Goal: Information Seeking & Learning: Learn about a topic

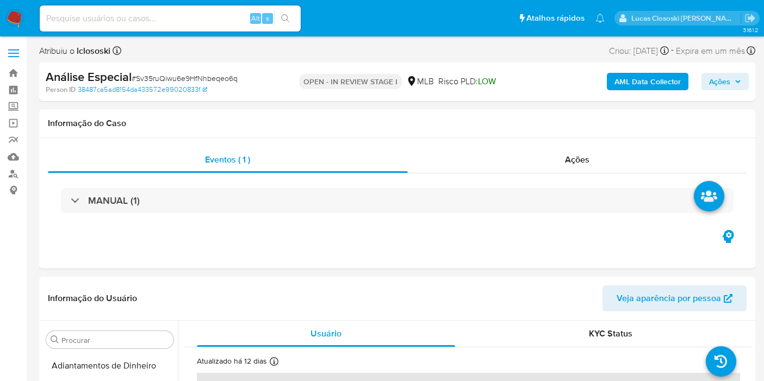
select select "10"
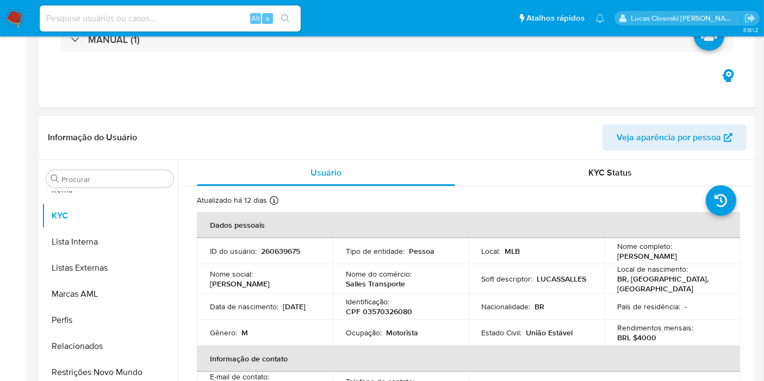
scroll to position [181, 0]
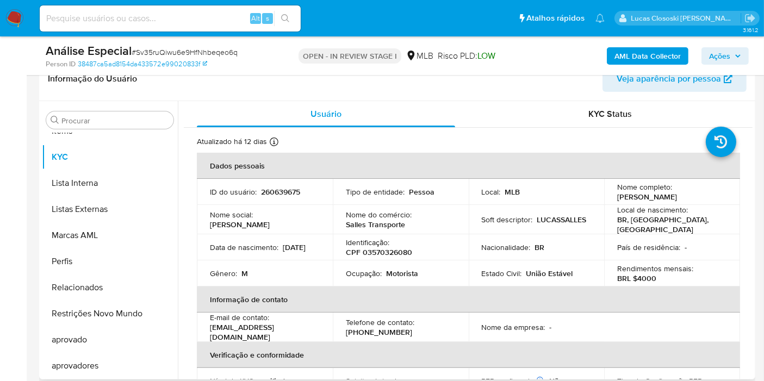
drag, startPoint x: 410, startPoint y: 248, endPoint x: 401, endPoint y: 246, distance: 8.9
click at [410, 248] on p "CPF 03570326080" at bounding box center [379, 252] width 66 height 10
click at [401, 247] on p "CPF 03570326080" at bounding box center [379, 252] width 66 height 10
copy p "03570326080"
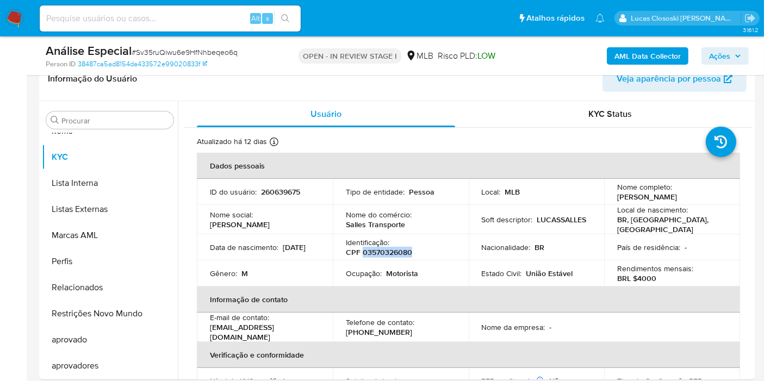
copy p "03570326080"
click at [648, 50] on b "AML Data Collector" at bounding box center [648, 55] width 66 height 17
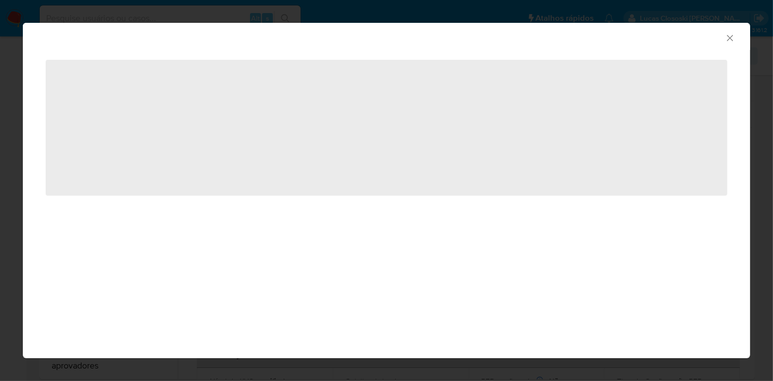
click at [253, 151] on span "‌" at bounding box center [387, 128] width 682 height 136
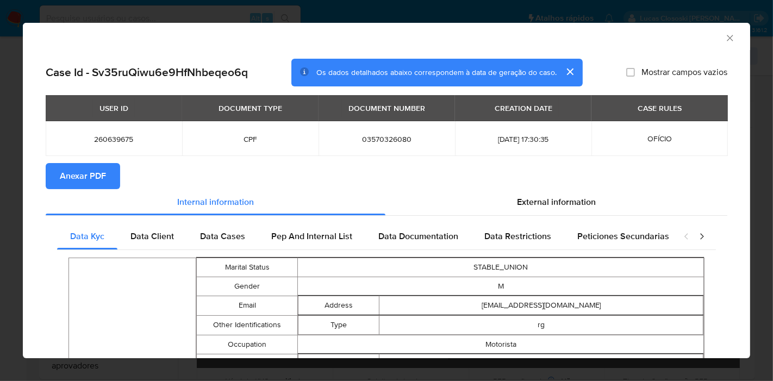
click at [80, 176] on span "Anexar PDF" at bounding box center [83, 176] width 46 height 24
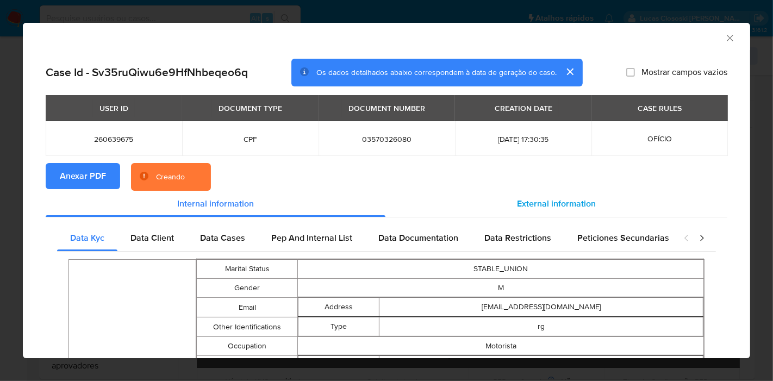
click at [528, 193] on div "External information" at bounding box center [557, 204] width 342 height 26
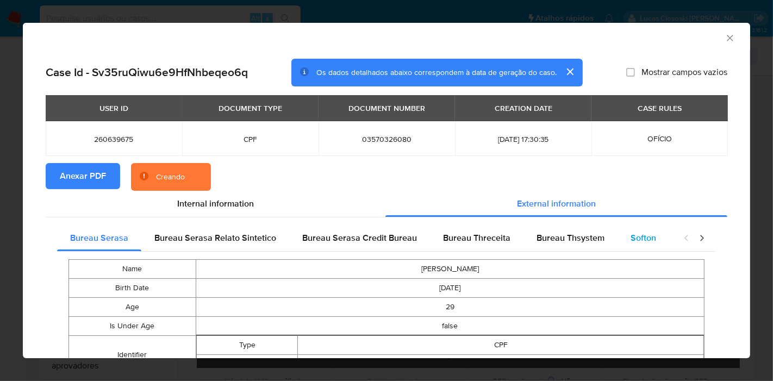
click at [637, 237] on span "Softon" at bounding box center [644, 238] width 26 height 13
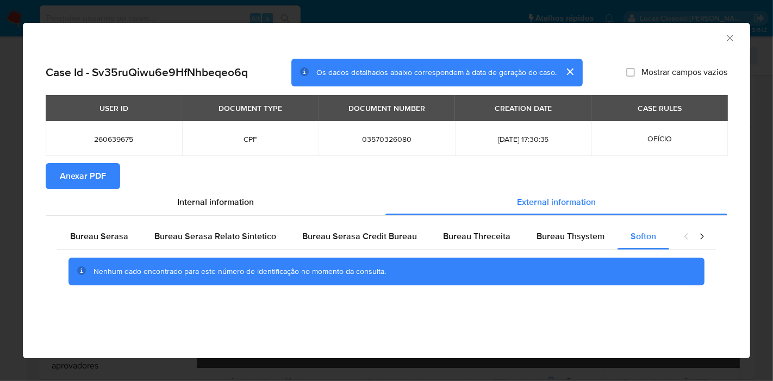
click at [728, 32] on div "AML Data Collector" at bounding box center [387, 36] width 728 height 27
click at [728, 35] on icon "Fechar a janela" at bounding box center [730, 38] width 11 height 11
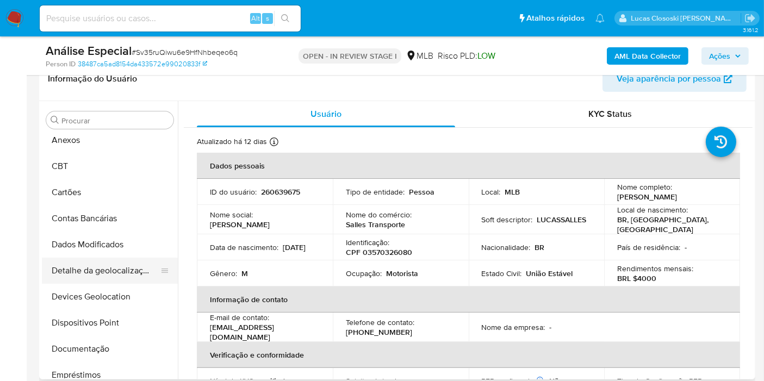
scroll to position [0, 0]
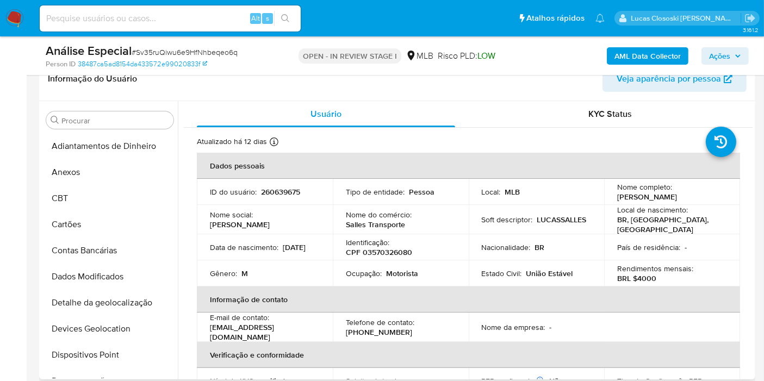
click at [113, 321] on button "Devices Geolocation" at bounding box center [110, 329] width 136 height 26
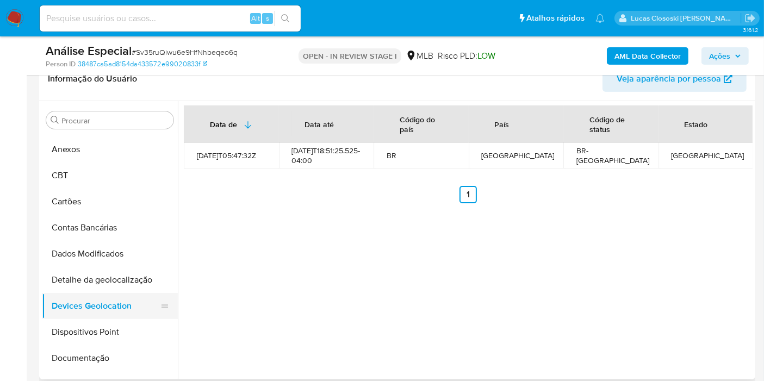
scroll to position [60, 0]
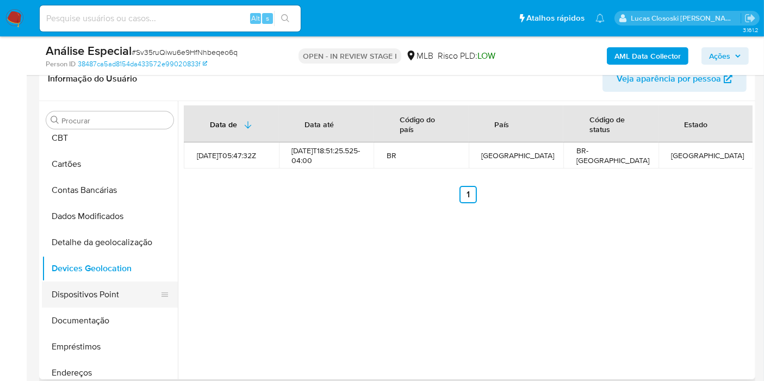
click at [107, 297] on button "Dispositivos Point" at bounding box center [105, 295] width 127 height 26
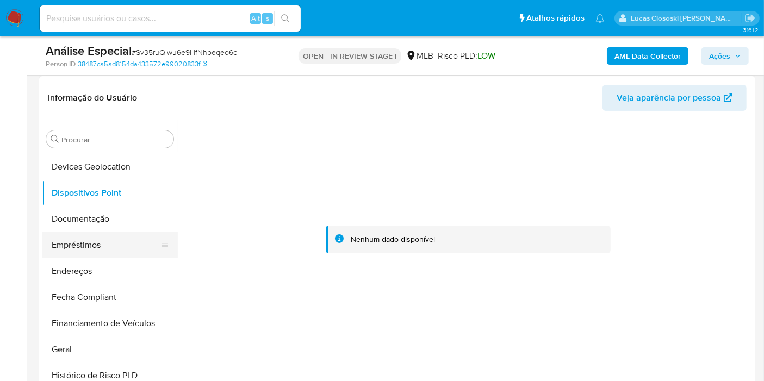
scroll to position [181, 0]
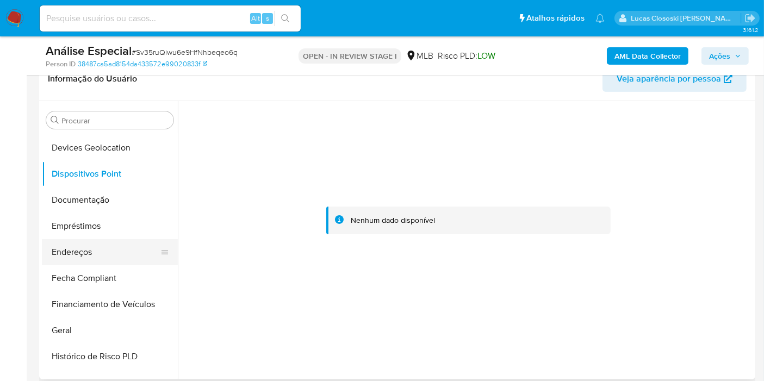
click at [84, 244] on button "Endereços" at bounding box center [105, 252] width 127 height 26
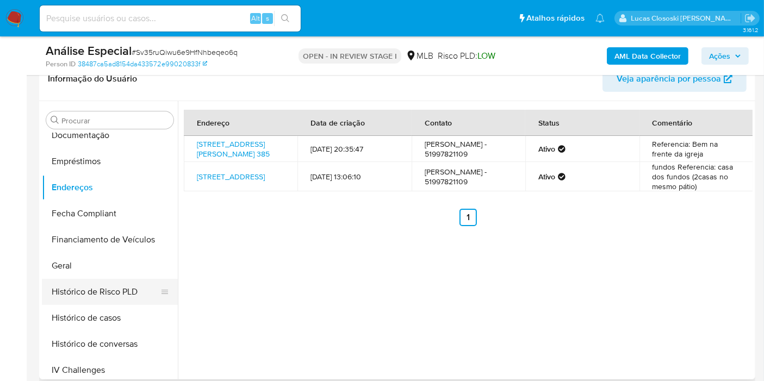
scroll to position [302, 0]
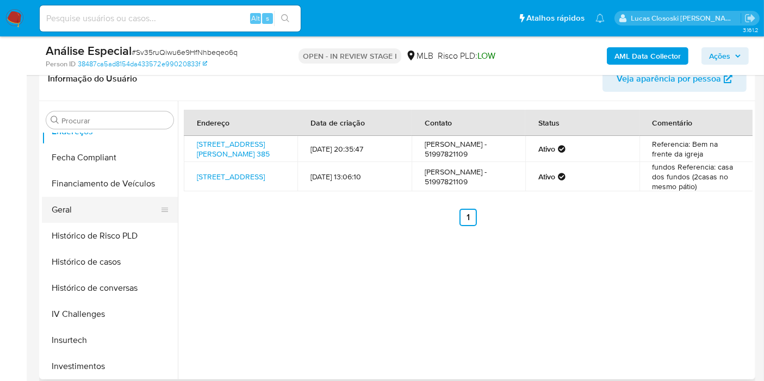
click at [75, 221] on button "Geral" at bounding box center [105, 210] width 127 height 26
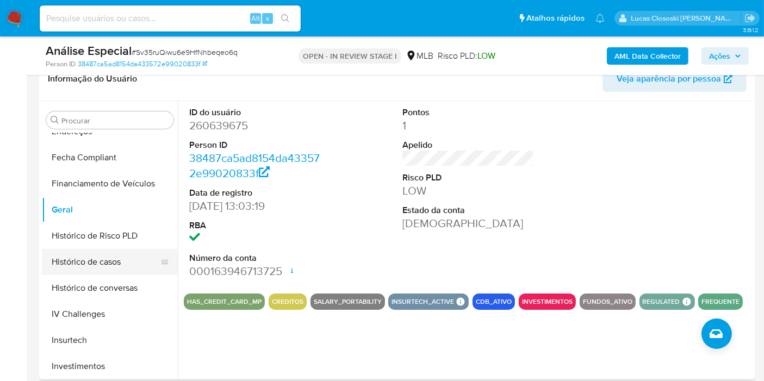
click at [100, 263] on button "Histórico de casos" at bounding box center [105, 262] width 127 height 26
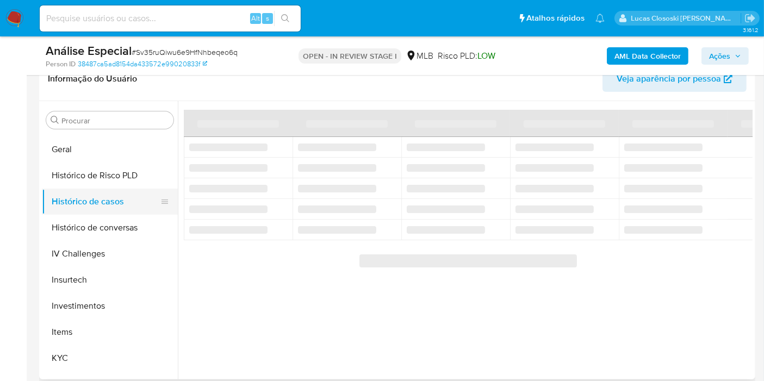
scroll to position [423, 0]
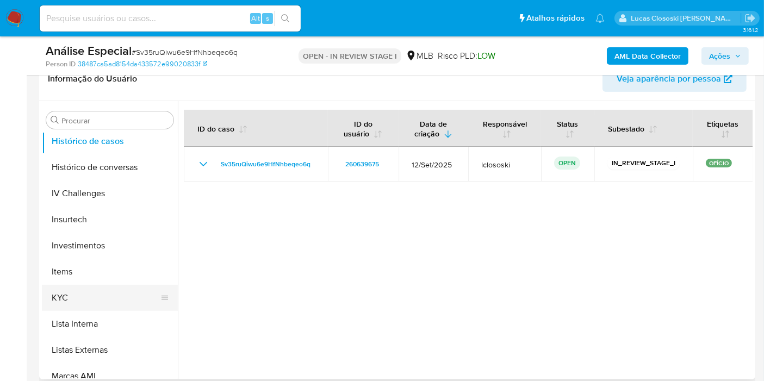
click at [96, 300] on button "KYC" at bounding box center [105, 298] width 127 height 26
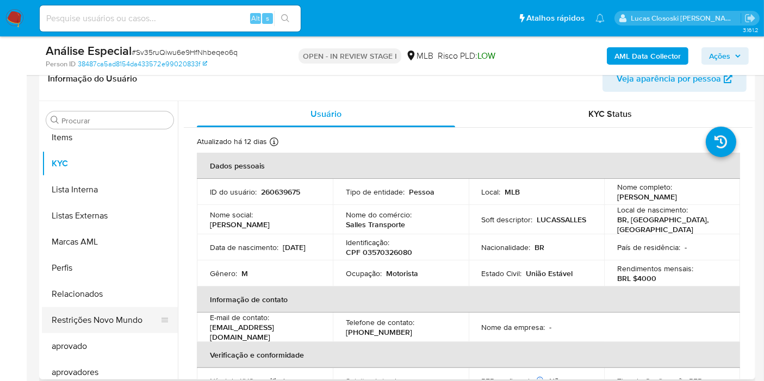
scroll to position [563, 0]
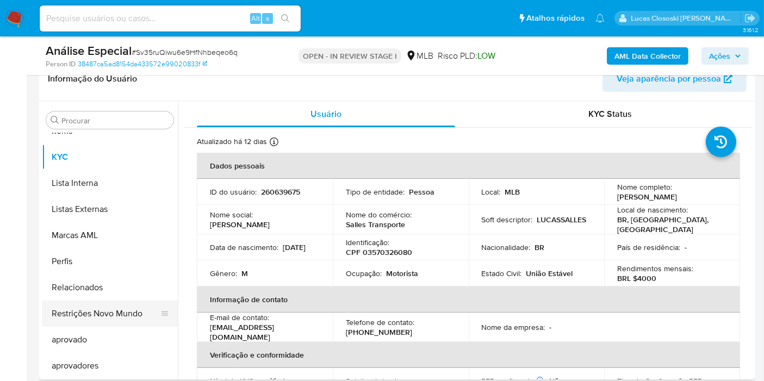
click at [96, 302] on button "Restrições Novo Mundo" at bounding box center [105, 314] width 127 height 26
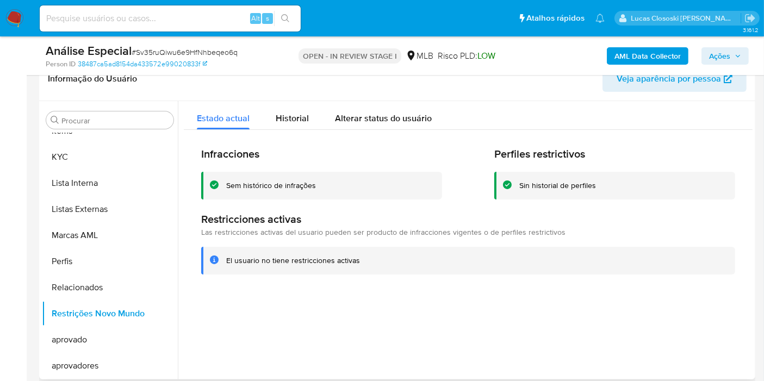
click at [599, 296] on div at bounding box center [465, 240] width 575 height 278
click at [218, 47] on span "# Sv35ruQiwu6e9HfNhbeqeo6q" at bounding box center [185, 52] width 106 height 11
copy span "Sv35ruQiwu6e9HfNhbeqeo6q"
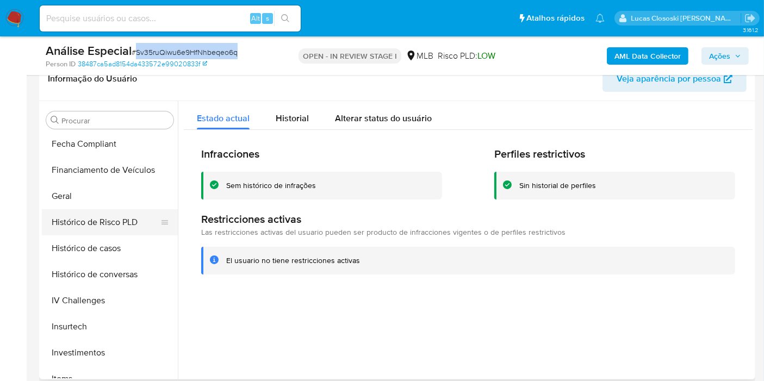
scroll to position [261, 0]
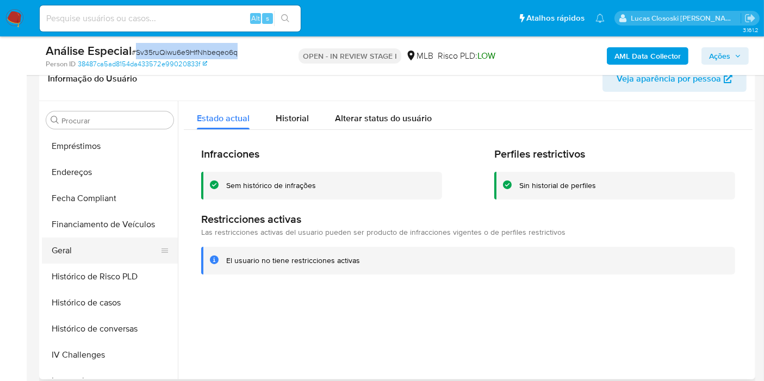
click at [76, 251] on button "Geral" at bounding box center [105, 251] width 127 height 26
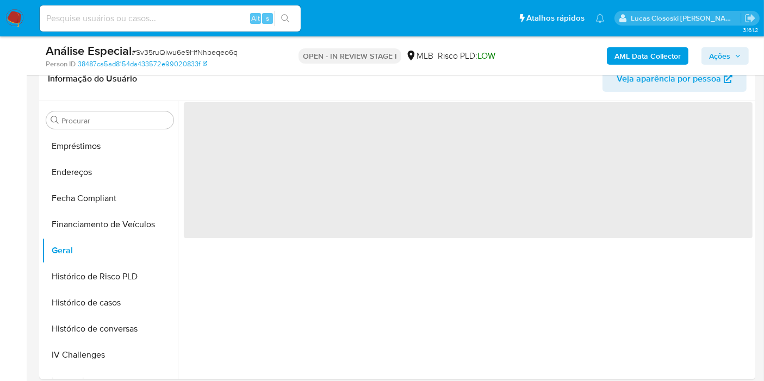
click at [259, 64] on div "Person ID 38487ca5ad8154da433572e99020833f" at bounding box center [162, 64] width 232 height 10
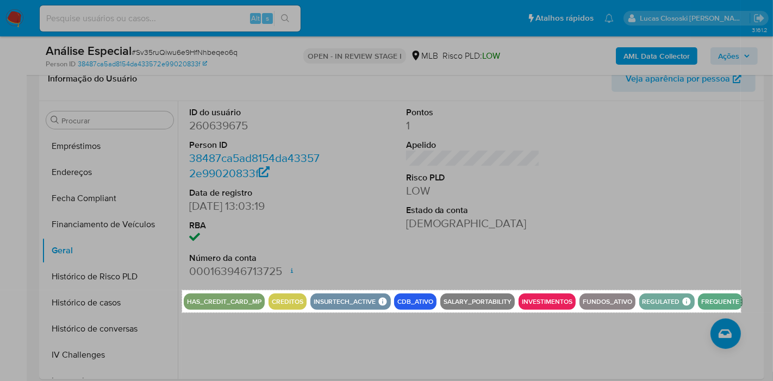
drag, startPoint x: 182, startPoint y: 290, endPoint x: 741, endPoint y: 311, distance: 559.5
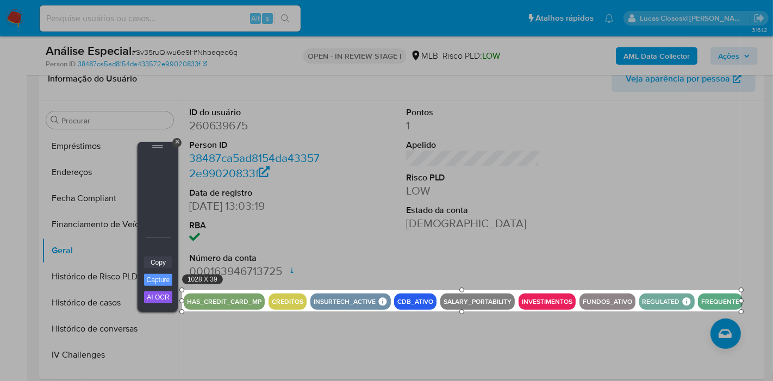
click at [160, 260] on link "Copy" at bounding box center [158, 263] width 28 height 12
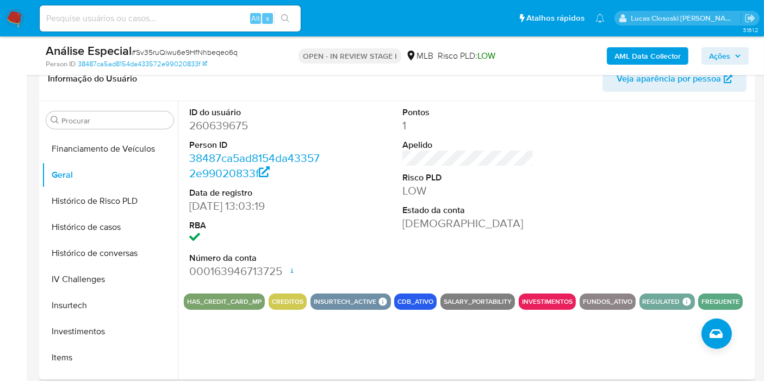
scroll to position [503, 0]
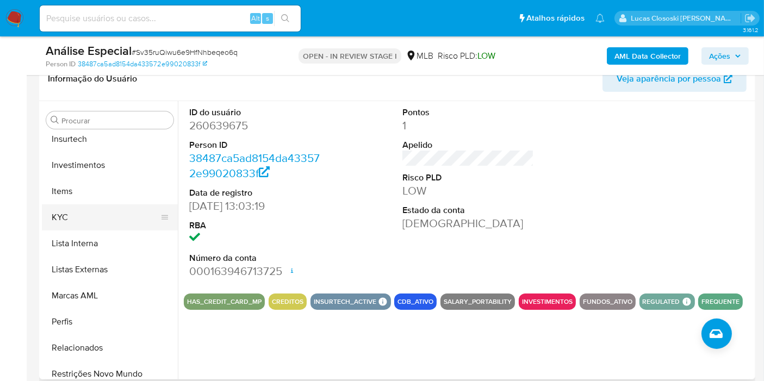
click at [79, 209] on button "KYC" at bounding box center [105, 218] width 127 height 26
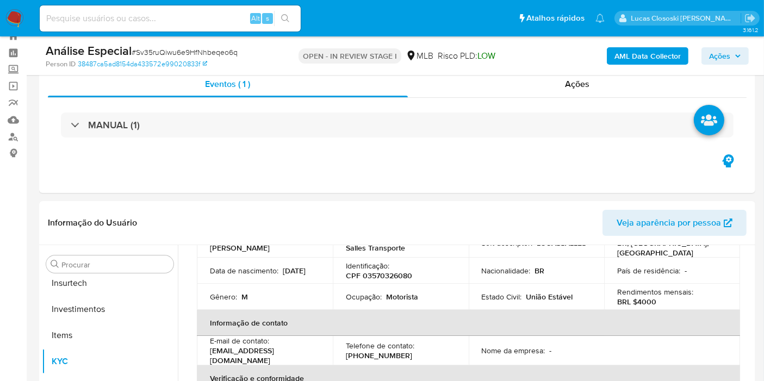
scroll to position [0, 0]
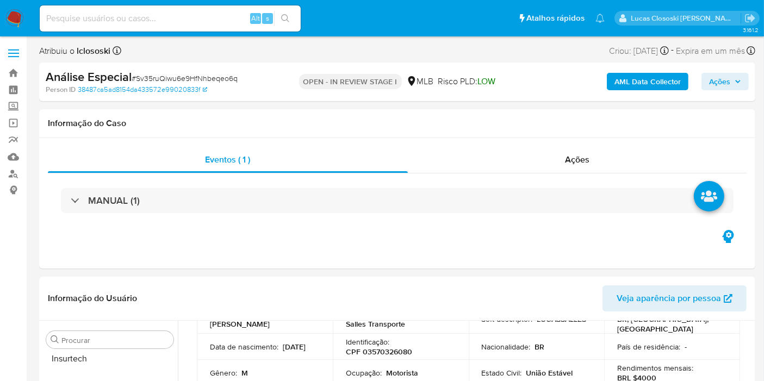
click at [729, 78] on span "Ações" at bounding box center [719, 81] width 21 height 17
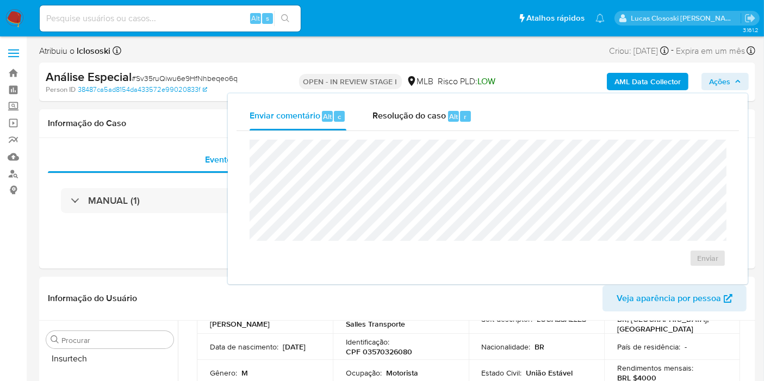
drag, startPoint x: 438, startPoint y: 115, endPoint x: 438, endPoint y: 133, distance: 18.0
click at [438, 115] on span "Resolução do caso" at bounding box center [409, 116] width 73 height 13
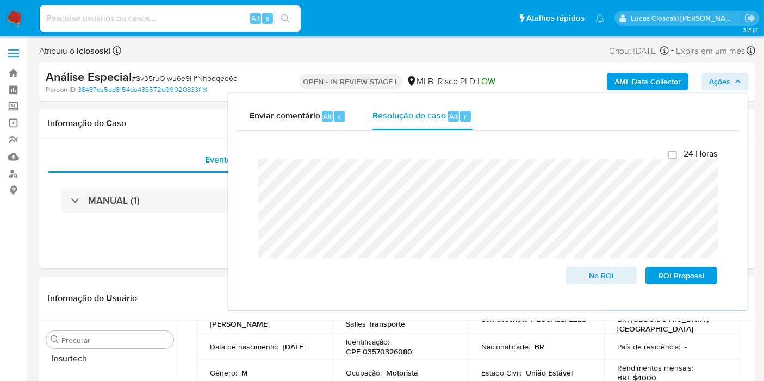
click at [714, 92] on div "Enviar comentário Alt c Resolução do caso Alt r Fechamento do caso 24 Horas No …" at bounding box center [488, 201] width 522 height 219
drag, startPoint x: 721, startPoint y: 81, endPoint x: 423, endPoint y: 205, distance: 322.3
click at [721, 80] on span "Ações" at bounding box center [719, 81] width 21 height 17
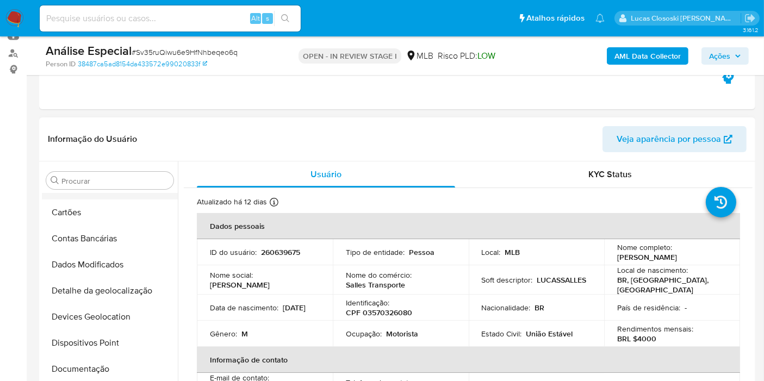
scroll to position [20, 0]
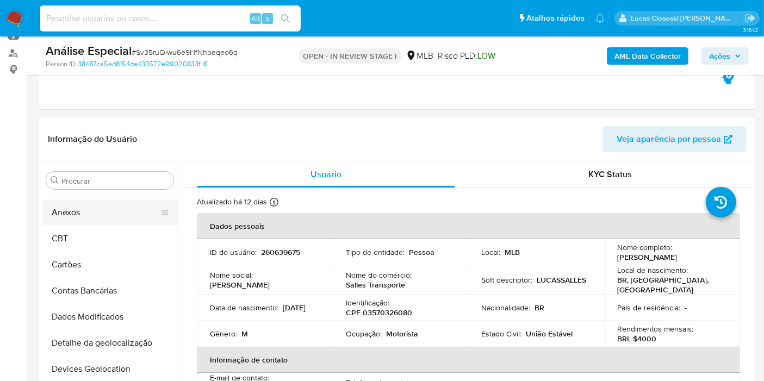
click at [123, 210] on button "Anexos" at bounding box center [105, 213] width 127 height 26
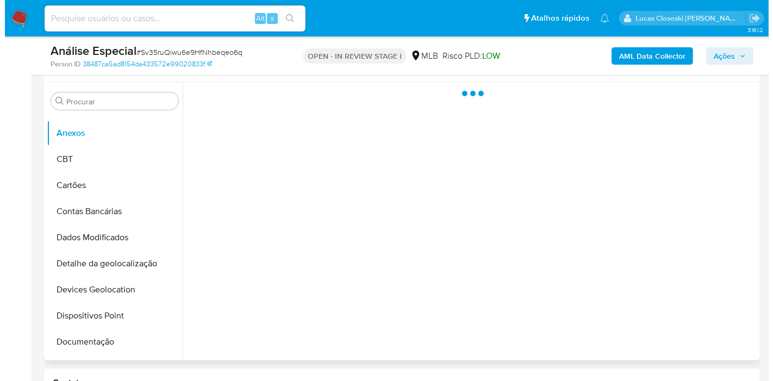
scroll to position [181, 0]
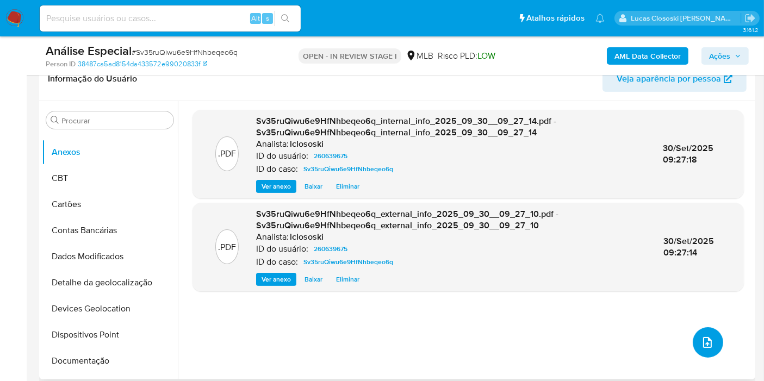
click at [701, 343] on icon "upload-file" at bounding box center [707, 342] width 13 height 13
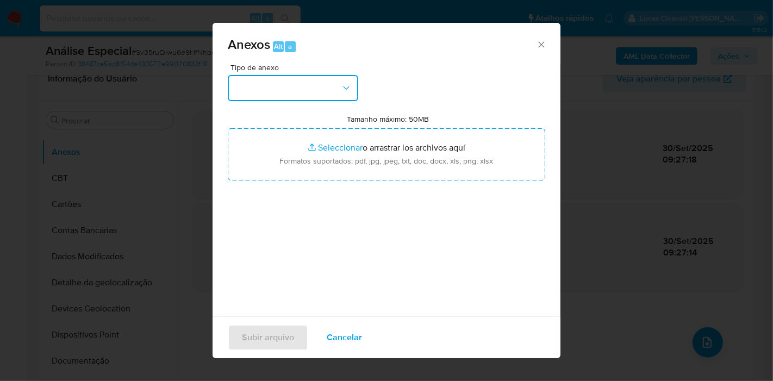
click at [293, 88] on button "button" at bounding box center [293, 88] width 131 height 26
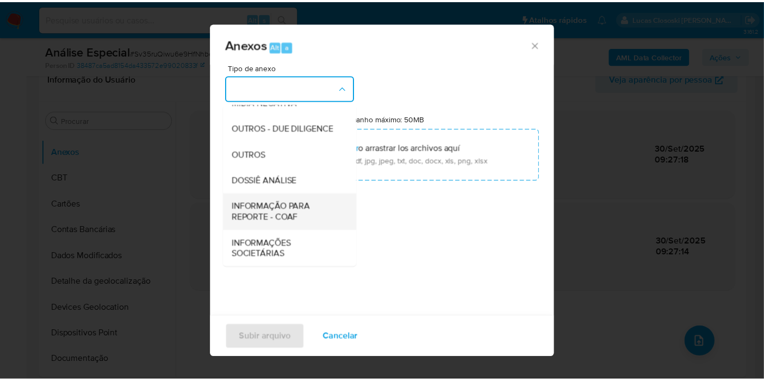
scroll to position [167, 0]
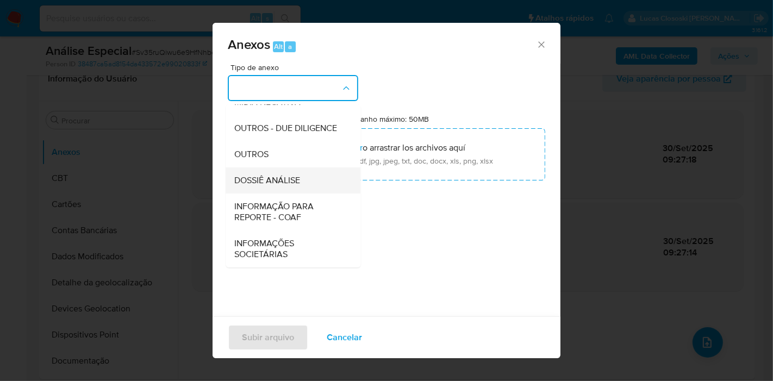
click at [271, 179] on span "DOSSIÊ ANÁLISE" at bounding box center [267, 180] width 66 height 11
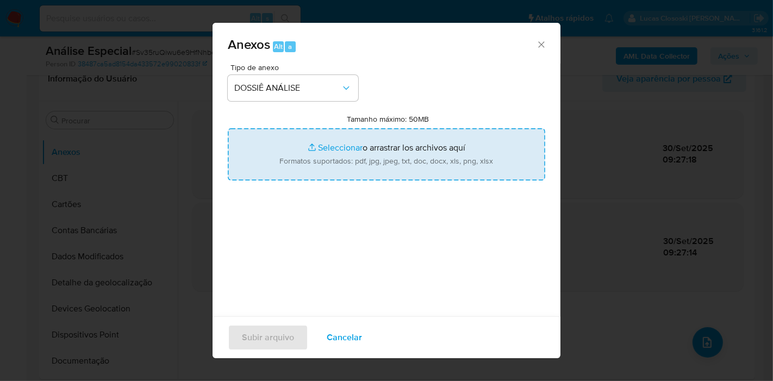
click at [312, 158] on input "Tamanho máximo: 50MB Seleccionar archivos" at bounding box center [387, 154] width 318 height 52
type input "C:\fakepath\Mulan 260639675_2025_09_29_16_06_02.xlsx"
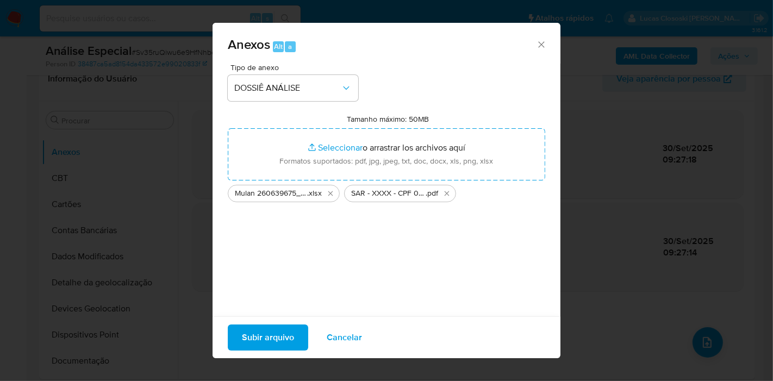
click at [281, 327] on span "Subir arquivo" at bounding box center [268, 338] width 52 height 24
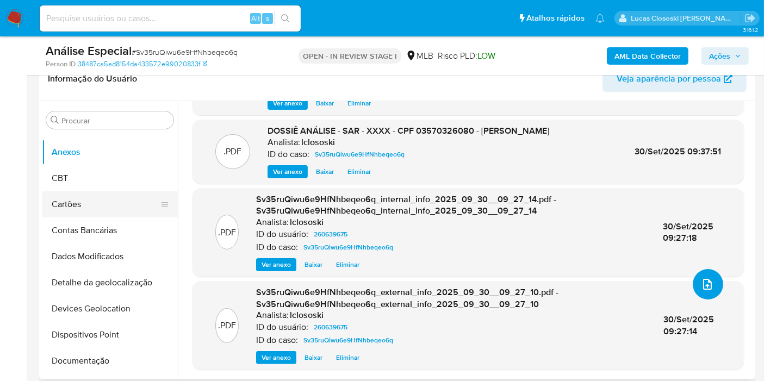
scroll to position [0, 0]
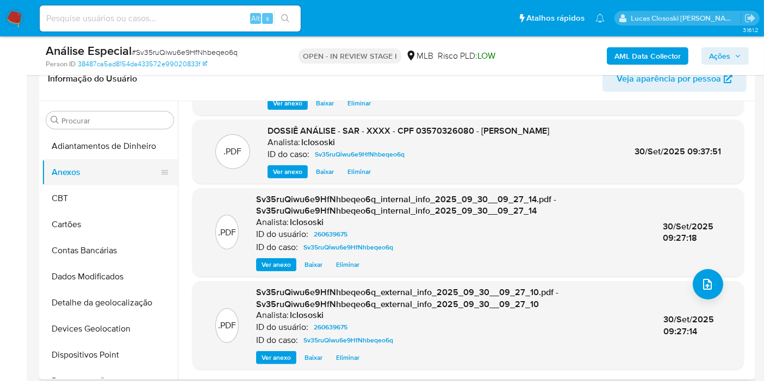
drag, startPoint x: 95, startPoint y: 192, endPoint x: 96, endPoint y: 177, distance: 14.8
click at [95, 192] on button "CBT" at bounding box center [110, 198] width 136 height 26
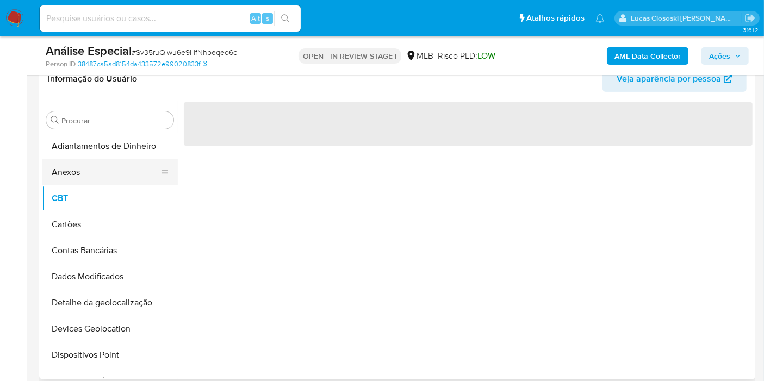
click at [96, 177] on button "Anexos" at bounding box center [105, 172] width 127 height 26
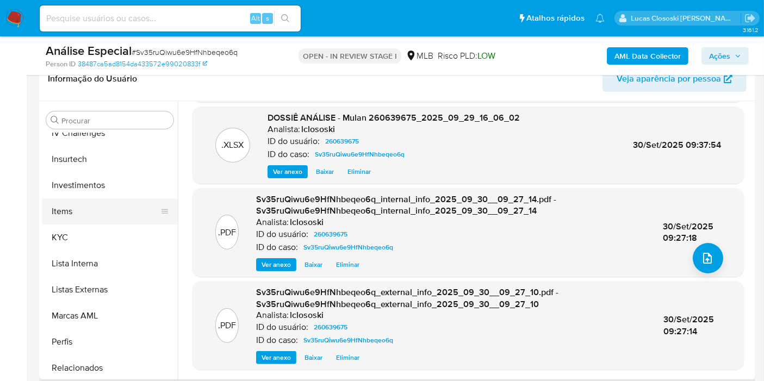
scroll to position [362, 0]
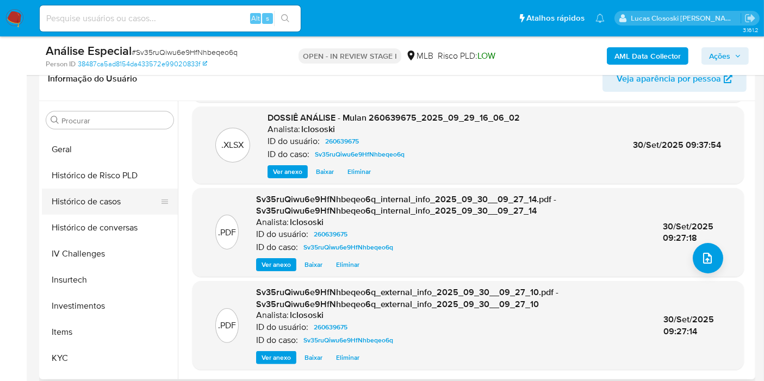
click at [98, 200] on button "Histórico de casos" at bounding box center [105, 202] width 127 height 26
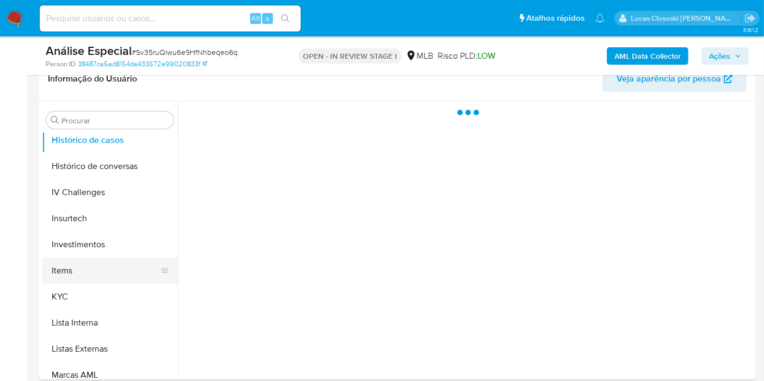
scroll to position [483, 0]
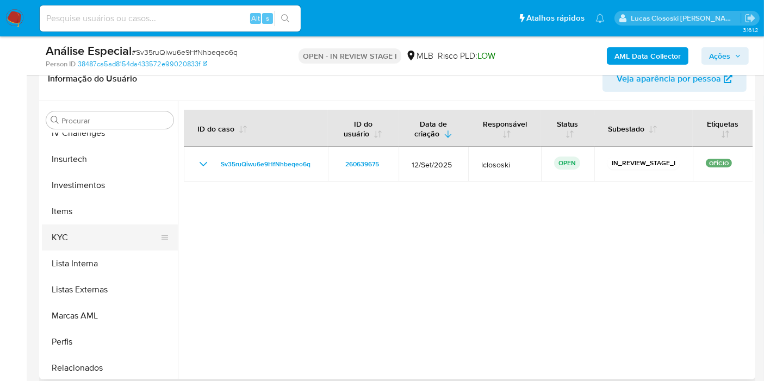
click at [98, 226] on button "KYC" at bounding box center [105, 238] width 127 height 26
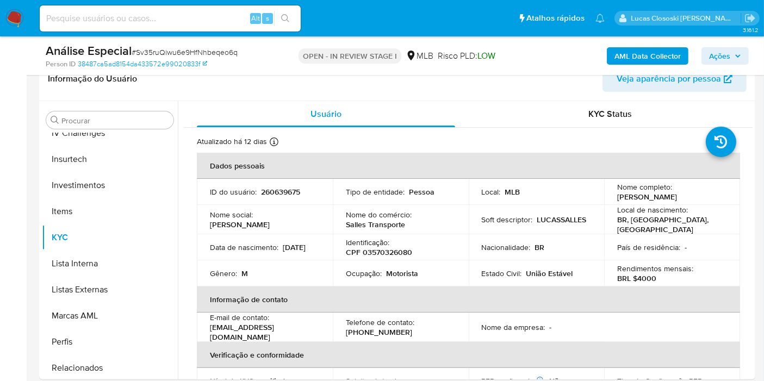
click at [734, 52] on span "Ações" at bounding box center [725, 55] width 32 height 15
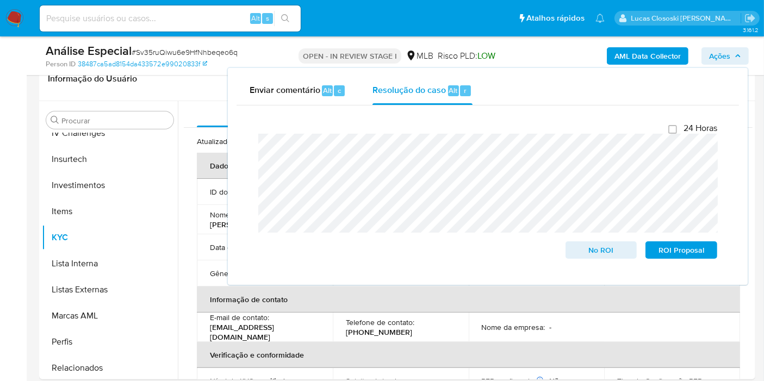
click at [726, 61] on span "Ações" at bounding box center [719, 55] width 21 height 17
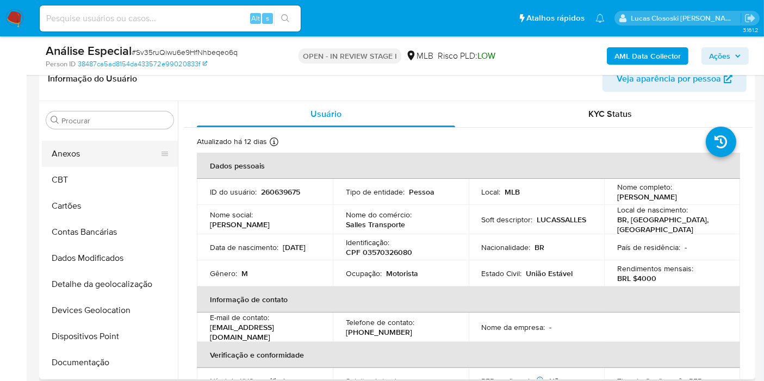
scroll to position [0, 0]
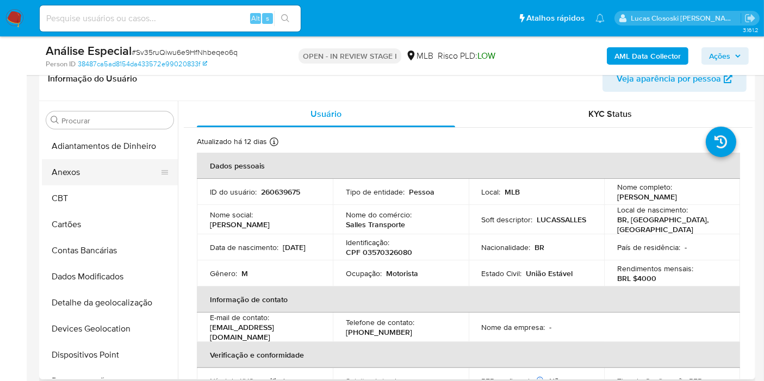
click at [106, 168] on button "Anexos" at bounding box center [105, 172] width 127 height 26
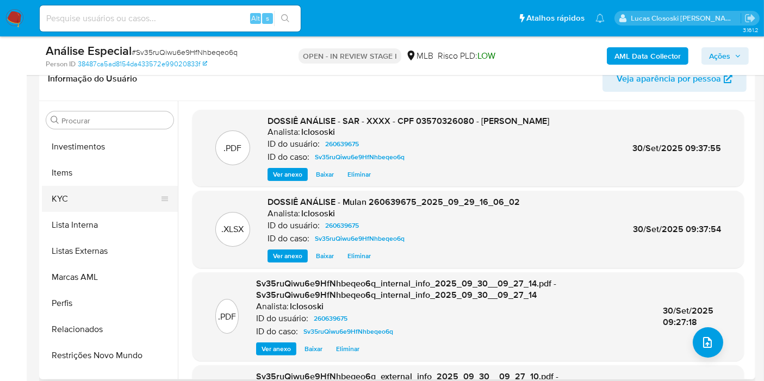
scroll to position [503, 0]
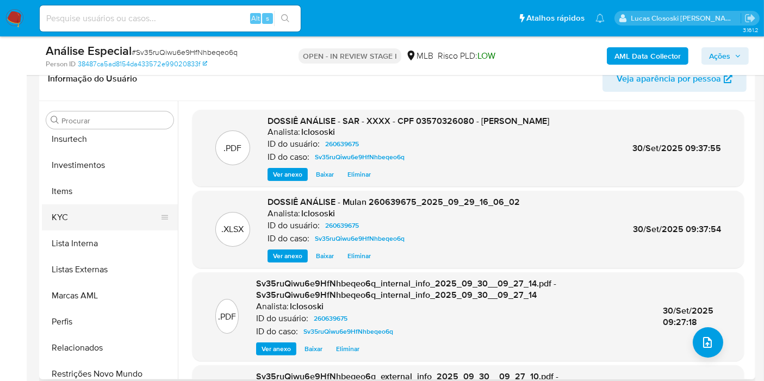
click at [104, 222] on button "KYC" at bounding box center [105, 218] width 127 height 26
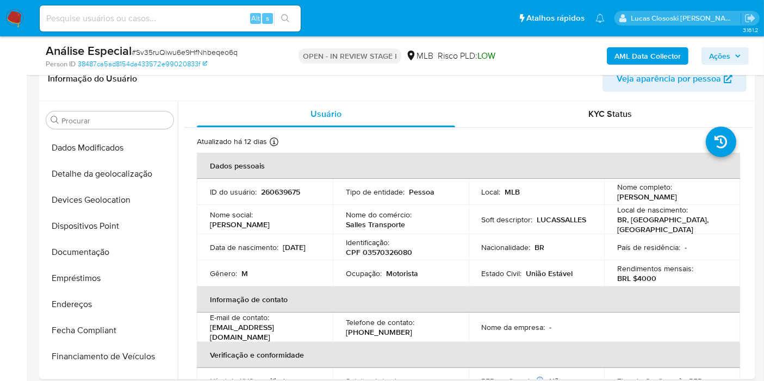
scroll to position [80, 0]
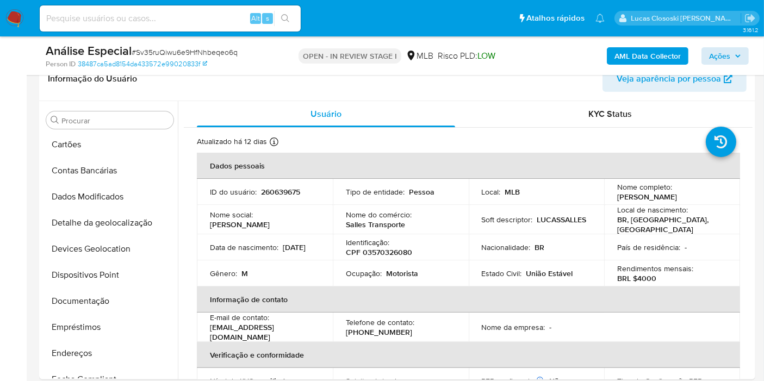
click at [742, 47] on div "AML Data Collector Ações" at bounding box center [633, 56] width 232 height 26
click at [742, 47] on button "Ações" at bounding box center [725, 55] width 47 height 17
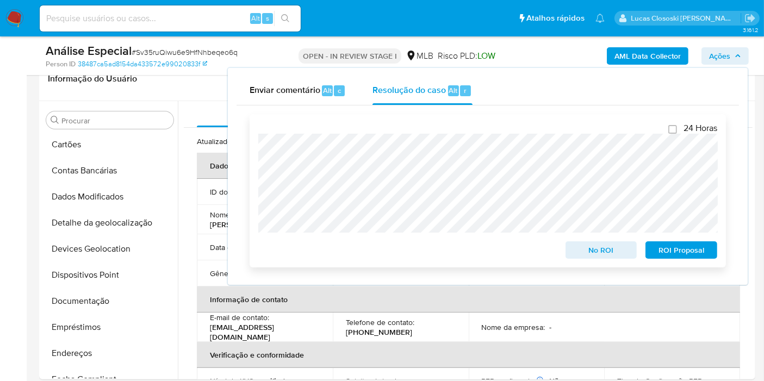
click at [677, 249] on span "ROI Proposal" at bounding box center [681, 250] width 57 height 15
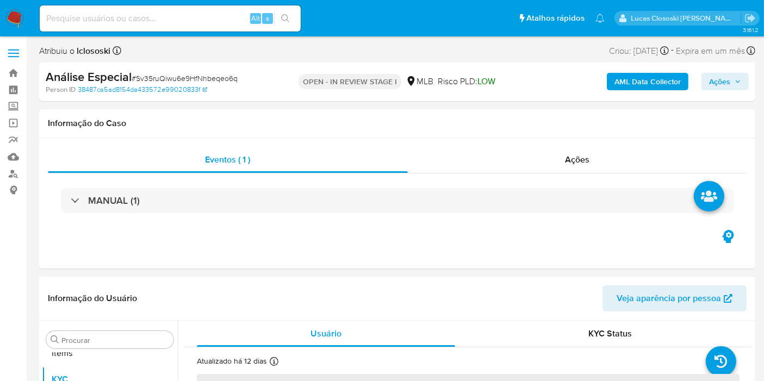
scroll to position [563, 0]
click at [12, 8] on nav "Pausado Ver notificaciones Alt s Atalhos rápidos Presiona las siguientes teclas…" at bounding box center [382, 18] width 764 height 36
click at [25, 27] on nav "Pausado Ver notificaciones Alt s Atalhos rápidos Presiona las siguientes teclas…" at bounding box center [382, 18] width 764 height 36
select select "10"
click at [15, 15] on img at bounding box center [14, 18] width 18 height 18
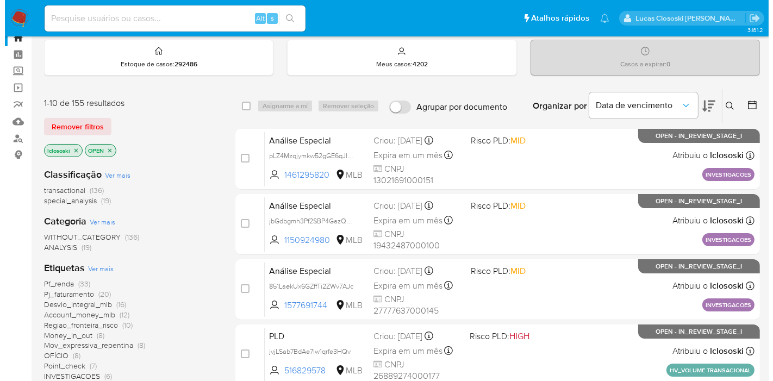
scroll to position [60, 0]
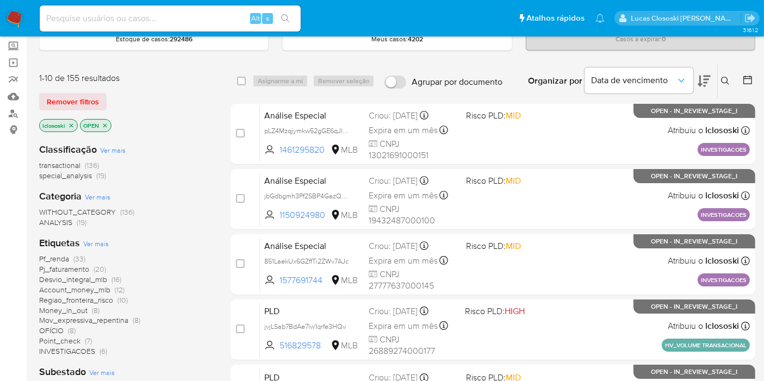
click at [96, 239] on span "Ver mais" at bounding box center [96, 244] width 26 height 10
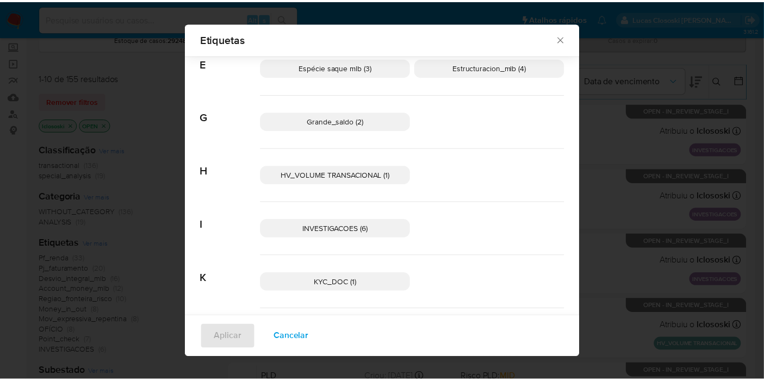
scroll to position [475, 0]
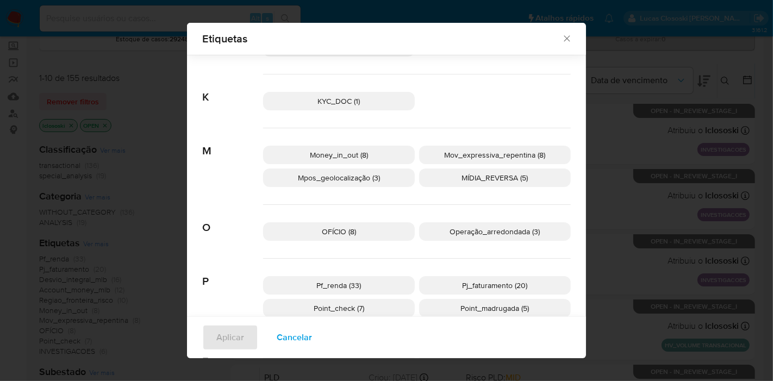
click at [348, 234] on span "OFÍCIO (8)" at bounding box center [339, 231] width 34 height 11
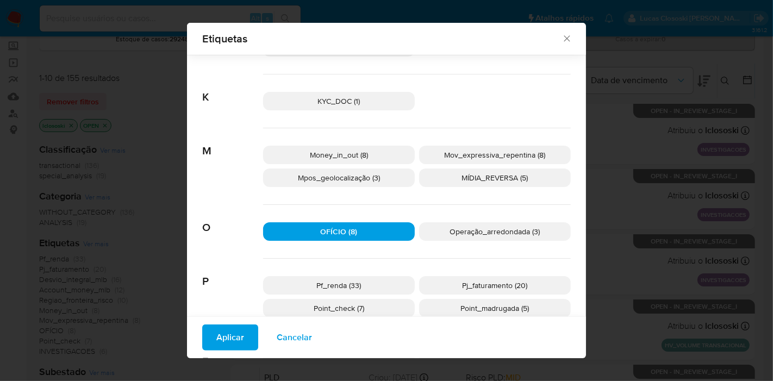
click at [216, 333] on span "Aplicar" at bounding box center [230, 338] width 28 height 24
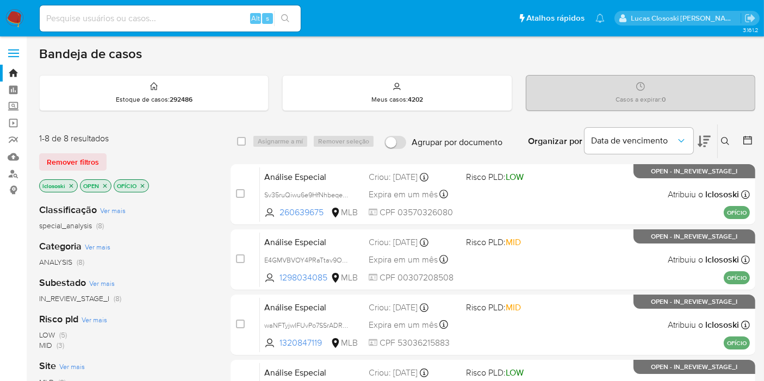
click at [708, 143] on icon at bounding box center [704, 141] width 13 height 13
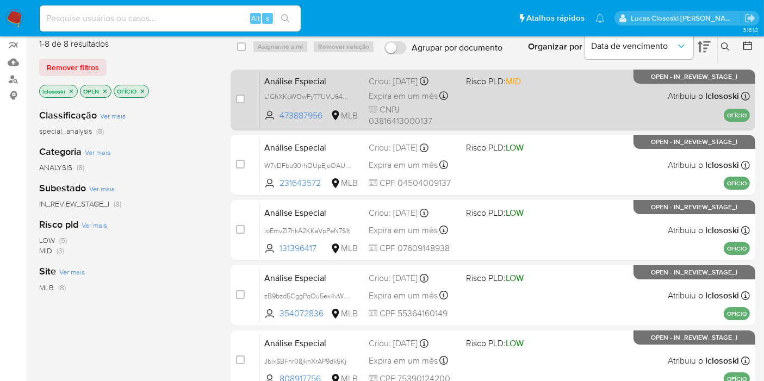
scroll to position [121, 0]
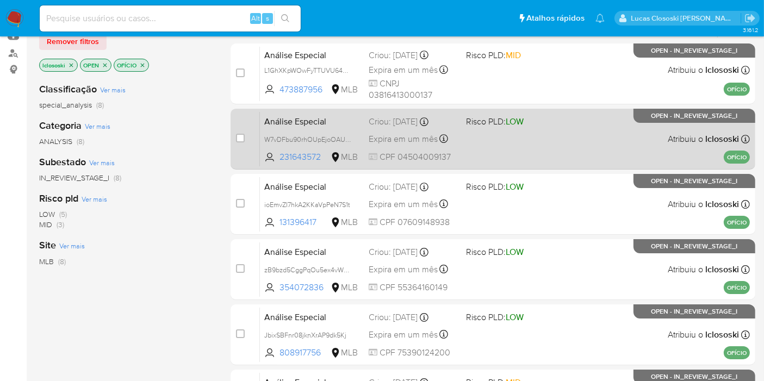
click at [583, 145] on div "Análise Especial W7vDFbu90rhOUpEjoOAUoGqA 231643572 MLB Risco PLD: LOW Criou: 1…" at bounding box center [505, 139] width 490 height 55
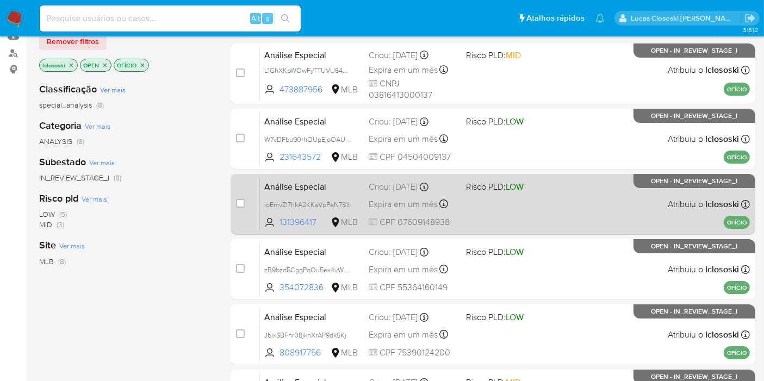
click at [527, 184] on span "Risco PLD: LOW" at bounding box center [510, 186] width 89 height 14
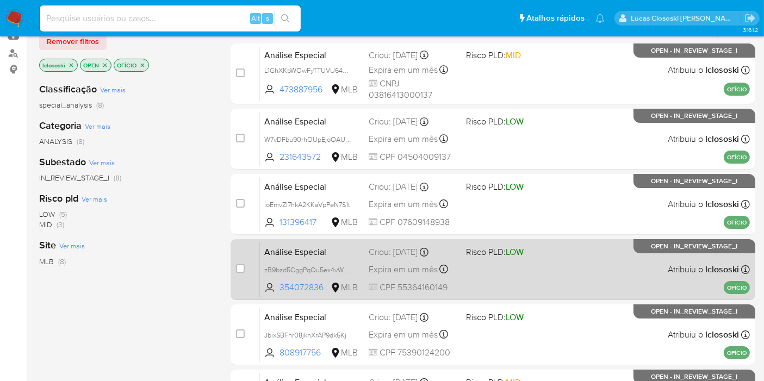
click at [540, 262] on div "Análise Especial zB9bzd5CggPqOu5ex4vWz4ly 354072836 MLB Risco PLD: LOW Criou: 1…" at bounding box center [505, 269] width 490 height 55
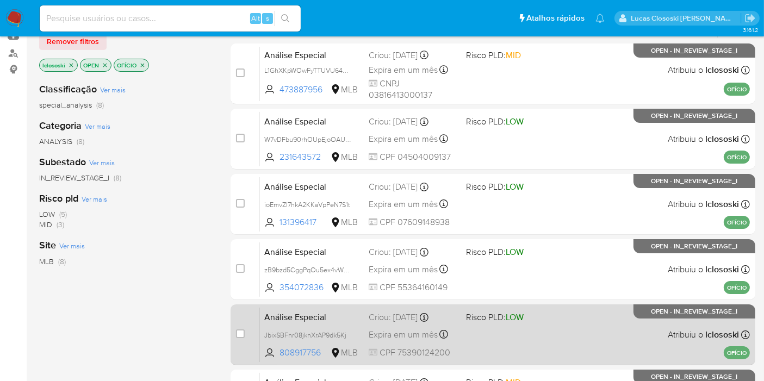
click at [581, 329] on div "Análise Especial JbixSBFnr08jknXrAP9dk5Kj 808917756 MLB Risco PLD: LOW Criou: 1…" at bounding box center [505, 334] width 490 height 55
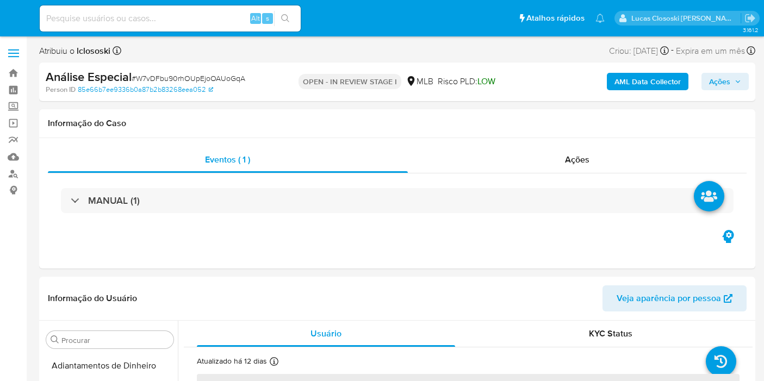
select select "10"
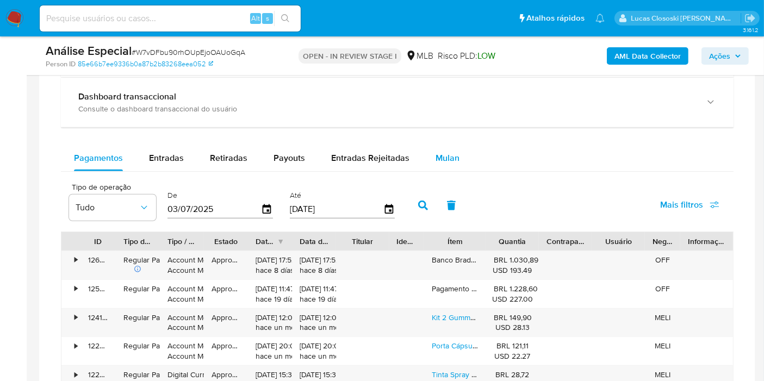
click at [436, 159] on span "Mulan" at bounding box center [448, 158] width 24 height 13
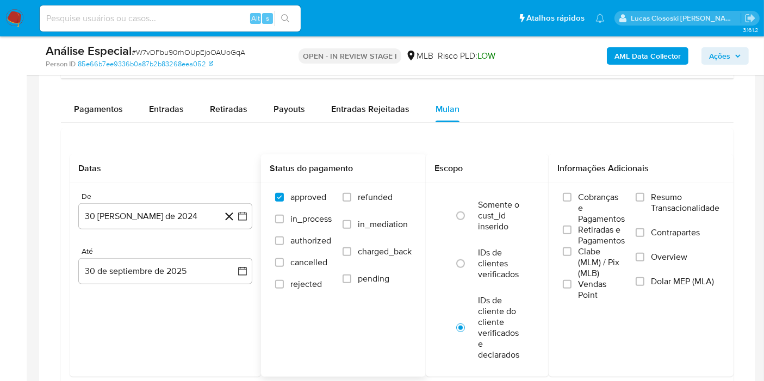
scroll to position [906, 0]
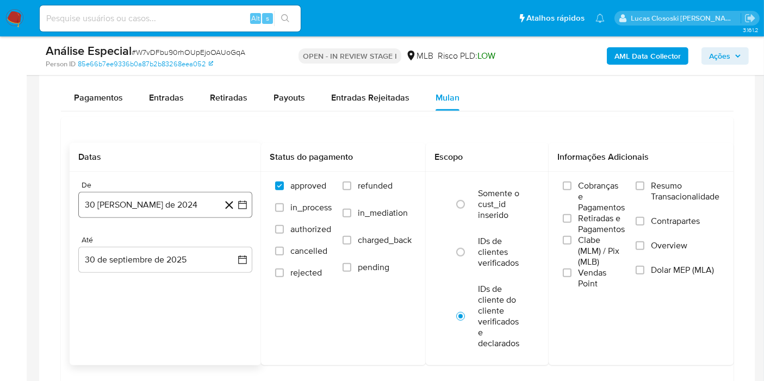
click at [245, 205] on icon "button" at bounding box center [242, 205] width 11 height 11
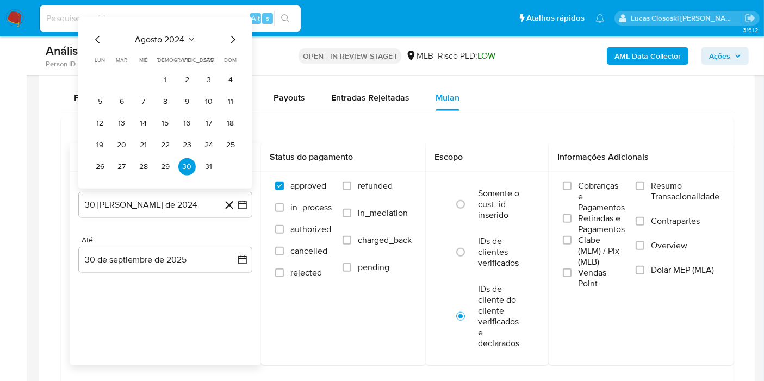
click at [157, 40] on span "agosto 2024" at bounding box center [159, 39] width 49 height 11
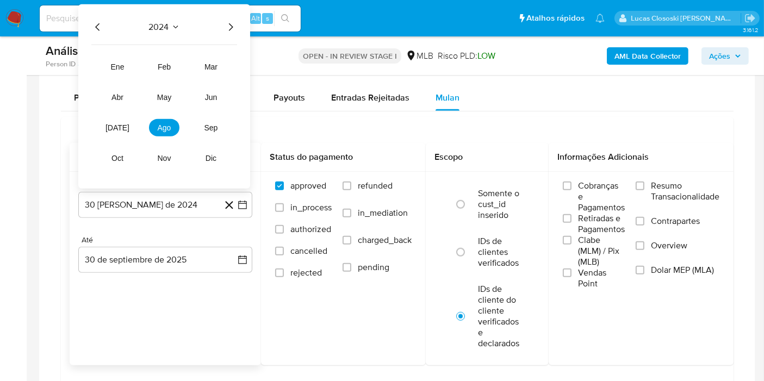
click at [215, 32] on div "2024 2024 ene feb mar abr may jun jul ago sep oct nov dic" at bounding box center [164, 96] width 172 height 184
click at [228, 22] on icon "Año siguiente" at bounding box center [230, 27] width 13 height 13
click at [160, 79] on tr "ene feb mar abr may jun jul ago sep oct nov dic" at bounding box center [164, 112] width 124 height 109
click at [158, 69] on button "feb" at bounding box center [164, 66] width 30 height 17
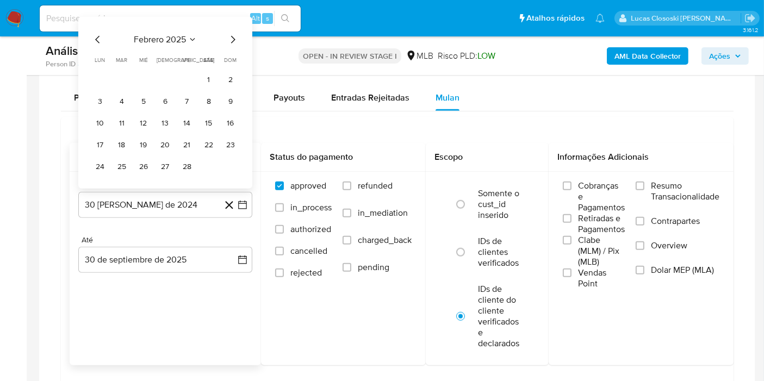
click at [197, 79] on tr "1 2" at bounding box center [165, 79] width 148 height 17
click at [202, 76] on button "1" at bounding box center [208, 79] width 17 height 17
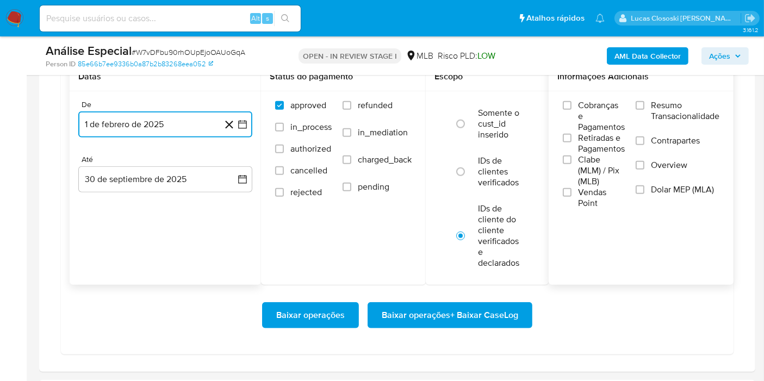
scroll to position [1027, 0]
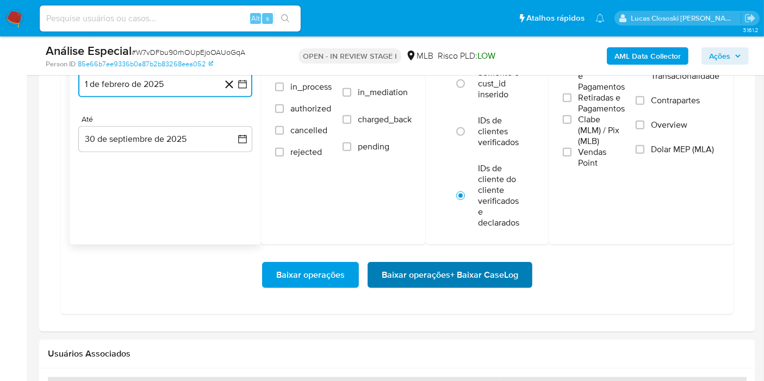
click at [511, 268] on span "Baixar operações + Baixar CaseLog" at bounding box center [450, 275] width 137 height 24
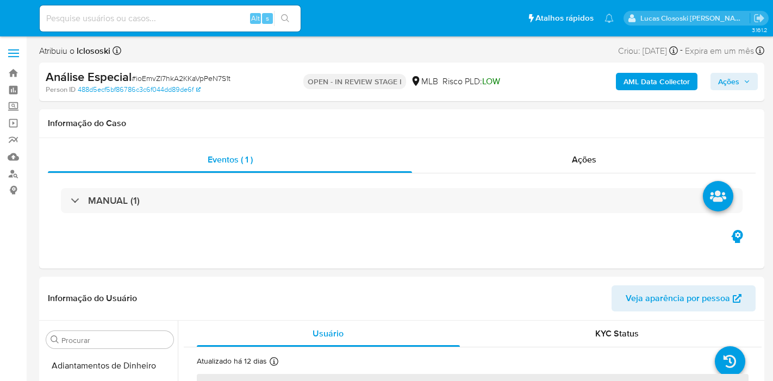
select select "10"
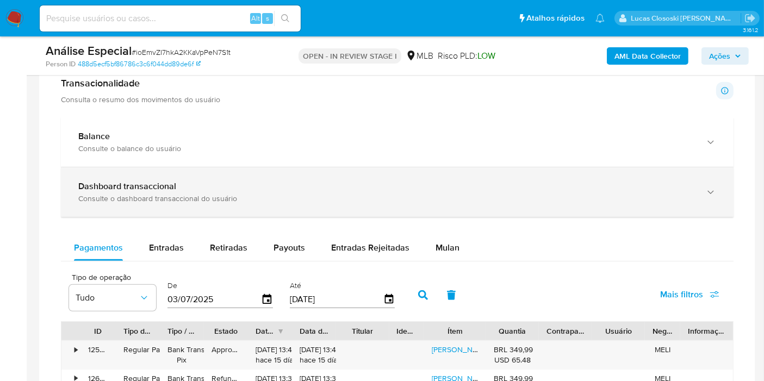
scroll to position [785, 0]
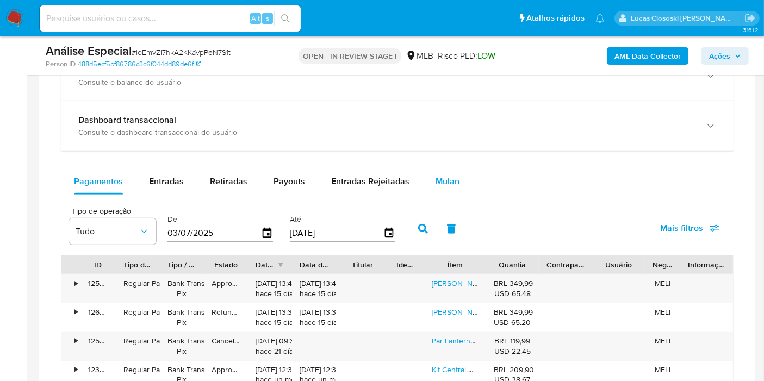
click at [463, 171] on button "Mulan" at bounding box center [448, 182] width 50 height 26
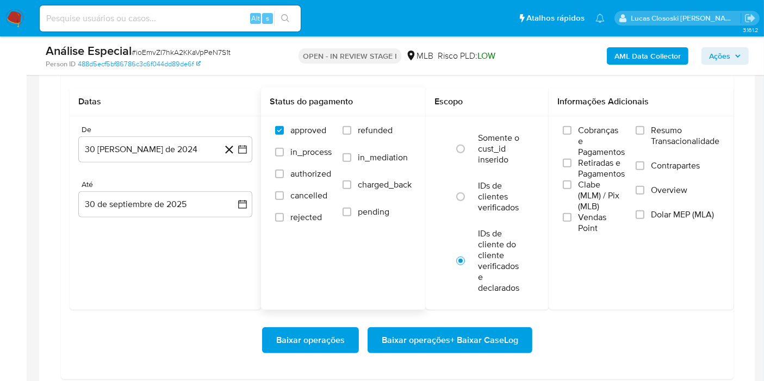
scroll to position [906, 0]
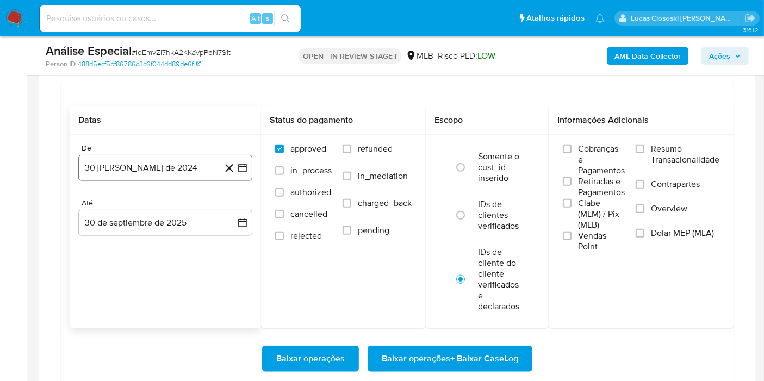
click at [250, 165] on button "30 [PERSON_NAME] de 2024" at bounding box center [165, 168] width 174 height 26
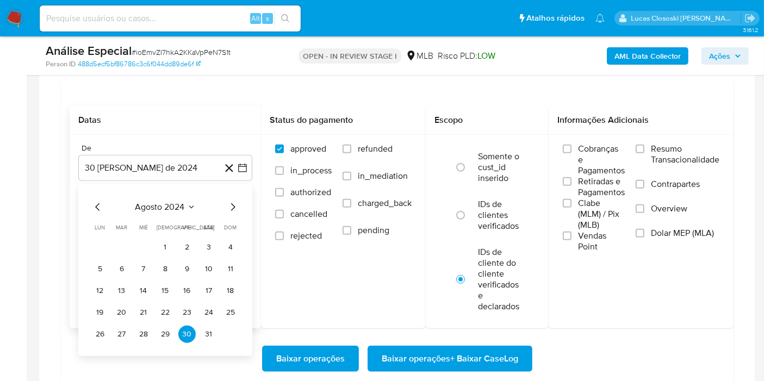
click at [178, 207] on span "agosto 2024" at bounding box center [159, 207] width 49 height 11
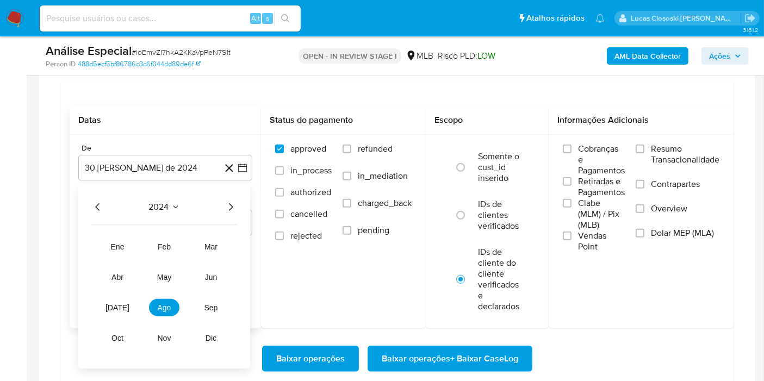
click at [221, 201] on div "2024" at bounding box center [164, 207] width 146 height 13
click at [229, 216] on div "2024 2024 ene feb mar abr may jun jul ago sep oct nov dic" at bounding box center [164, 276] width 172 height 184
click at [229, 208] on icon "Año siguiente" at bounding box center [231, 207] width 4 height 8
click at [171, 249] on button "feb" at bounding box center [164, 246] width 30 height 17
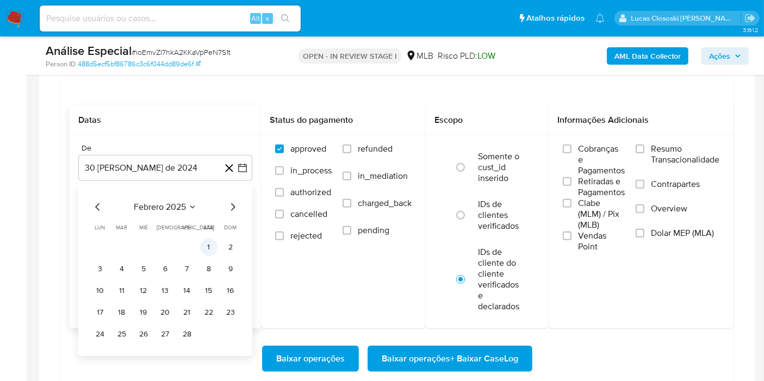
click at [203, 240] on button "1" at bounding box center [208, 247] width 17 height 17
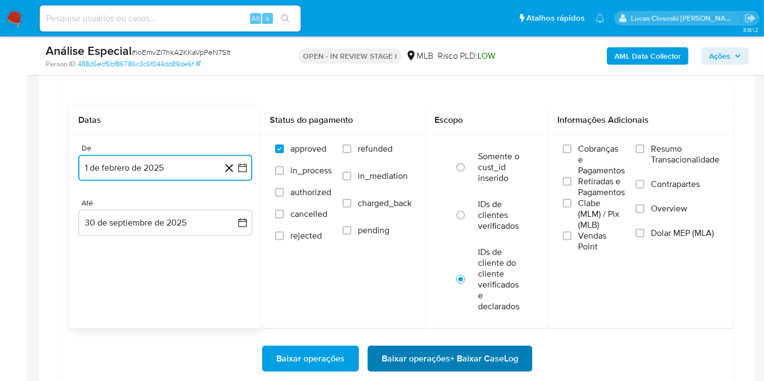
click at [444, 356] on span "Baixar operações + Baixar CaseLog" at bounding box center [450, 359] width 137 height 24
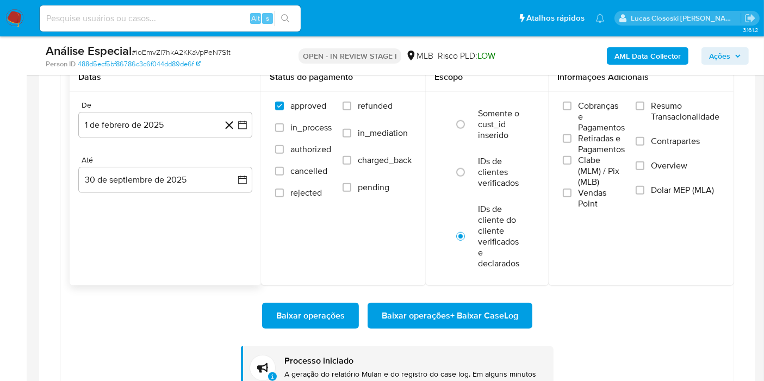
scroll to position [967, 0]
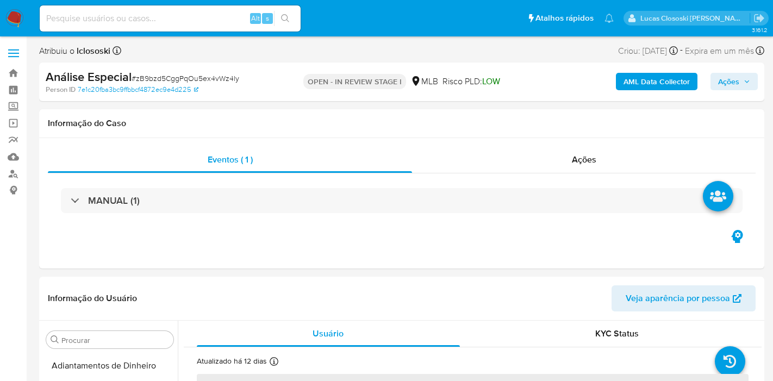
select select "10"
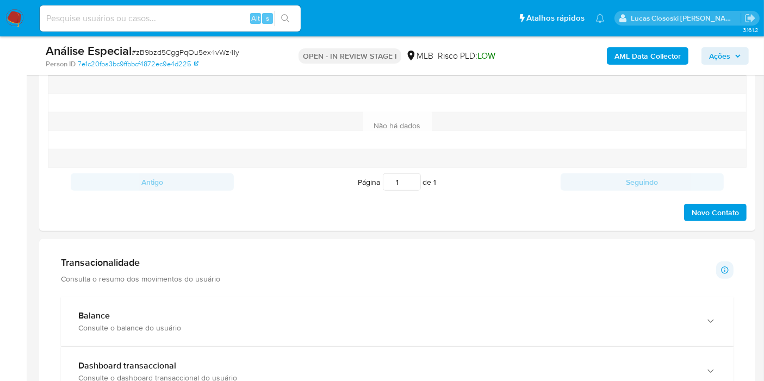
scroll to position [725, 0]
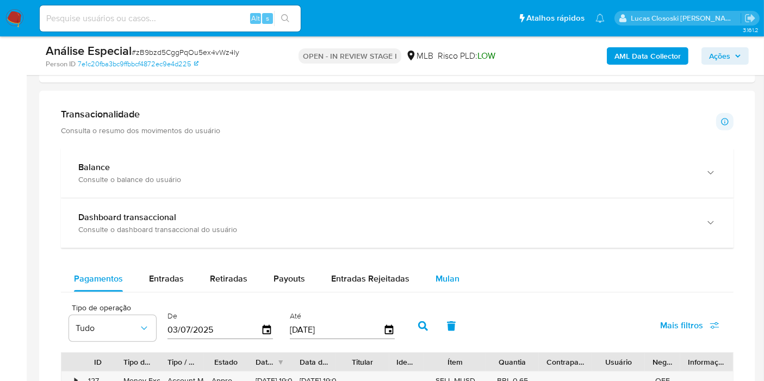
click at [443, 272] on span "Mulan" at bounding box center [448, 278] width 24 height 13
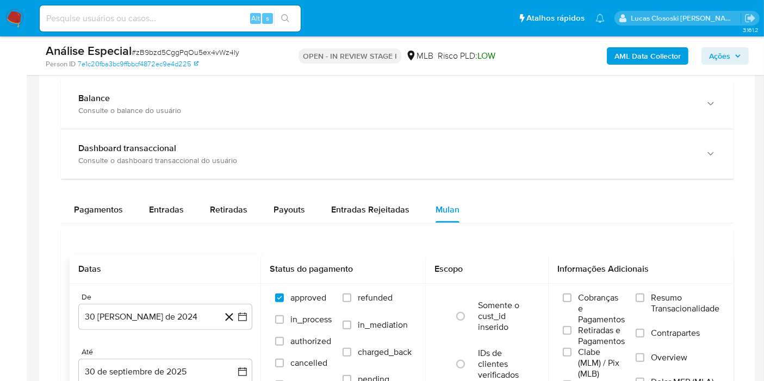
scroll to position [846, 0]
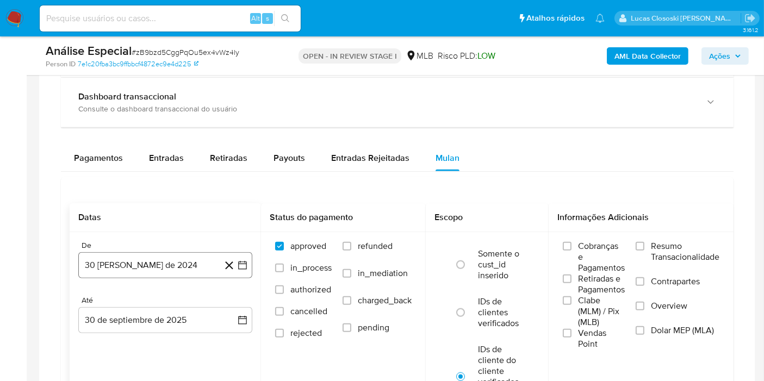
click at [243, 266] on icon "button" at bounding box center [242, 265] width 11 height 11
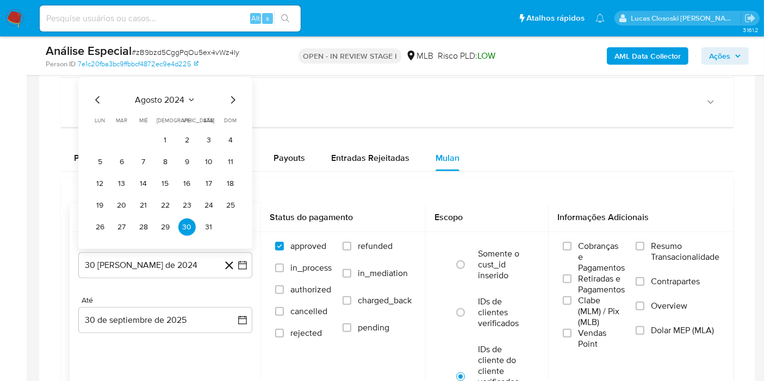
click at [153, 100] on span "agosto 2024" at bounding box center [159, 100] width 49 height 11
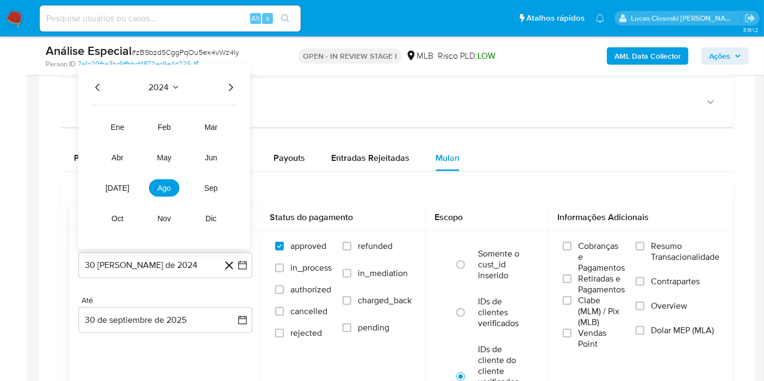
drag, startPoint x: 230, startPoint y: 71, endPoint x: 230, endPoint y: 95, distance: 23.9
click at [227, 76] on div "2024 2024 ene feb mar abr may jun [DATE] ago sep oct nov dic" at bounding box center [164, 157] width 172 height 184
click at [230, 95] on div "2024 2024 ene feb mar abr may jun [DATE] ago sep oct nov dic" at bounding box center [164, 157] width 172 height 184
click at [234, 88] on icon "Año siguiente" at bounding box center [230, 87] width 13 height 13
click at [172, 120] on button "feb" at bounding box center [164, 127] width 30 height 17
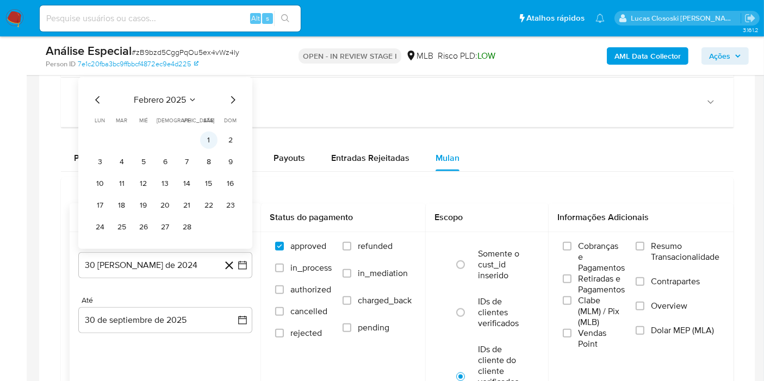
click at [208, 143] on button "1" at bounding box center [208, 140] width 17 height 17
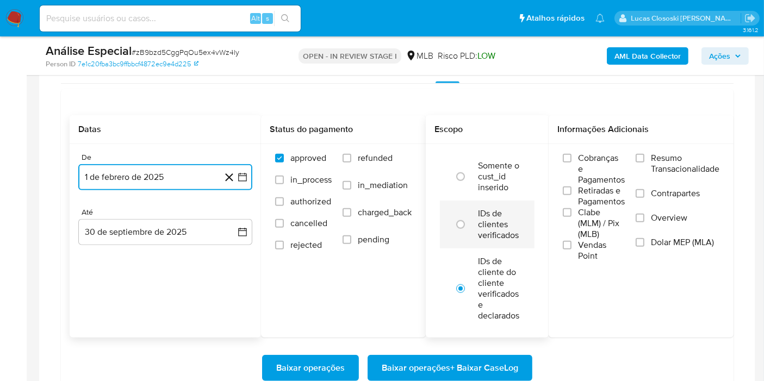
scroll to position [967, 0]
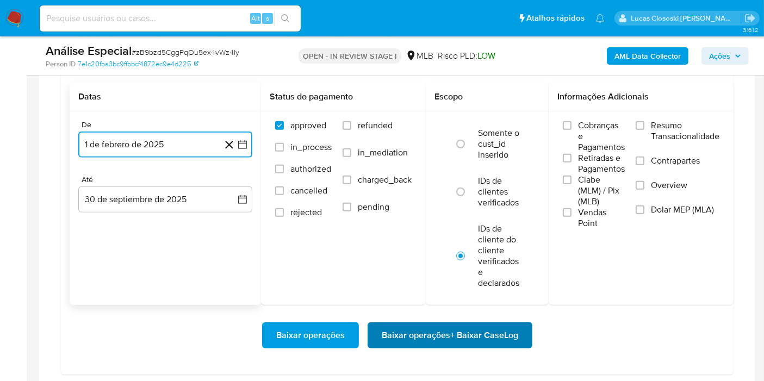
click at [487, 330] on span "Baixar operações + Baixar CaseLog" at bounding box center [450, 336] width 137 height 24
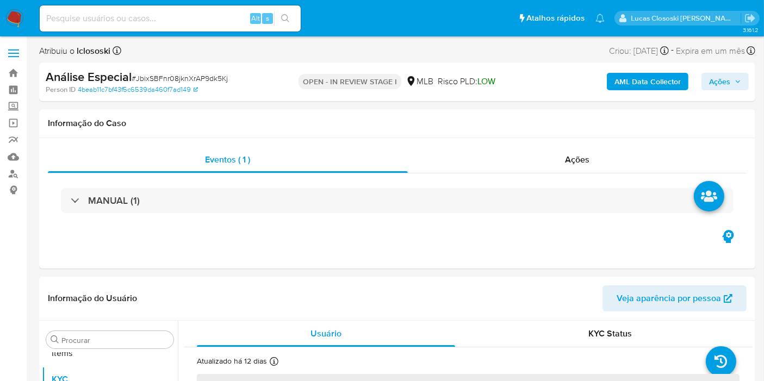
scroll to position [563, 0]
select select "10"
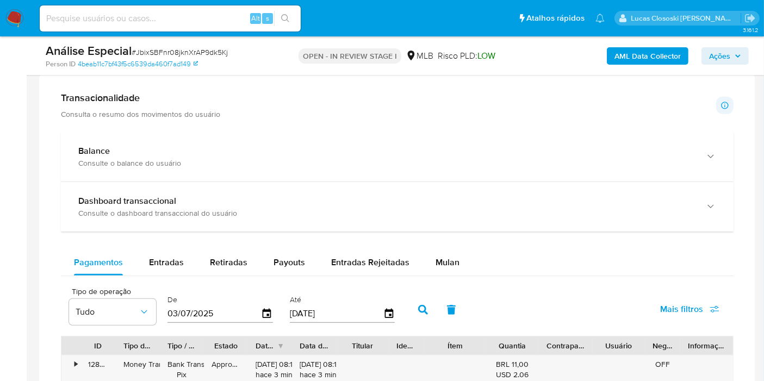
scroll to position [906, 0]
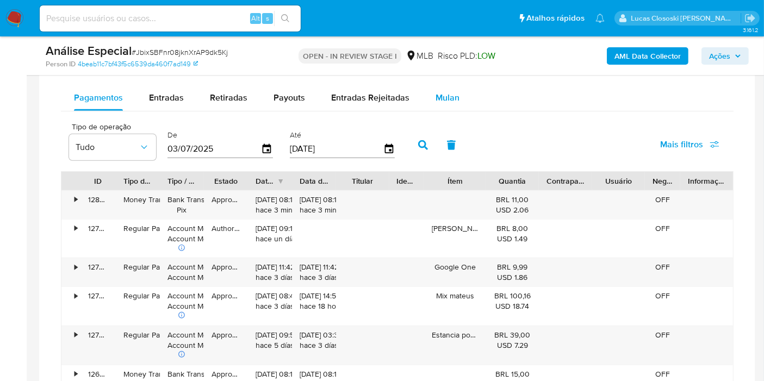
click at [462, 88] on button "Mulan" at bounding box center [448, 98] width 50 height 26
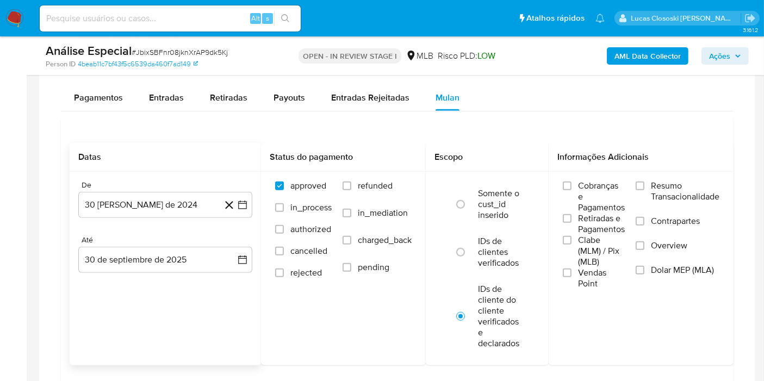
click at [233, 200] on icon at bounding box center [229, 206] width 14 height 14
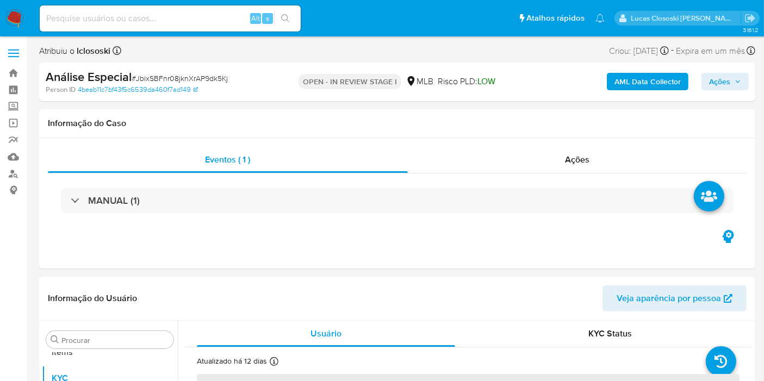
scroll to position [563, 0]
select select "10"
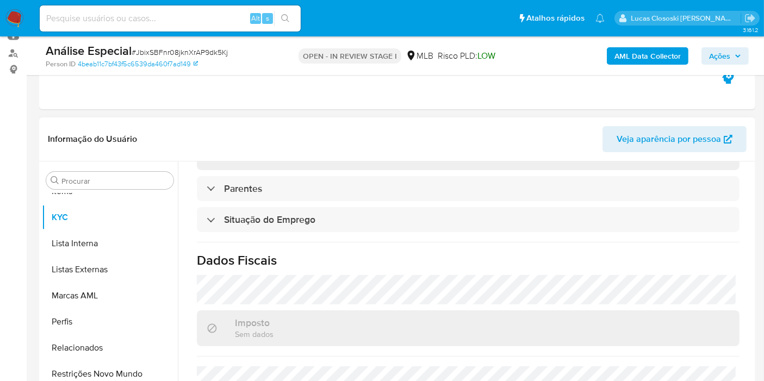
scroll to position [500, 0]
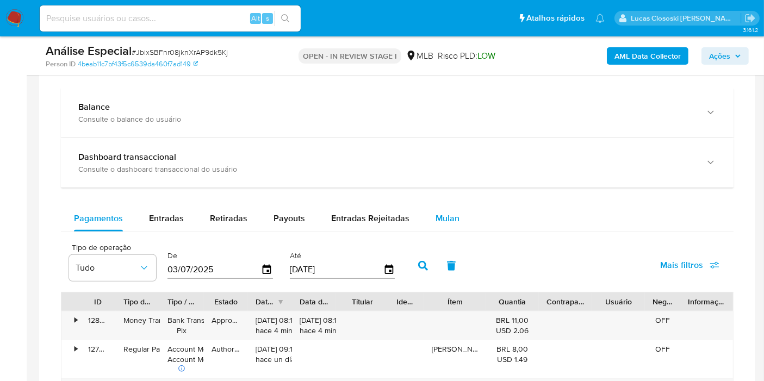
click at [445, 215] on span "Mulan" at bounding box center [448, 218] width 24 height 13
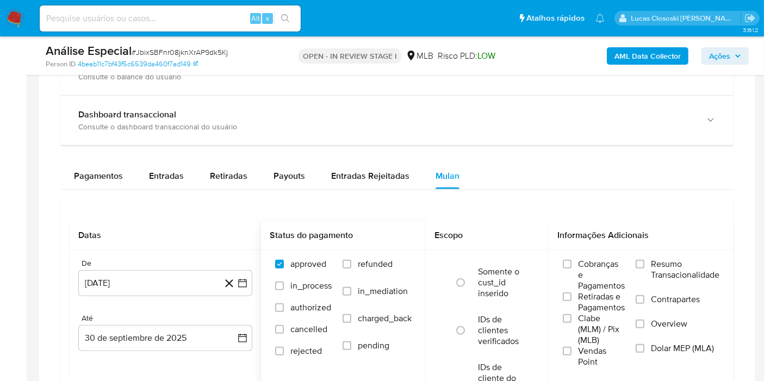
scroll to position [906, 0]
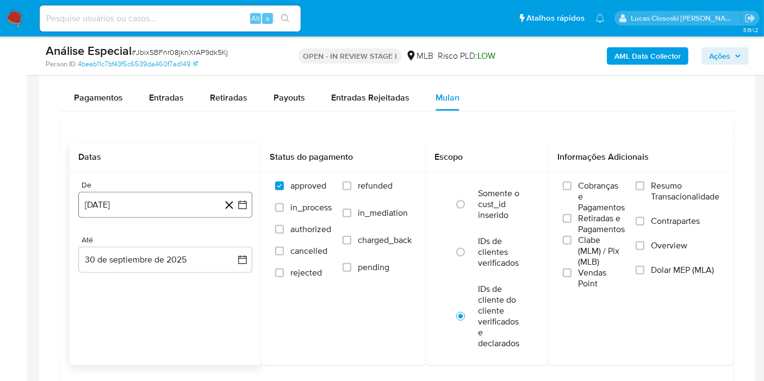
click at [240, 201] on icon "button" at bounding box center [242, 205] width 11 height 11
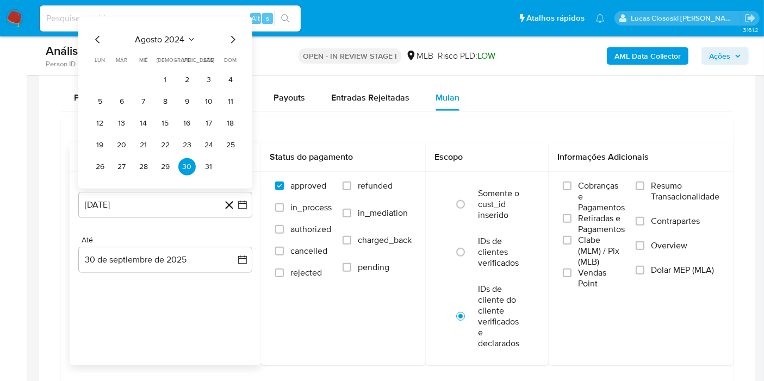
click at [175, 26] on div "agosto 2024 agosto 2024 lun lunes mar martes mié miércoles jue jueves vie viern…" at bounding box center [165, 103] width 174 height 172
click at [189, 46] on div "agosto 2024 agosto 2024 lun lunes mar martes mié miércoles jue jueves vie viern…" at bounding box center [165, 104] width 148 height 143
click at [174, 34] on span "agosto 2024" at bounding box center [159, 39] width 49 height 11
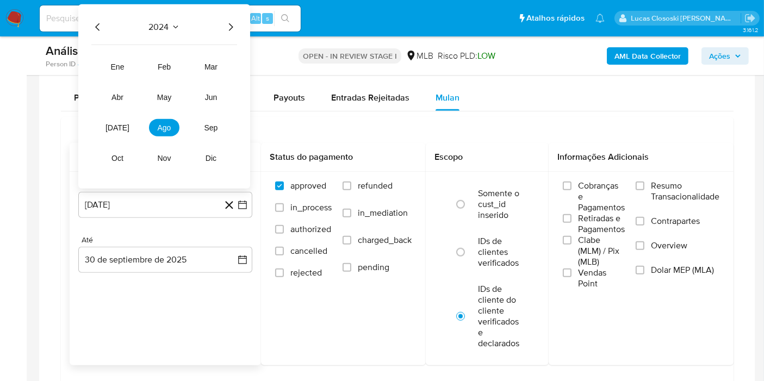
click at [231, 24] on icon "Año siguiente" at bounding box center [230, 27] width 13 height 13
click at [203, 60] on button "mar" at bounding box center [211, 66] width 30 height 17
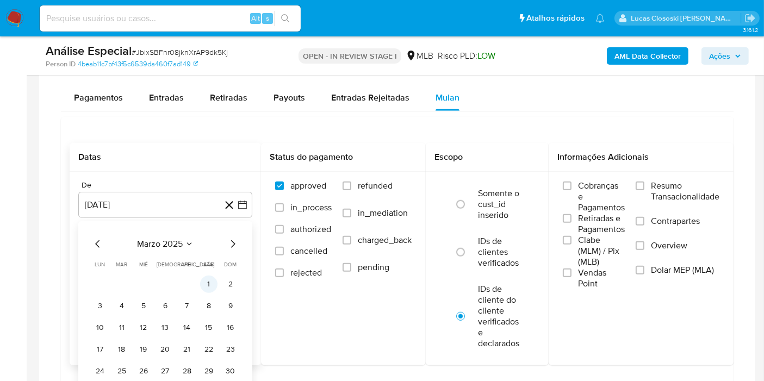
click at [214, 278] on button "1" at bounding box center [208, 284] width 17 height 17
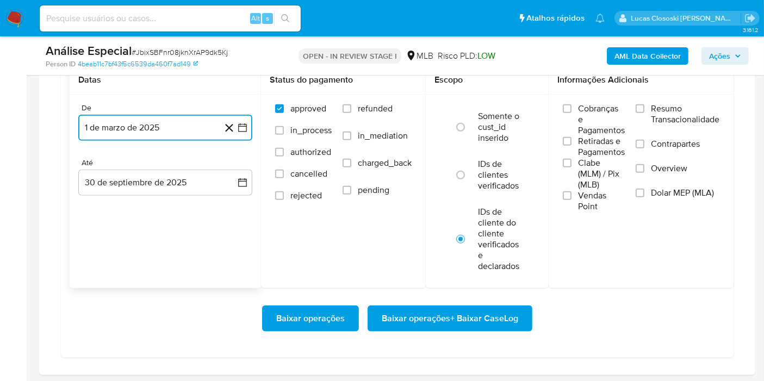
scroll to position [1027, 0]
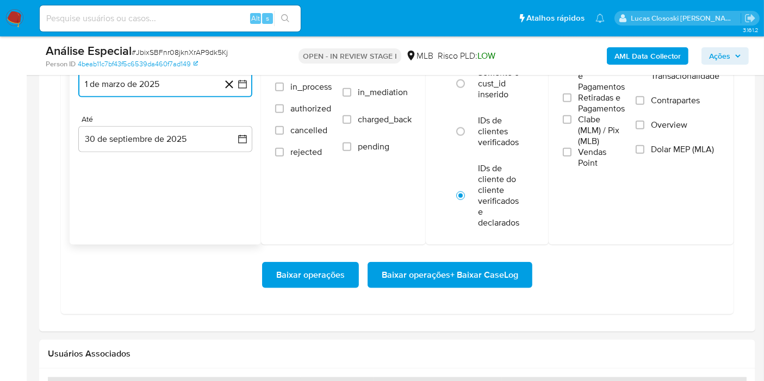
click at [240, 80] on icon "button" at bounding box center [242, 84] width 9 height 9
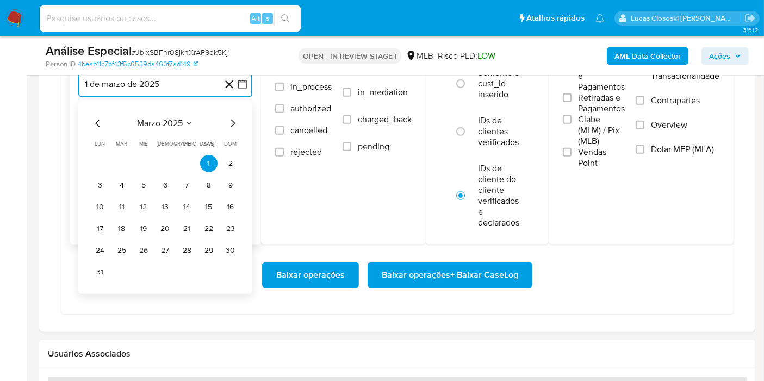
click at [159, 120] on span "marzo 2025" at bounding box center [160, 123] width 46 height 11
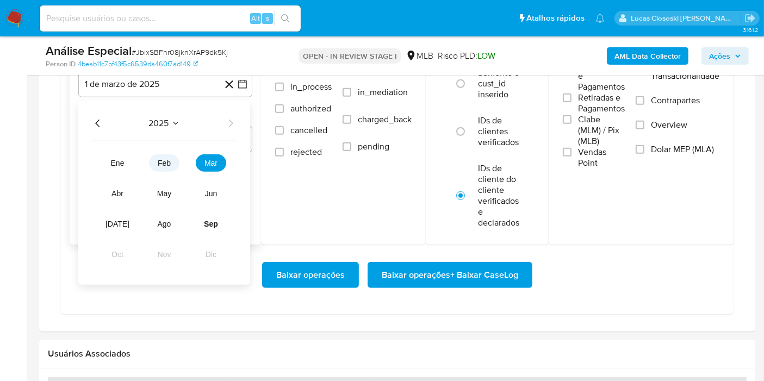
click at [162, 159] on span "feb" at bounding box center [164, 163] width 13 height 9
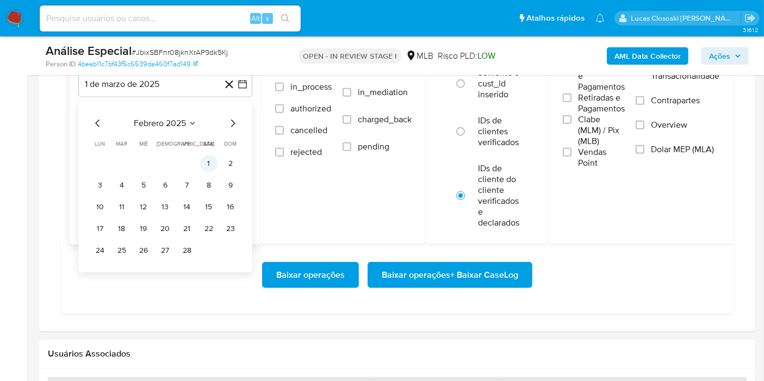
click at [211, 168] on button "1" at bounding box center [208, 163] width 17 height 17
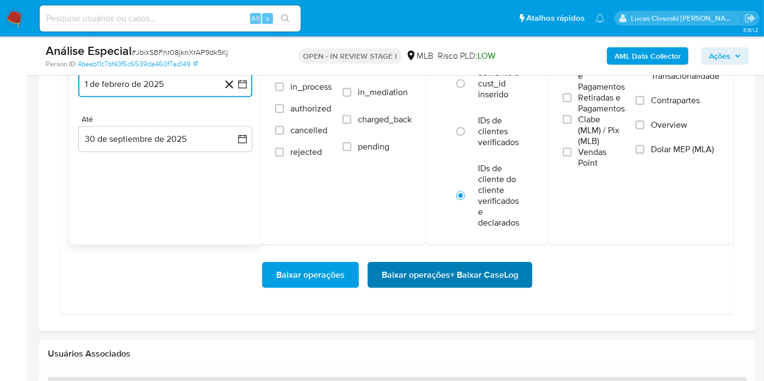
click at [449, 267] on span "Baixar operações + Baixar CaseLog" at bounding box center [450, 275] width 137 height 24
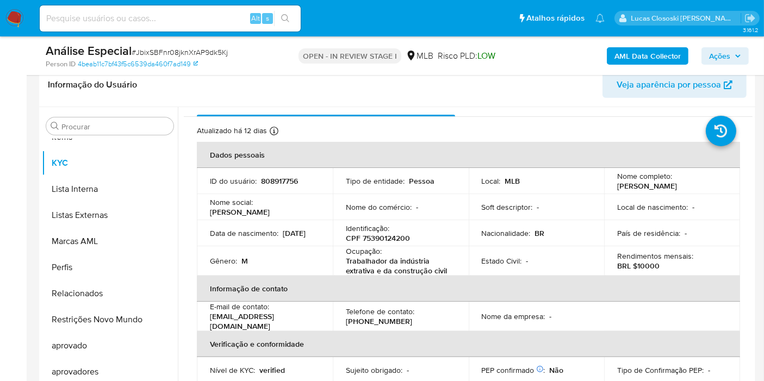
scroll to position [121, 0]
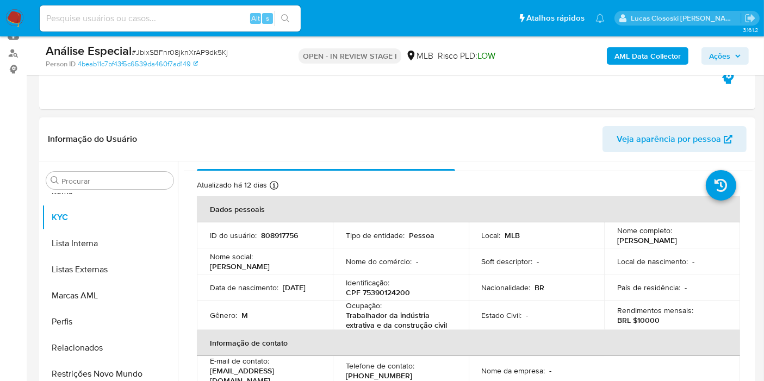
click at [399, 296] on p "CPF 75390124200" at bounding box center [378, 293] width 64 height 10
click at [399, 295] on p "CPF 75390124200" at bounding box center [378, 293] width 64 height 10
copy p "75390124200"
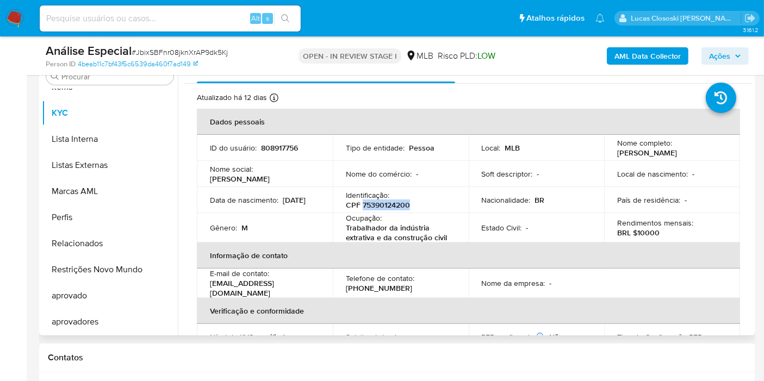
scroll to position [181, 0]
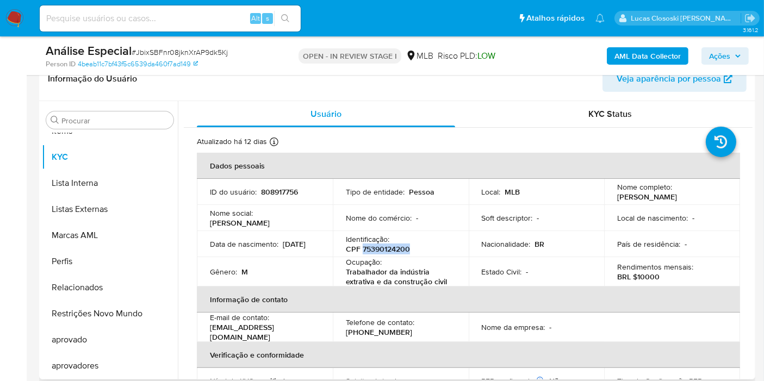
copy p "75390124200"
click at [412, 335] on div "Telefone de contato : [PHONE_NUMBER]" at bounding box center [401, 328] width 110 height 20
click at [664, 57] on b "AML Data Collector" at bounding box center [648, 55] width 66 height 17
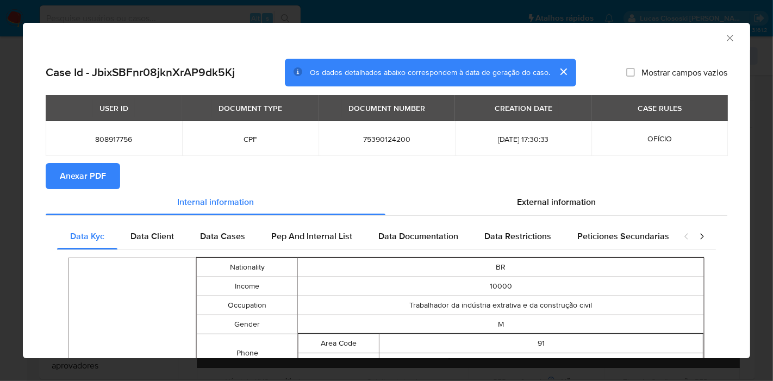
drag, startPoint x: 664, startPoint y: 175, endPoint x: 655, endPoint y: 178, distance: 9.0
click at [664, 175] on section "Anexar PDF" at bounding box center [387, 176] width 682 height 26
click at [94, 173] on span "Anexar PDF" at bounding box center [83, 176] width 46 height 24
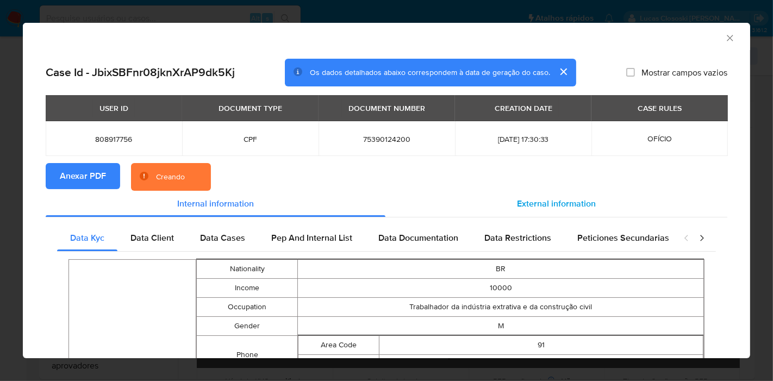
click at [556, 213] on div "External information" at bounding box center [557, 204] width 342 height 26
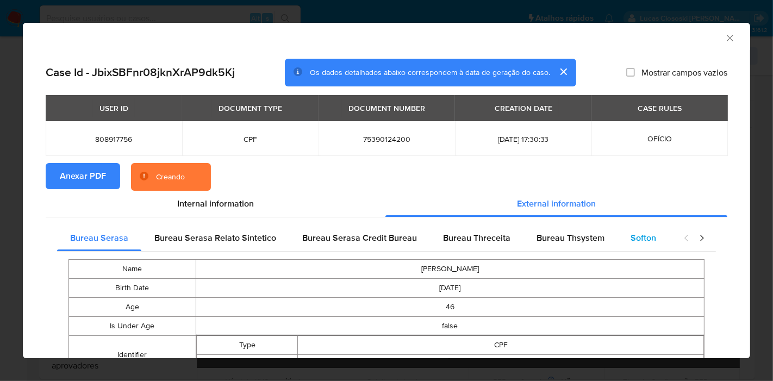
click at [653, 237] on div "Softon" at bounding box center [644, 238] width 52 height 26
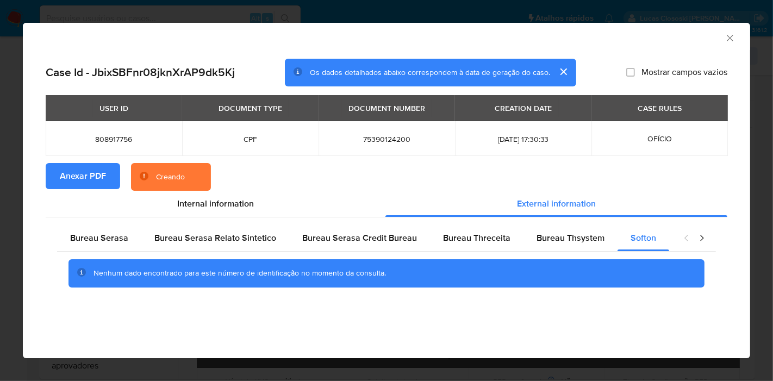
click at [733, 33] on icon "Fechar a janela" at bounding box center [730, 38] width 11 height 11
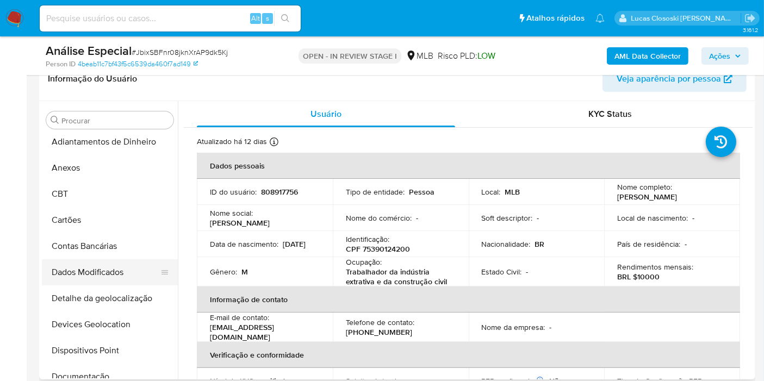
scroll to position [0, 0]
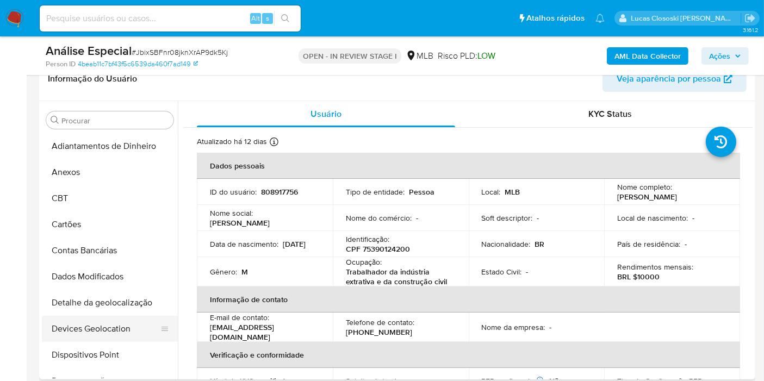
click at [127, 320] on button "Devices Geolocation" at bounding box center [105, 329] width 127 height 26
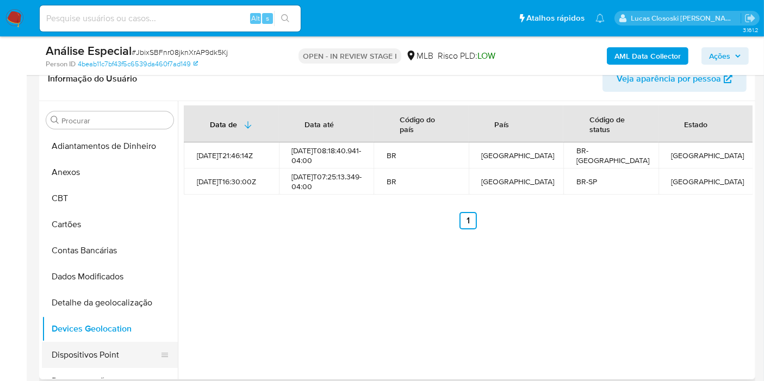
click at [80, 342] on button "Dispositivos Point" at bounding box center [105, 355] width 127 height 26
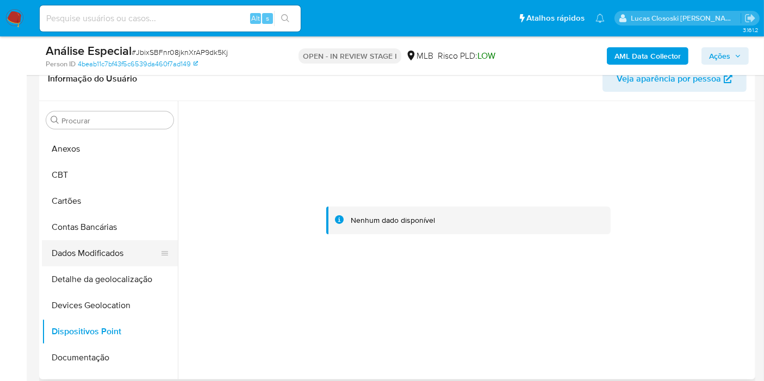
scroll to position [60, 0]
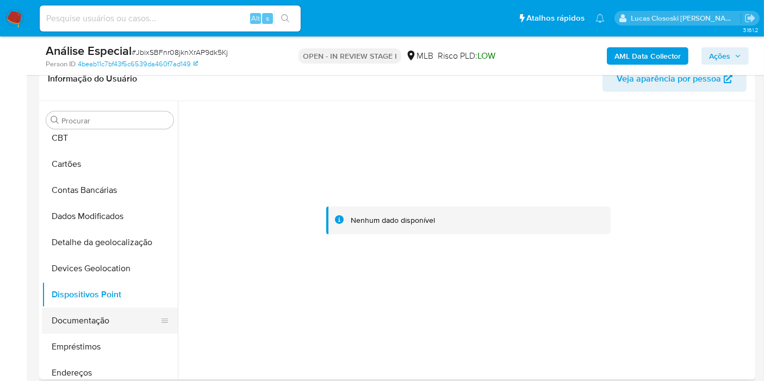
click at [103, 309] on button "Documentação" at bounding box center [105, 321] width 127 height 26
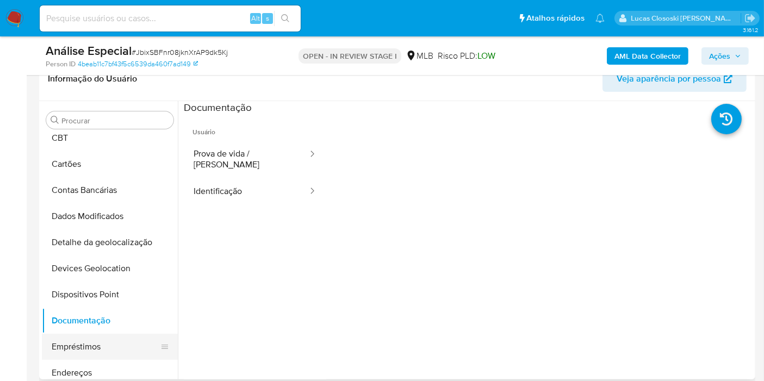
click at [124, 354] on button "Empréstimos" at bounding box center [105, 347] width 127 height 26
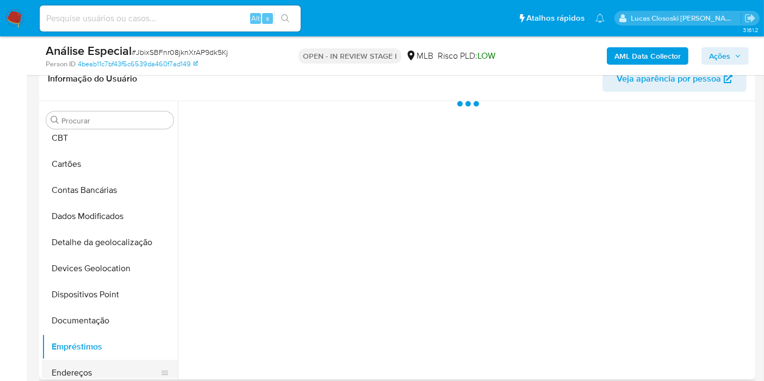
click at [120, 366] on button "Endereços" at bounding box center [105, 373] width 127 height 26
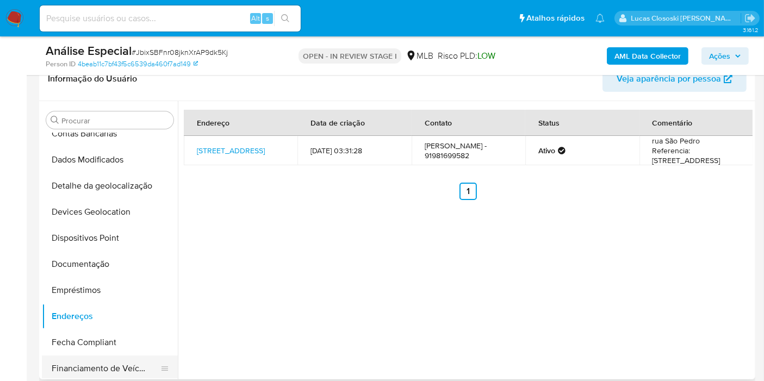
scroll to position [181, 0]
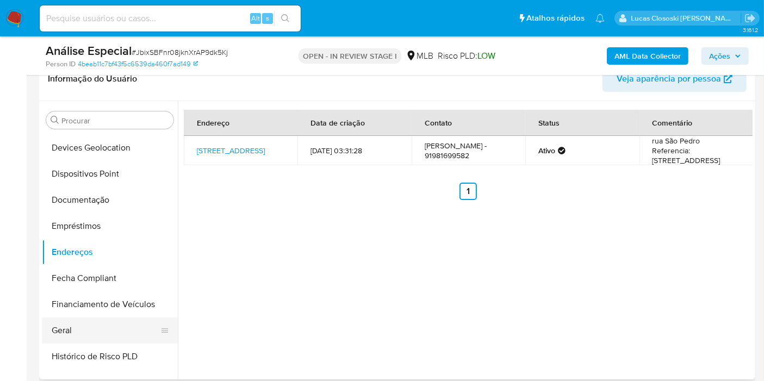
click at [90, 324] on button "Geral" at bounding box center [105, 331] width 127 height 26
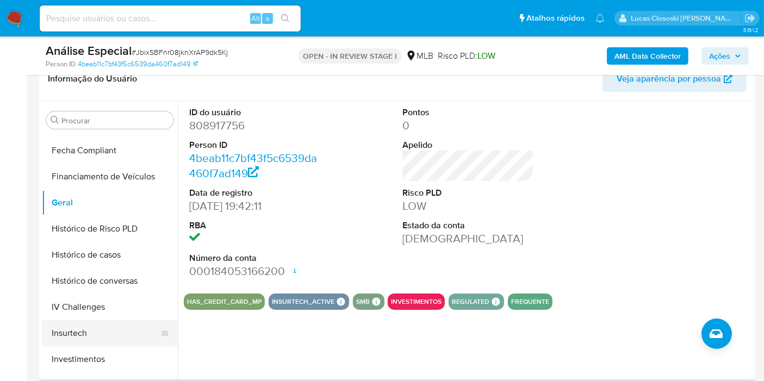
scroll to position [362, 0]
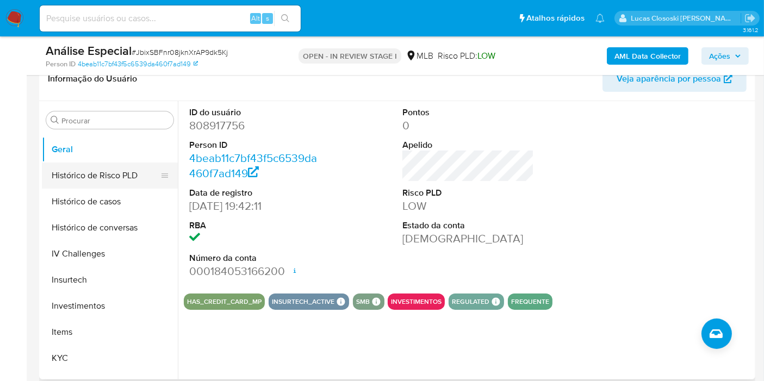
click at [84, 175] on button "Histórico de Risco PLD" at bounding box center [105, 176] width 127 height 26
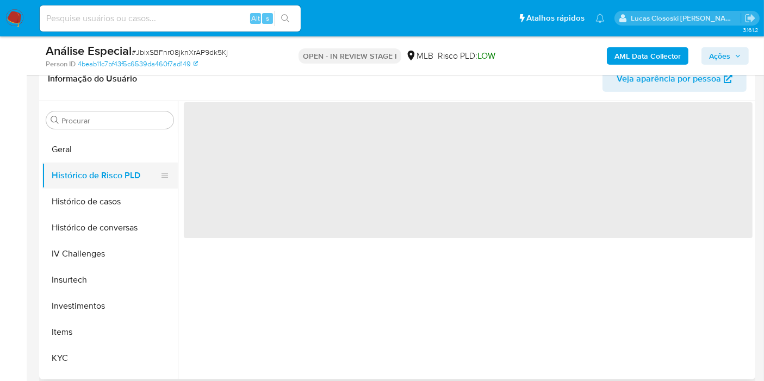
click at [84, 184] on button "Histórico de Risco PLD" at bounding box center [105, 176] width 127 height 26
click at [84, 192] on button "Histórico de casos" at bounding box center [105, 202] width 127 height 26
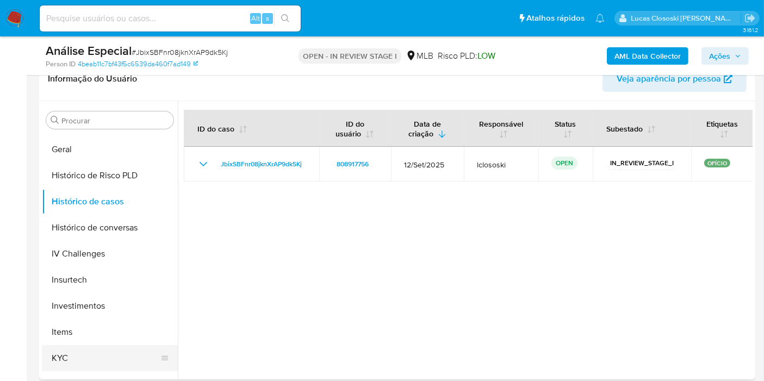
click at [73, 350] on button "KYC" at bounding box center [105, 358] width 127 height 26
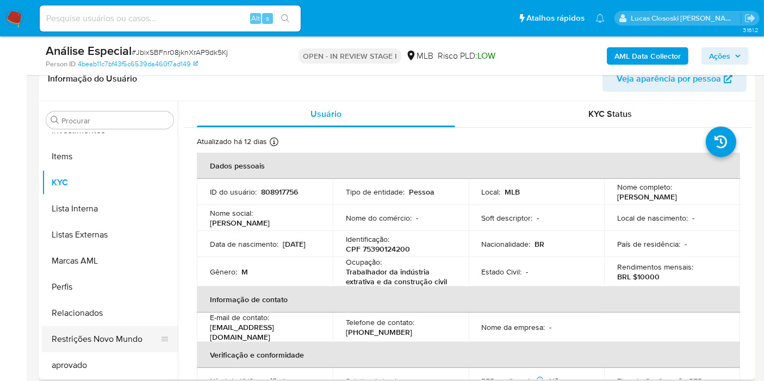
scroll to position [544, 0]
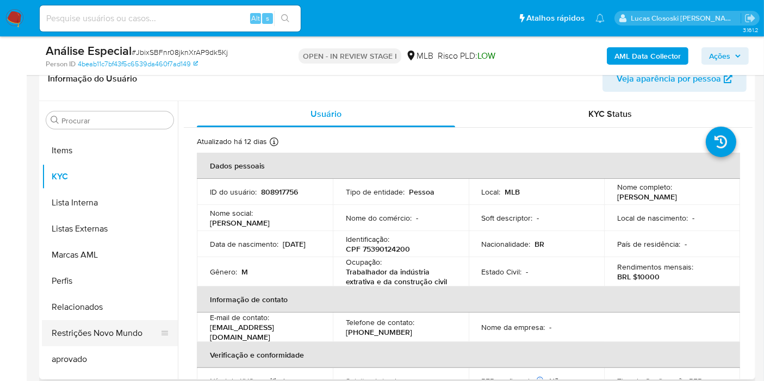
click at [124, 341] on button "Restrições Novo Mundo" at bounding box center [105, 333] width 127 height 26
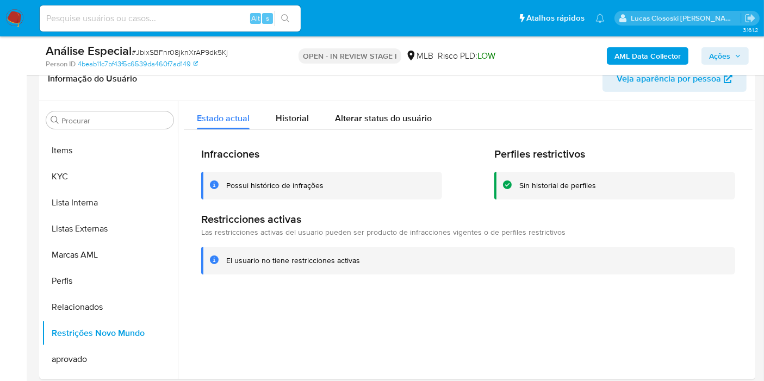
click at [160, 55] on span "# JbixSBFnr08jknXrAP9dk5Kj" at bounding box center [180, 52] width 96 height 11
copy span "JbixSBFnr08jknXrAP9dk5Kj"
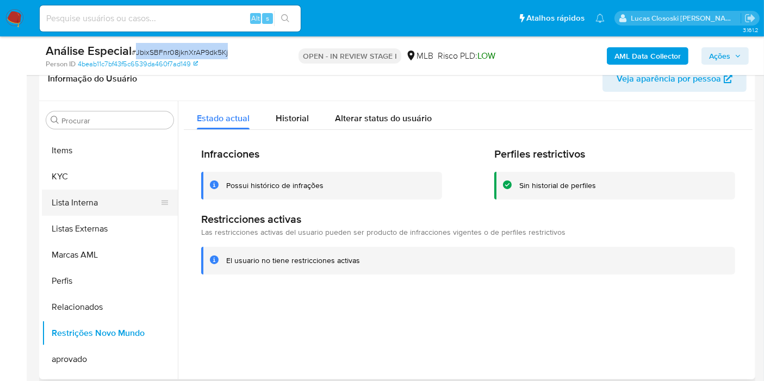
click at [88, 190] on button "Lista Interna" at bounding box center [105, 203] width 127 height 26
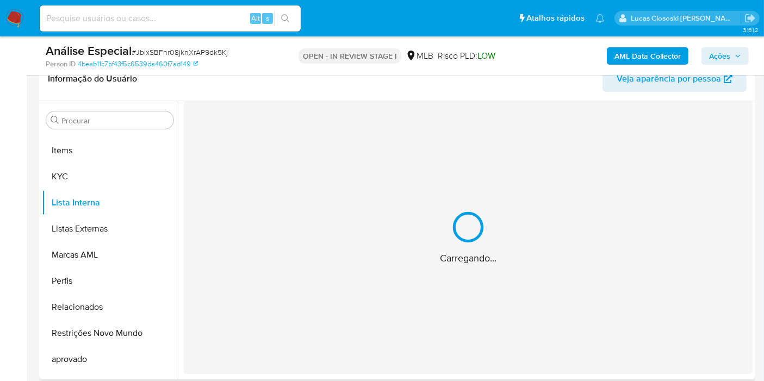
click at [258, 88] on header "Informação do Usuário Veja aparência por pessoa" at bounding box center [397, 79] width 699 height 26
drag, startPoint x: 110, startPoint y: 151, endPoint x: 106, endPoint y: 167, distance: 16.2
click at [110, 151] on button "Items" at bounding box center [105, 151] width 127 height 26
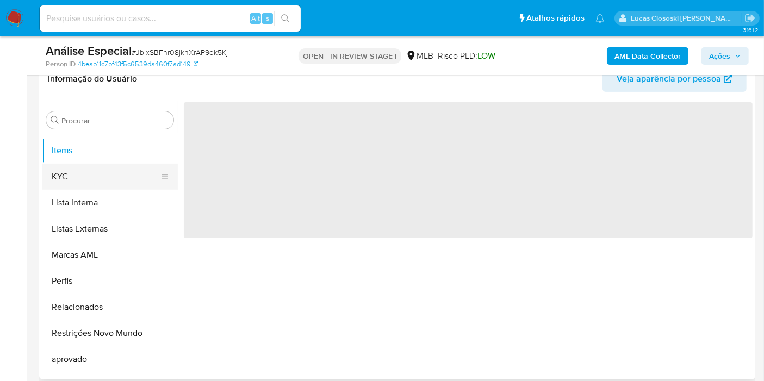
click at [106, 167] on button "KYC" at bounding box center [105, 177] width 127 height 26
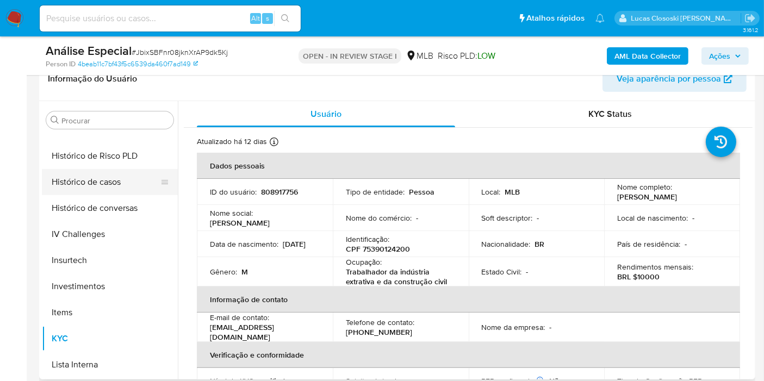
scroll to position [362, 0]
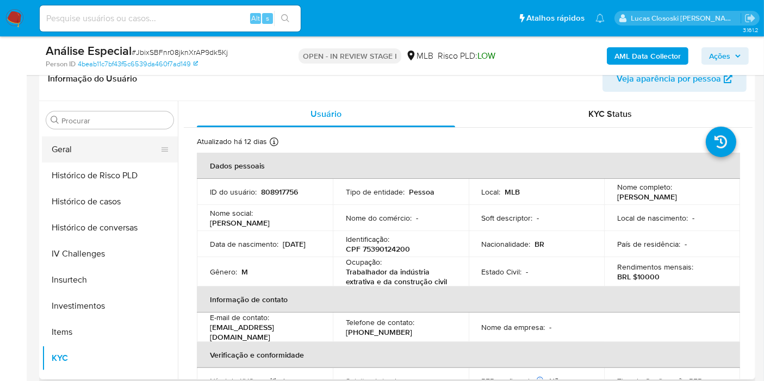
click at [72, 153] on button "Geral" at bounding box center [105, 150] width 127 height 26
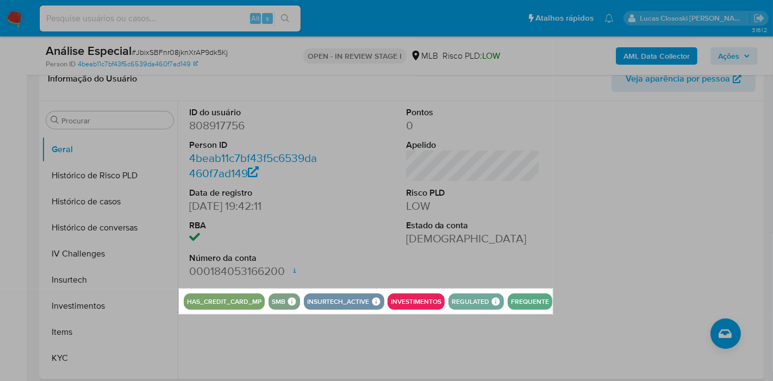
drag, startPoint x: 179, startPoint y: 289, endPoint x: 553, endPoint y: 314, distance: 375.1
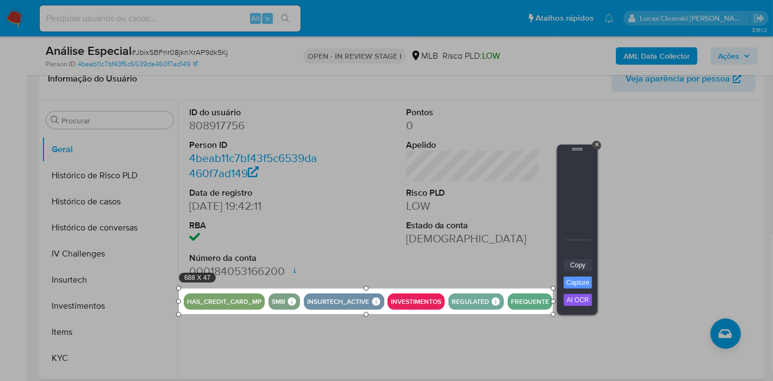
click at [569, 260] on link "Copy" at bounding box center [578, 265] width 28 height 12
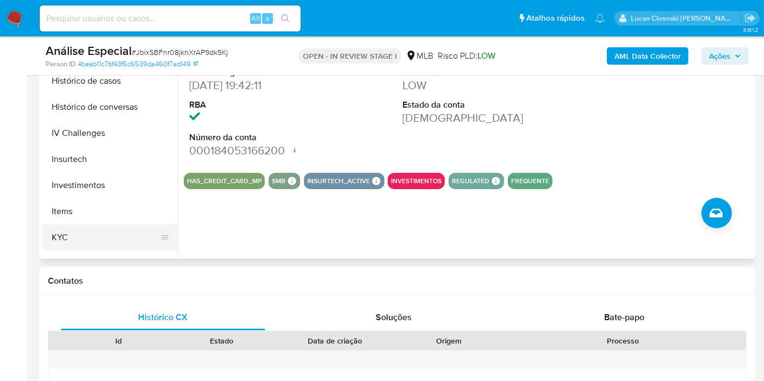
click at [93, 234] on button "KYC" at bounding box center [105, 238] width 127 height 26
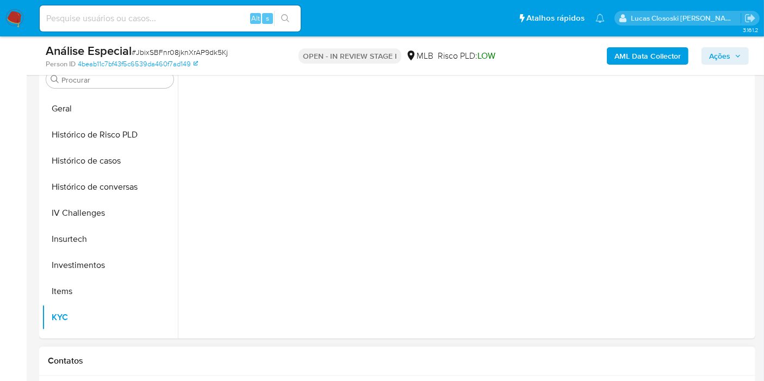
scroll to position [181, 0]
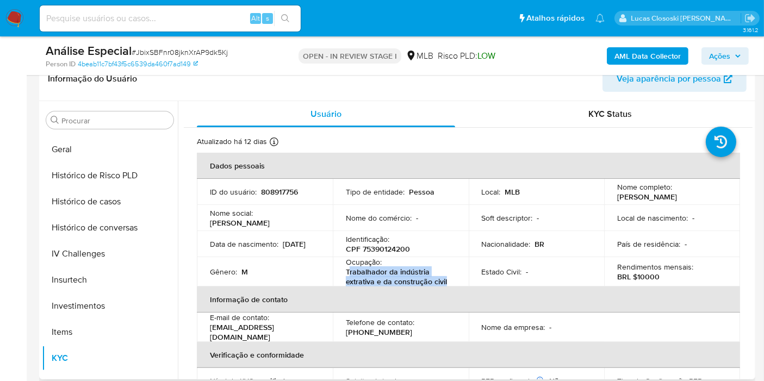
drag, startPoint x: 452, startPoint y: 283, endPoint x: 349, endPoint y: 278, distance: 102.9
click at [349, 278] on div "Ocupação : Trabalhador da indústria extrativa e da construção civil" at bounding box center [401, 271] width 110 height 29
copy p "rabalhador da indústria extrativa e da construção civil"
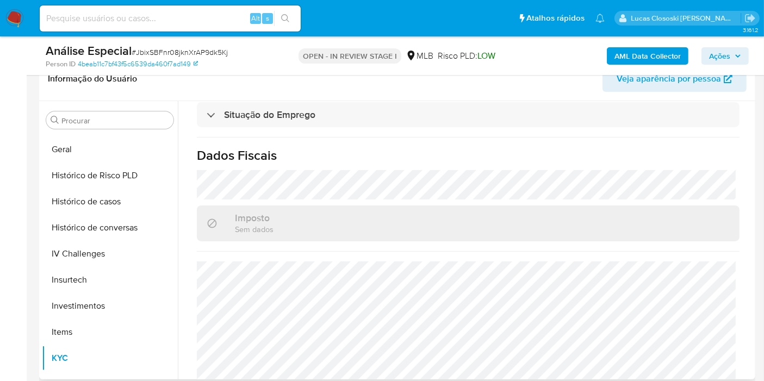
scroll to position [500, 0]
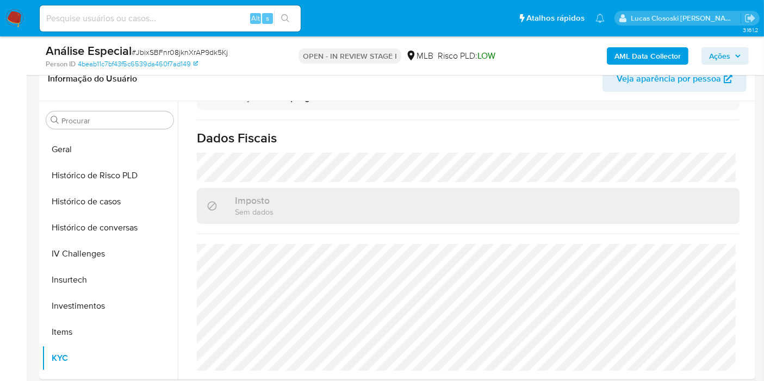
click at [729, 45] on div "AML Data Collector Ações" at bounding box center [633, 56] width 232 height 26
click at [727, 52] on span "Ações" at bounding box center [719, 55] width 21 height 17
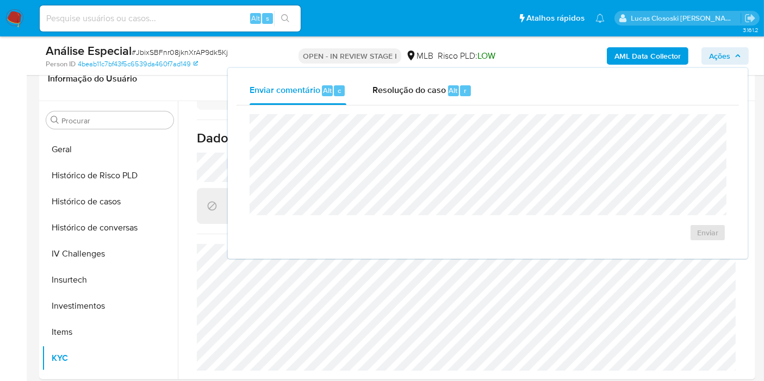
click at [727, 52] on span "Ações" at bounding box center [719, 55] width 21 height 17
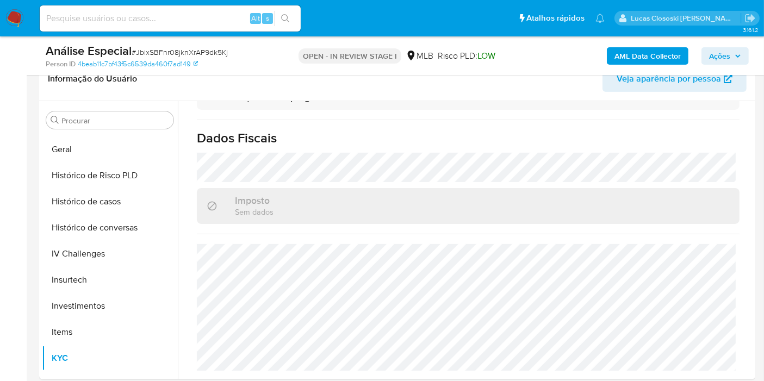
click at [716, 55] on span "Ações" at bounding box center [719, 55] width 21 height 17
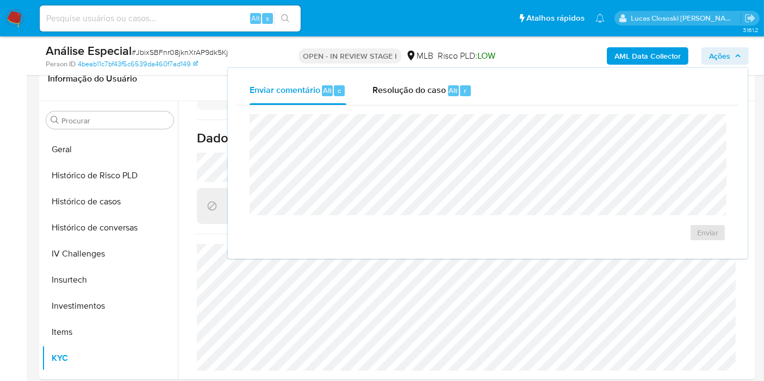
click at [512, 96] on div "Enviar comentário Alt c Resolução do caso Alt r" at bounding box center [488, 91] width 503 height 28
click at [461, 103] on div "Resolução do caso Alt r" at bounding box center [423, 91] width 100 height 28
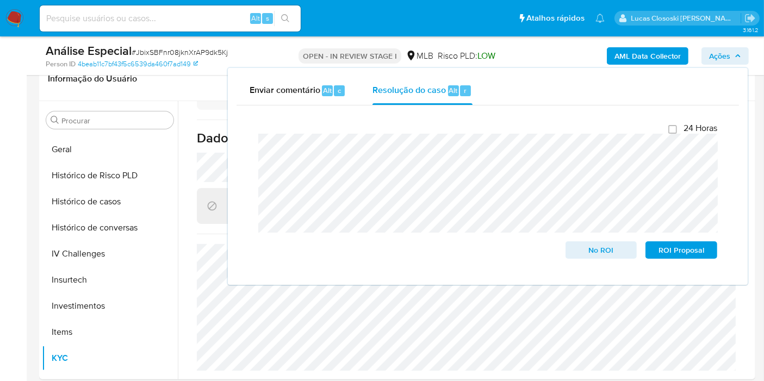
click at [723, 49] on span "Ações" at bounding box center [719, 55] width 21 height 17
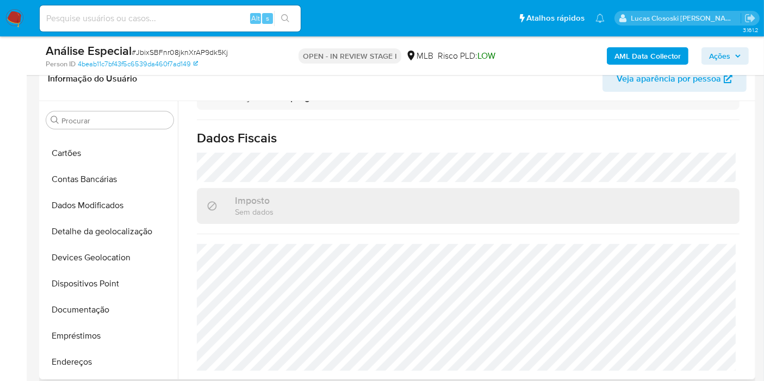
scroll to position [0, 0]
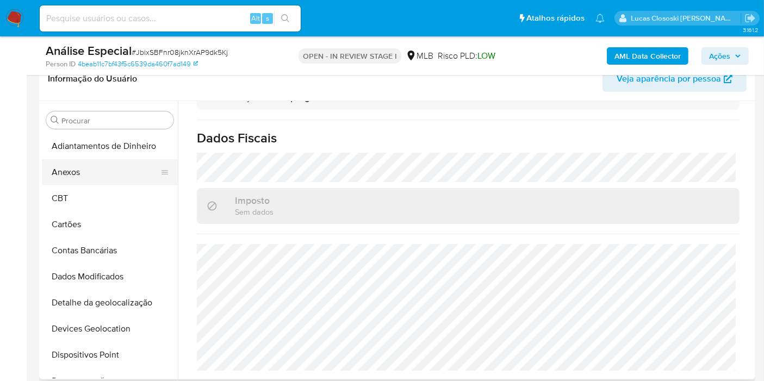
click at [77, 181] on button "Anexos" at bounding box center [105, 172] width 127 height 26
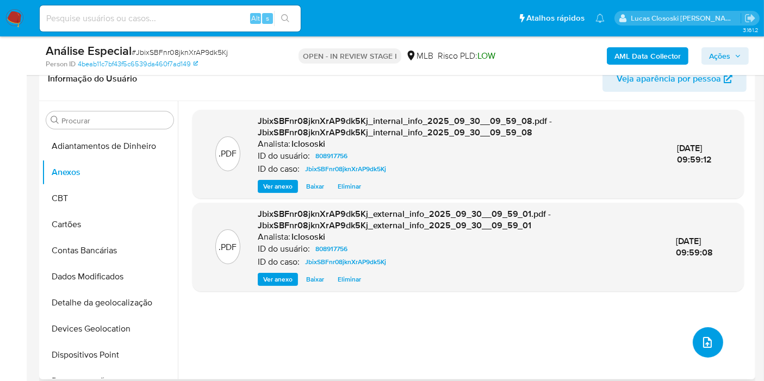
click at [695, 331] on button "upload-file" at bounding box center [708, 342] width 30 height 30
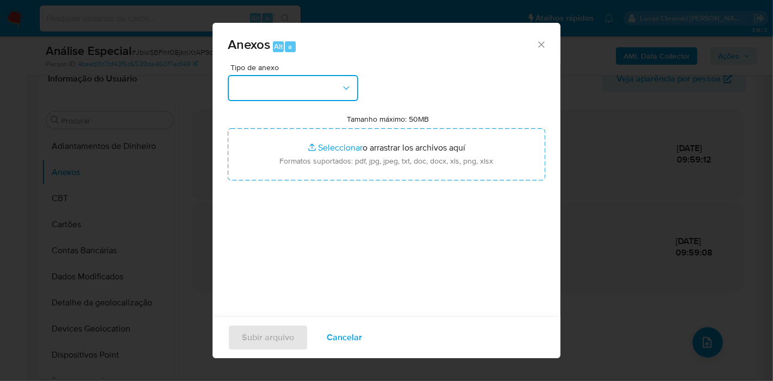
click at [323, 84] on button "button" at bounding box center [293, 88] width 131 height 26
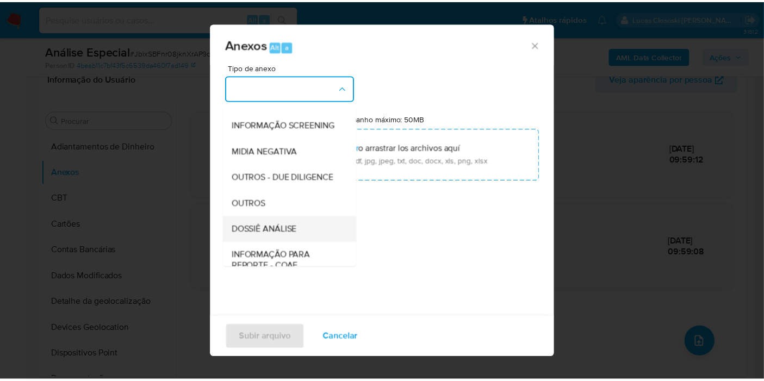
scroll to position [121, 0]
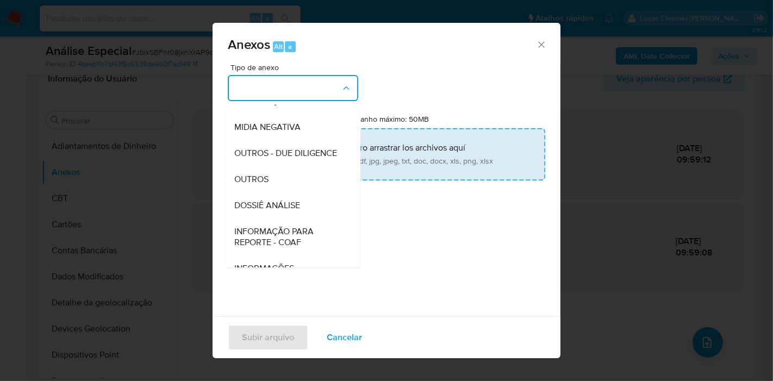
drag, startPoint x: 284, startPoint y: 221, endPoint x: 346, endPoint y: 137, distance: 104.5
click at [284, 211] on span "DOSSIÊ ANÁLISE" at bounding box center [267, 205] width 66 height 11
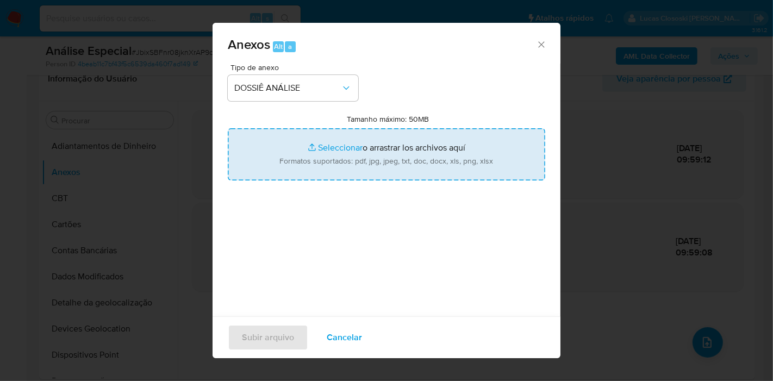
click at [351, 134] on input "Tamanho máximo: 50MB Seleccionar archivos" at bounding box center [387, 154] width 318 height 52
type input "C:\fakepath\Mulan 808917756_2025_09_30_08_37_21.xlsx"
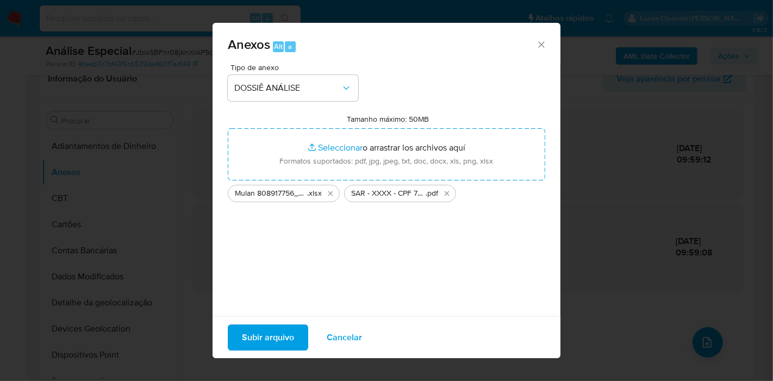
drag, startPoint x: 351, startPoint y: 134, endPoint x: 285, endPoint y: 327, distance: 204.5
click at [285, 327] on span "Subir arquivo" at bounding box center [268, 338] width 52 height 24
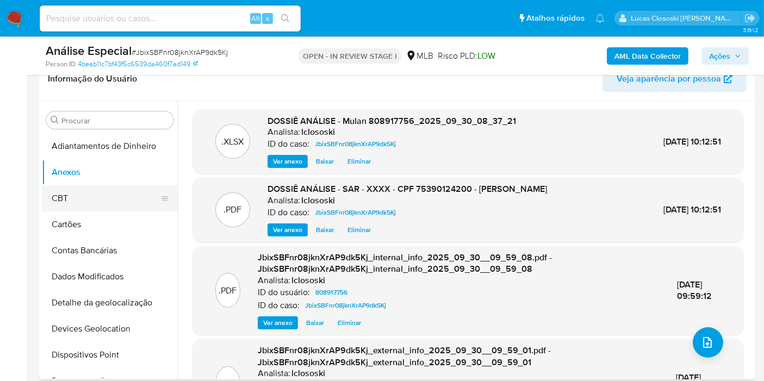
click at [62, 195] on button "CBT" at bounding box center [105, 198] width 127 height 26
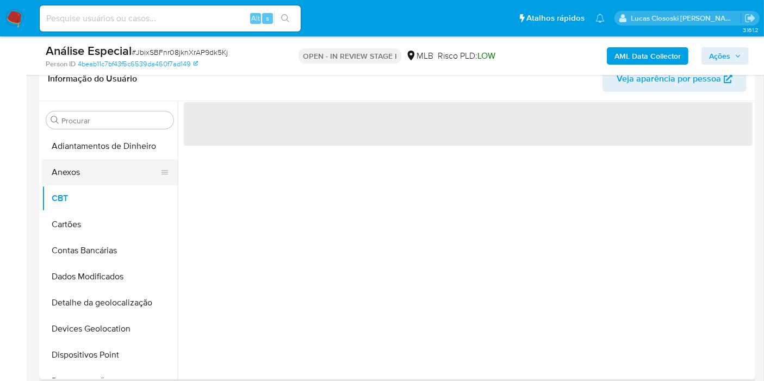
click at [62, 172] on button "Anexos" at bounding box center [105, 172] width 127 height 26
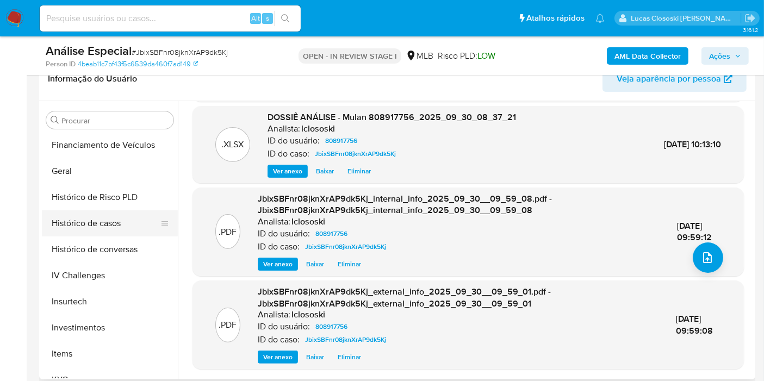
scroll to position [302, 0]
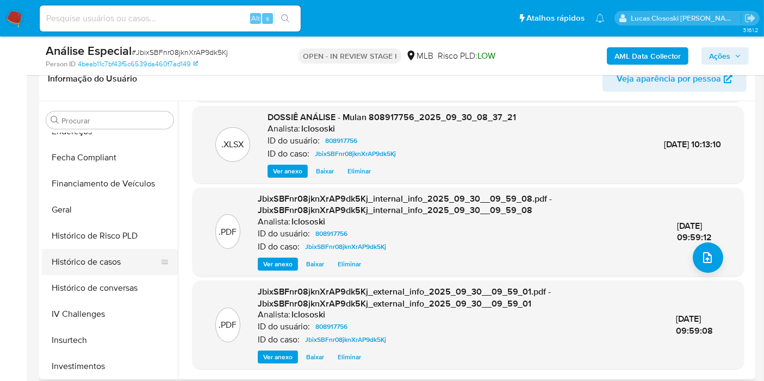
click at [103, 253] on button "Histórico de casos" at bounding box center [105, 262] width 127 height 26
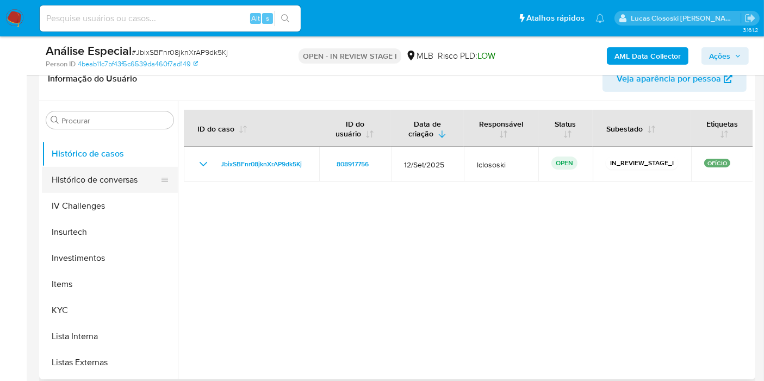
scroll to position [483, 0]
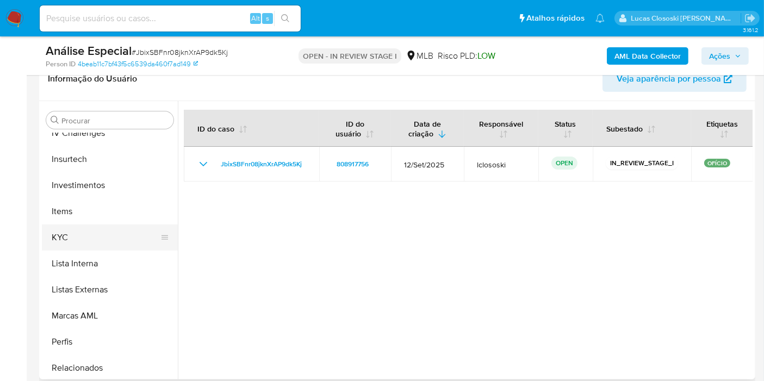
click at [100, 234] on button "KYC" at bounding box center [105, 238] width 127 height 26
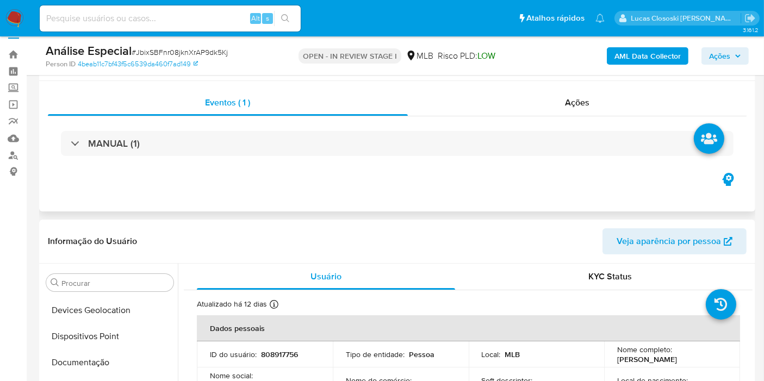
scroll to position [0, 0]
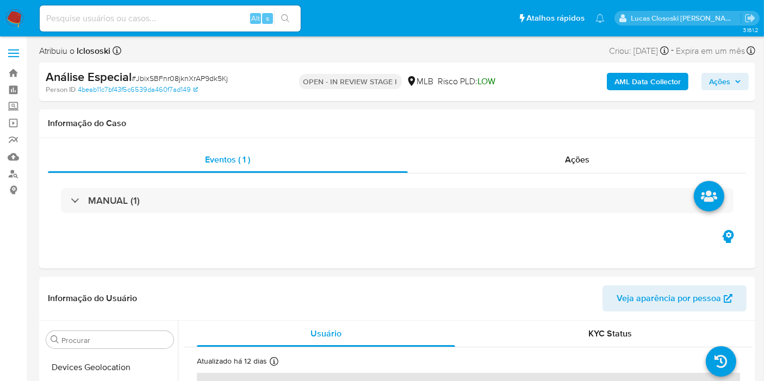
click at [733, 80] on span "Ações" at bounding box center [725, 81] width 32 height 15
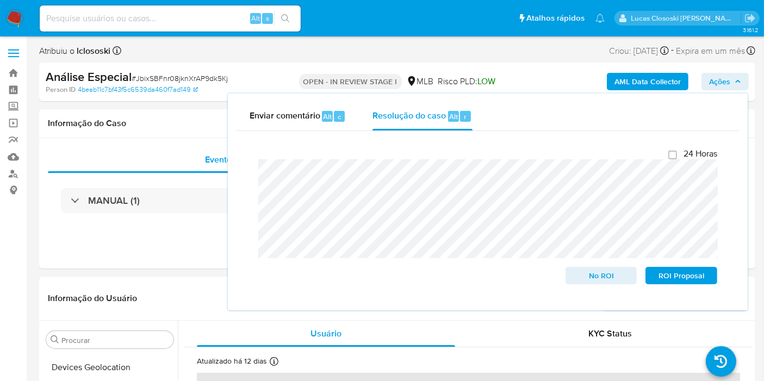
click at [735, 85] on span "Ações" at bounding box center [725, 81] width 32 height 15
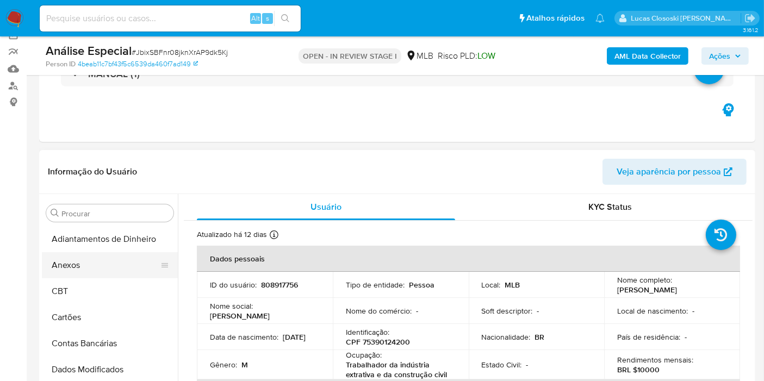
scroll to position [121, 0]
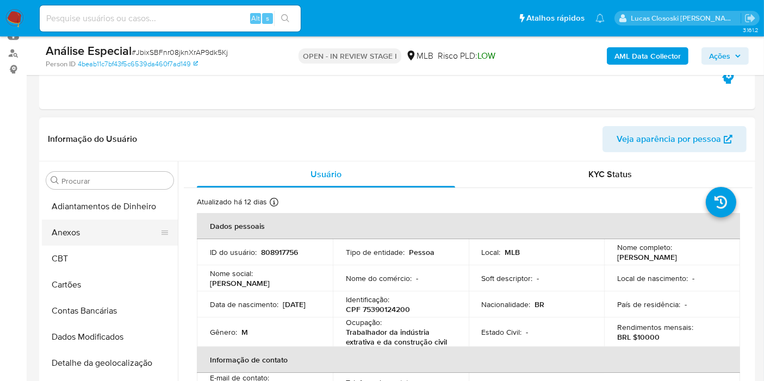
click at [56, 226] on button "Anexos" at bounding box center [105, 233] width 127 height 26
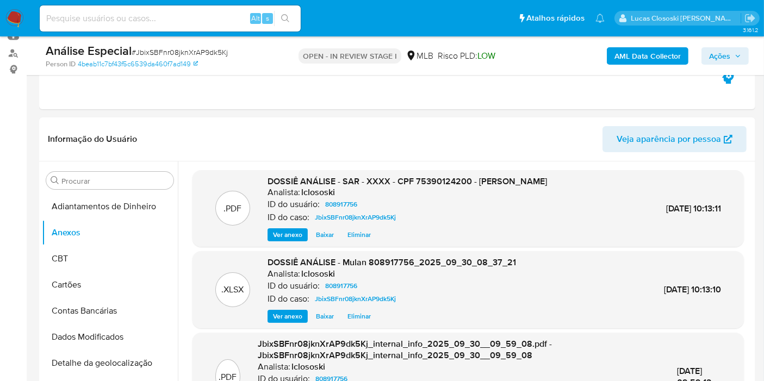
click at [732, 48] on span "Ações" at bounding box center [725, 55] width 32 height 15
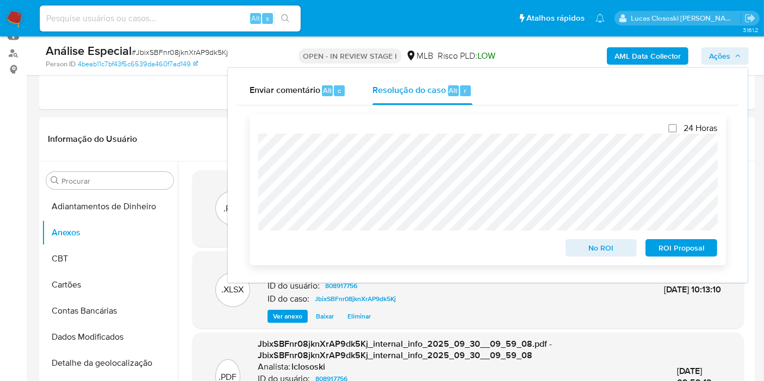
click at [677, 244] on span "ROI Proposal" at bounding box center [681, 247] width 57 height 15
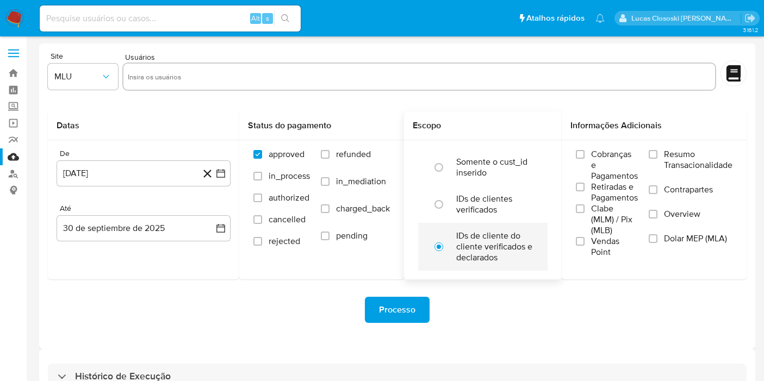
scroll to position [69, 0]
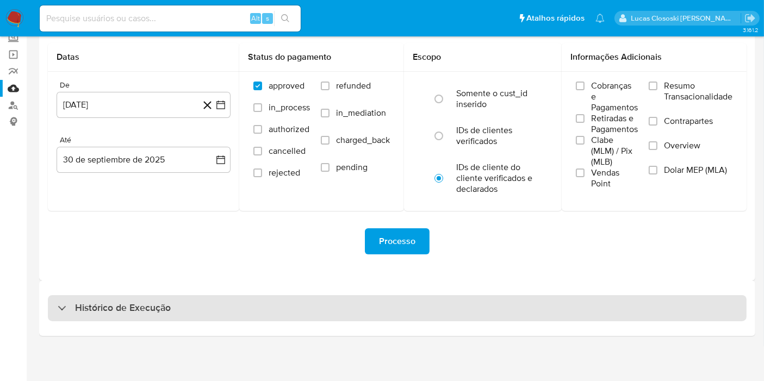
drag, startPoint x: 485, startPoint y: 308, endPoint x: 494, endPoint y: 300, distance: 12.0
click at [485, 308] on div "Histórico de Execução" at bounding box center [397, 308] width 699 height 26
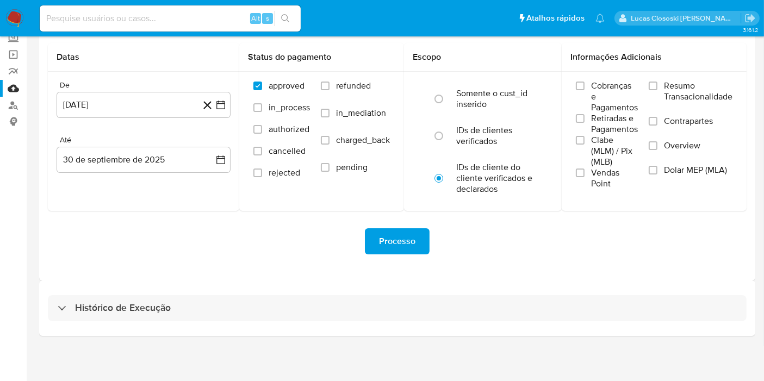
select select "10"
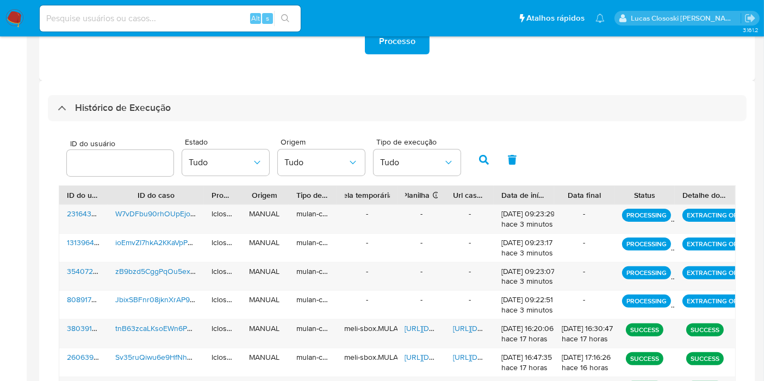
scroll to position [311, 0]
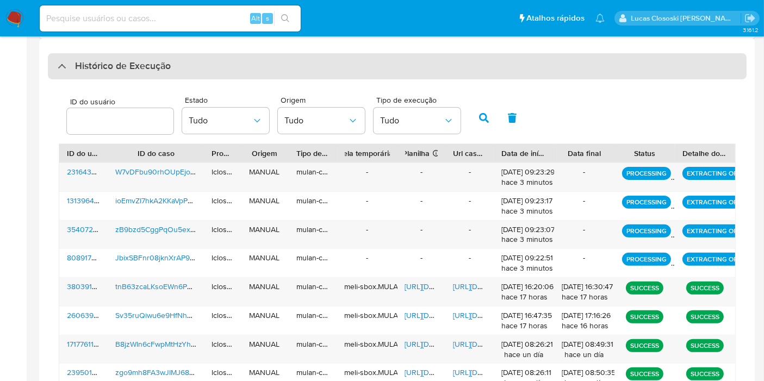
click at [285, 69] on div "Histórico de Execução" at bounding box center [397, 66] width 699 height 26
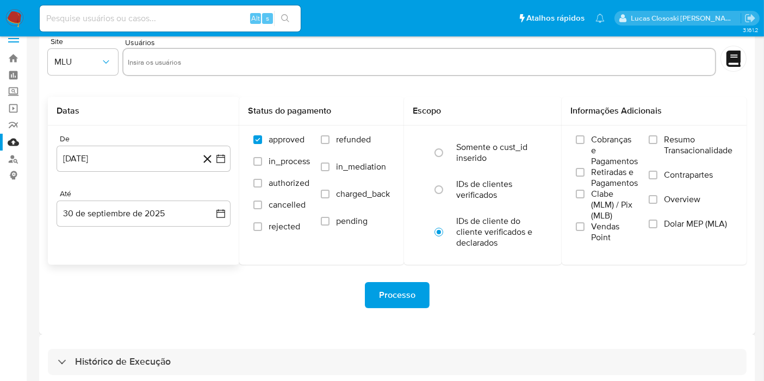
scroll to position [69, 0]
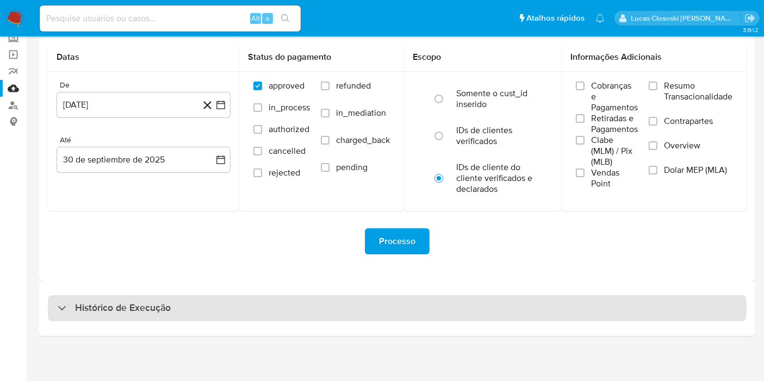
click at [259, 314] on div "Histórico de Execução" at bounding box center [397, 308] width 699 height 26
select select "10"
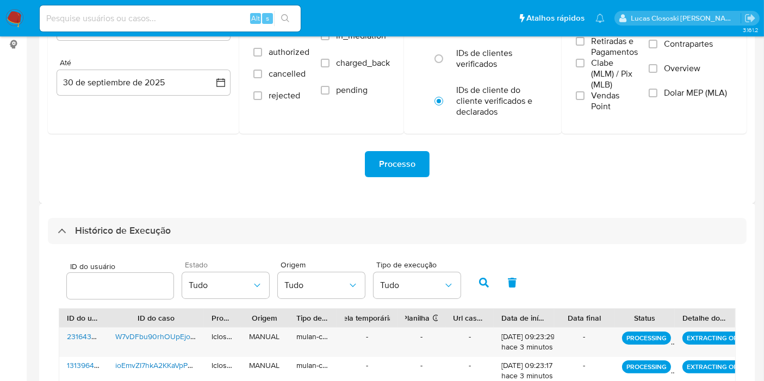
scroll to position [189, 0]
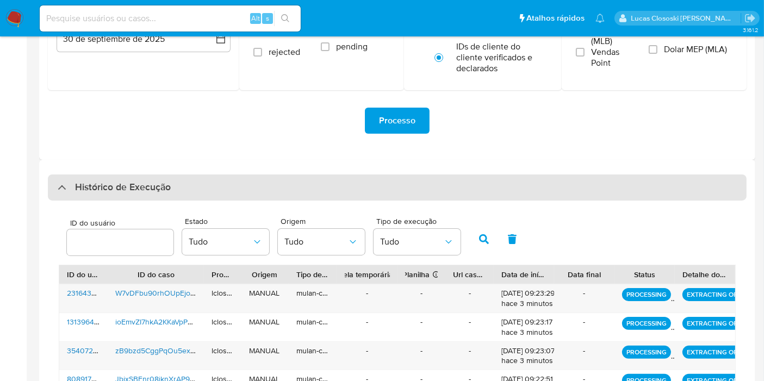
click at [230, 199] on div "Histórico de Execução" at bounding box center [397, 188] width 699 height 26
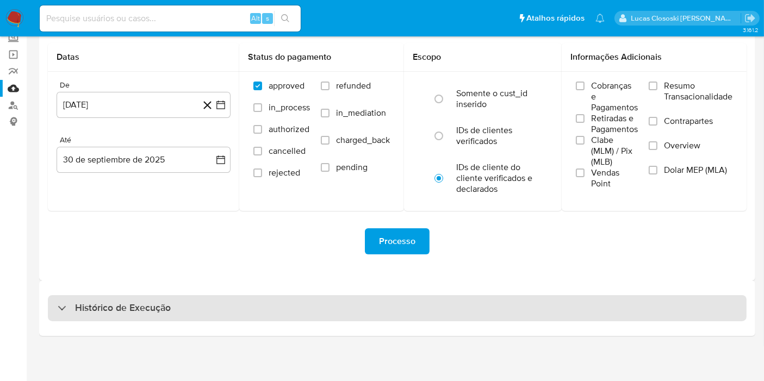
click at [410, 305] on div "Histórico de Execução" at bounding box center [397, 308] width 699 height 26
select select "10"
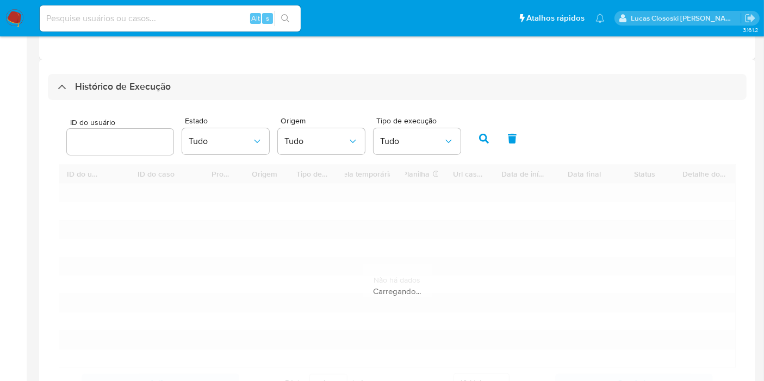
scroll to position [371, 0]
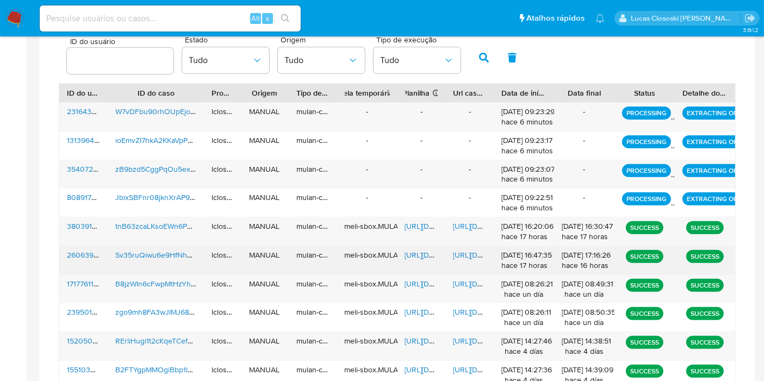
click at [419, 254] on span "https://docs.google.com/spreadsheets/d/1jC32eUXOo9UVOKXoHaVBcuZsSYTD3mgpQo44sHh…" at bounding box center [442, 255] width 75 height 11
click at [462, 257] on span "https://docs.google.com/document/d/1aFrhi9BcDFiqddEclw399AfGruVsJmIbCmpKYiiMFcY…" at bounding box center [490, 255] width 75 height 11
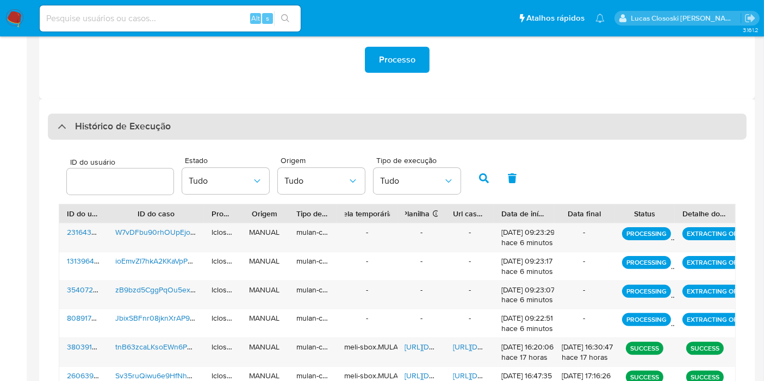
click at [227, 114] on div "Histórico de Execução" at bounding box center [397, 127] width 699 height 26
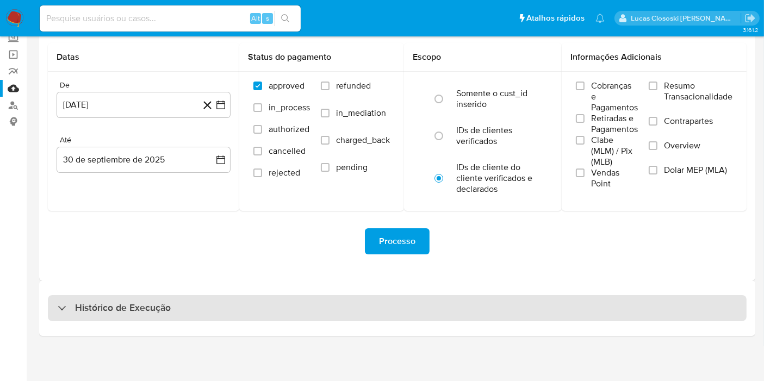
click at [216, 312] on div "Histórico de Execução" at bounding box center [397, 308] width 699 height 26
select select "10"
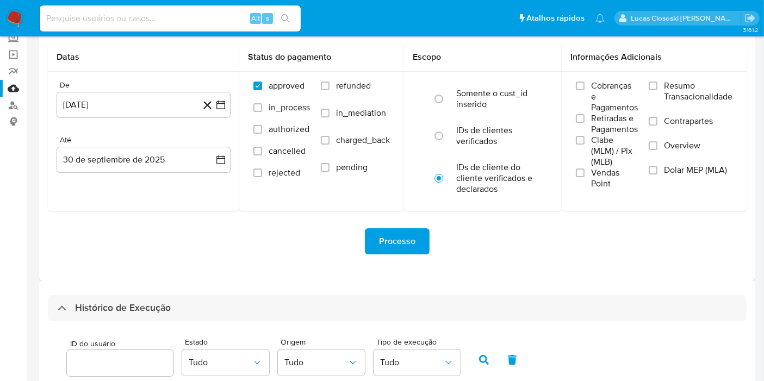
scroll to position [250, 0]
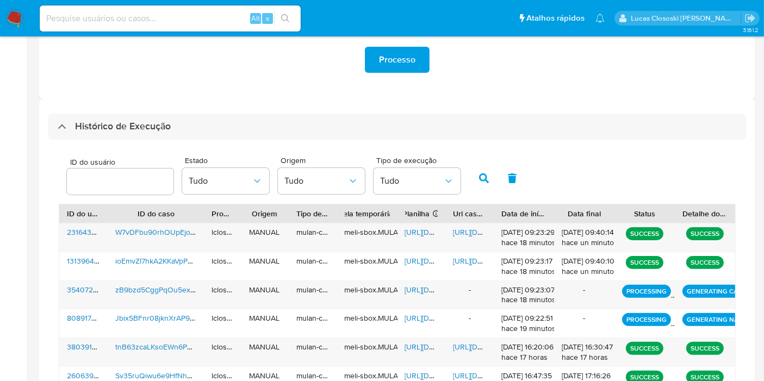
click at [396, 145] on div "ID do usuário Estado Tudo Origem Tudo Tipo de execução Tudo ID do usuário ID do…" at bounding box center [397, 345] width 699 height 411
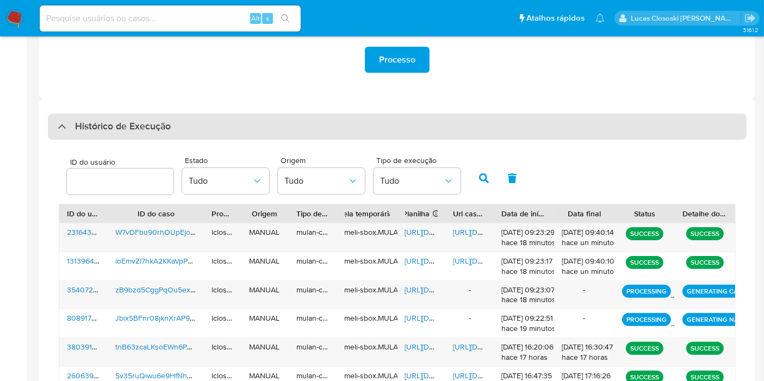
click at [396, 133] on div "Histórico de Execução" at bounding box center [397, 127] width 699 height 26
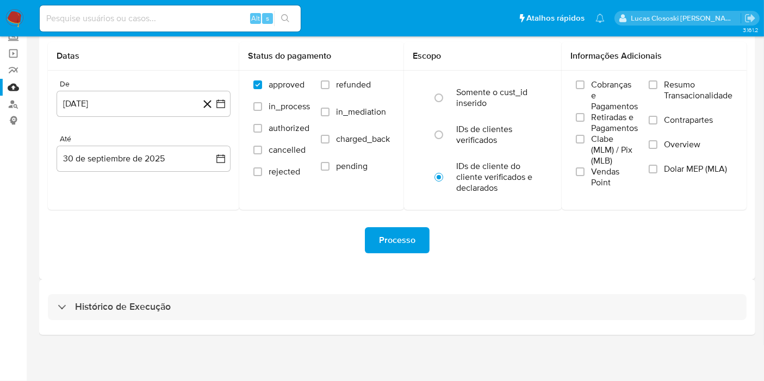
scroll to position [69, 0]
click at [329, 322] on div "Histórico de Execução" at bounding box center [397, 308] width 716 height 55
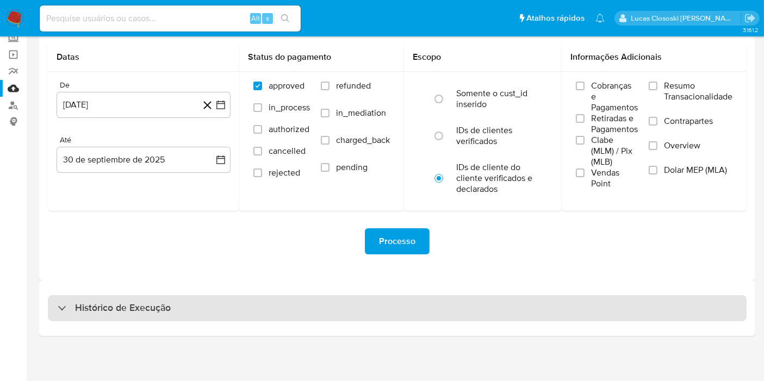
click at [331, 312] on div "Histórico de Execução" at bounding box center [397, 308] width 699 height 26
select select "10"
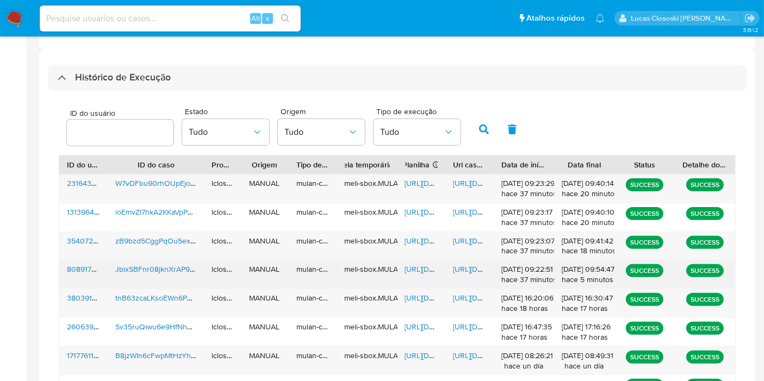
scroll to position [311, 0]
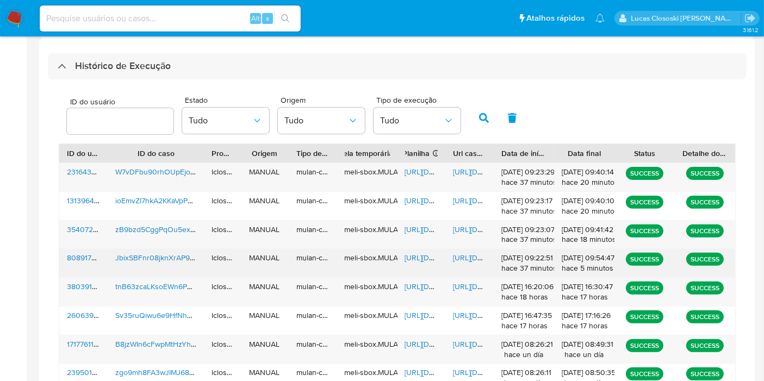
click at [428, 254] on span "https://docs.google.com/spreadsheets/d/1xvnxFzcJnYSre2EzNQpvuV8Kzyqx9kgTcwA4MuI…" at bounding box center [442, 257] width 75 height 11
click at [474, 261] on span "https://docs.google.com/document/d/1rtOIXJwOUX9UAsFUbAPaRL-1AyQmJxC6mJKTCyPPQsM…" at bounding box center [490, 257] width 75 height 11
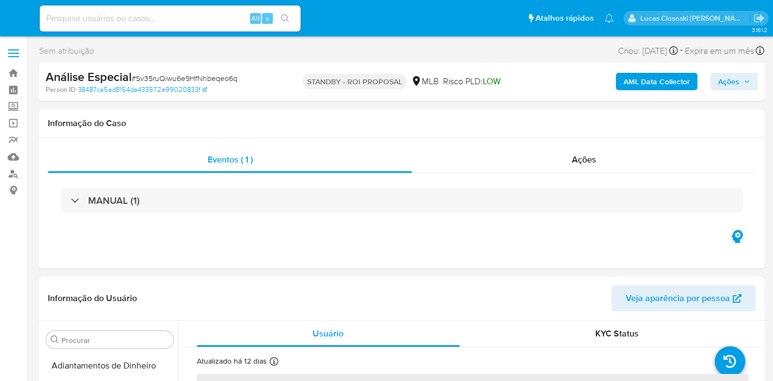
select select "10"
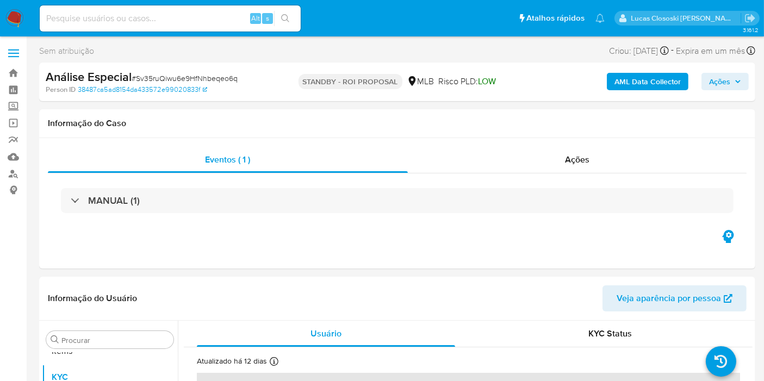
scroll to position [563, 0]
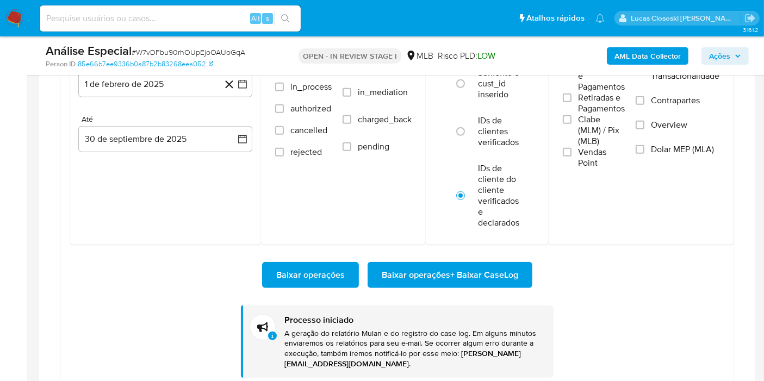
scroll to position [563, 0]
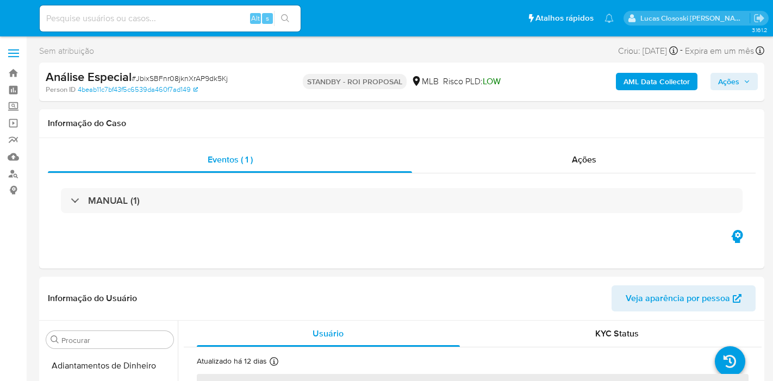
select select "10"
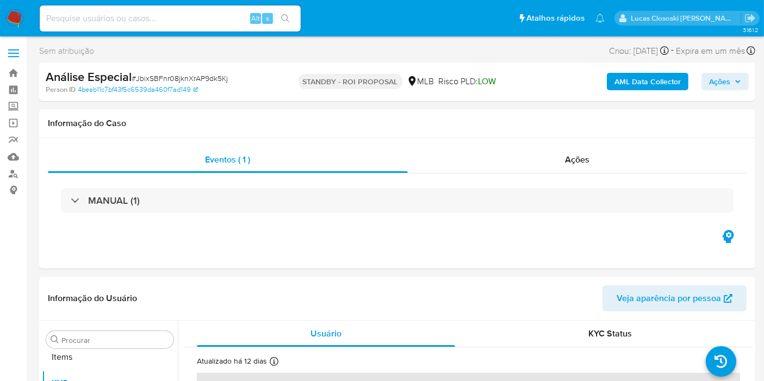
scroll to position [563, 0]
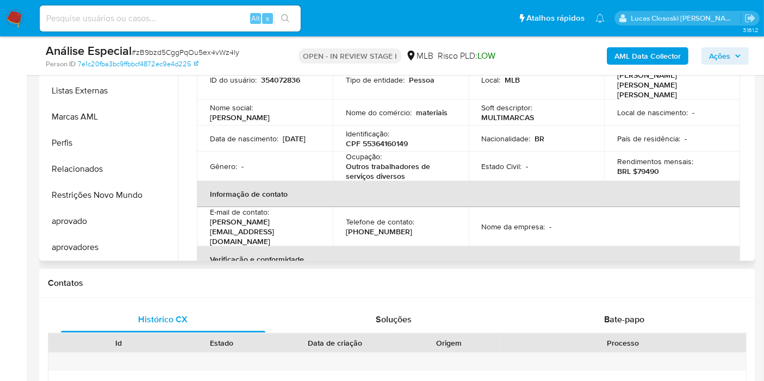
scroll to position [121, 0]
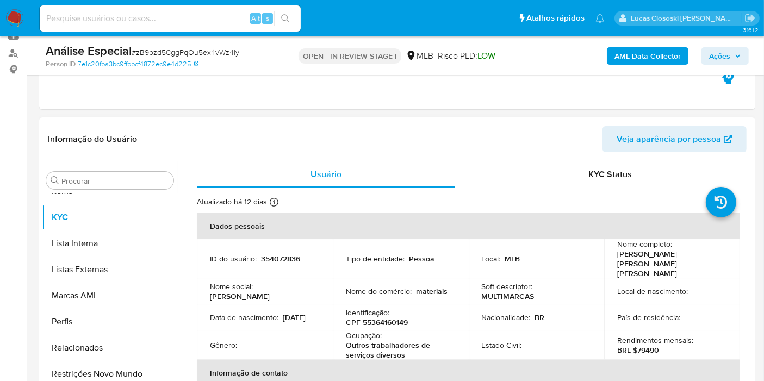
click at [370, 318] on p "CPF 55364160149" at bounding box center [377, 323] width 62 height 10
copy p "55364160149"
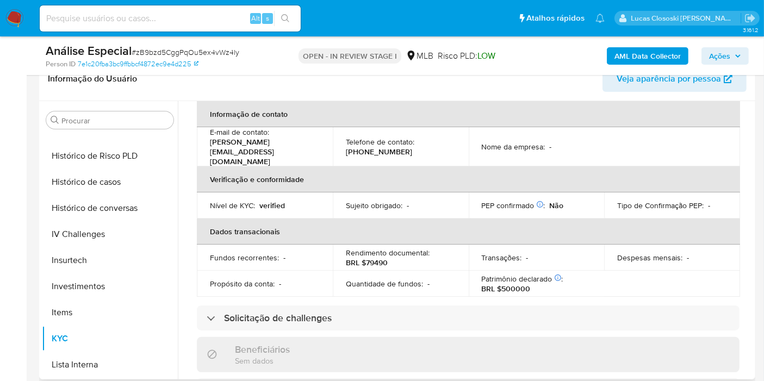
scroll to position [0, 0]
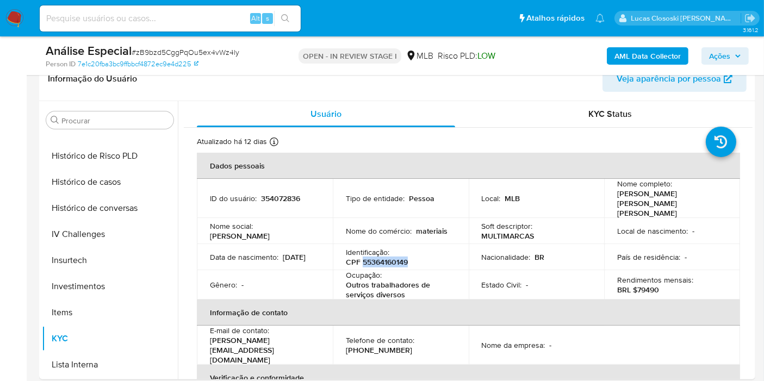
copy p "55364160149"
drag, startPoint x: 661, startPoint y: 247, endPoint x: 553, endPoint y: 213, distance: 114.1
click at [661, 252] on p "País de residência :" at bounding box center [648, 257] width 63 height 10
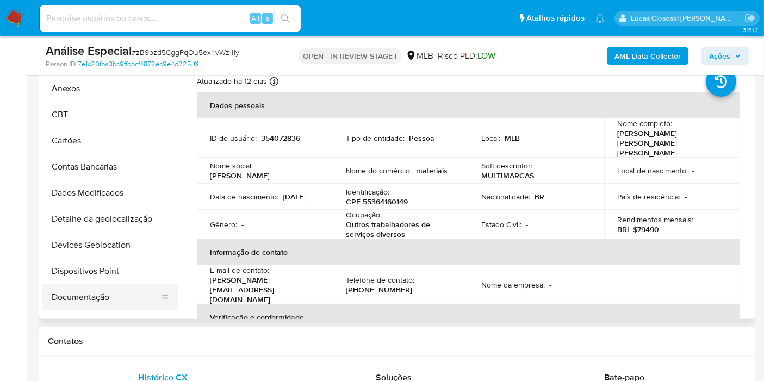
scroll to position [60, 0]
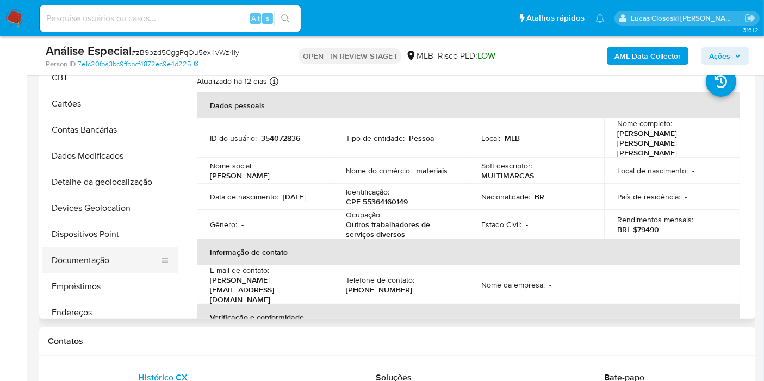
click at [103, 252] on button "Documentação" at bounding box center [105, 260] width 127 height 26
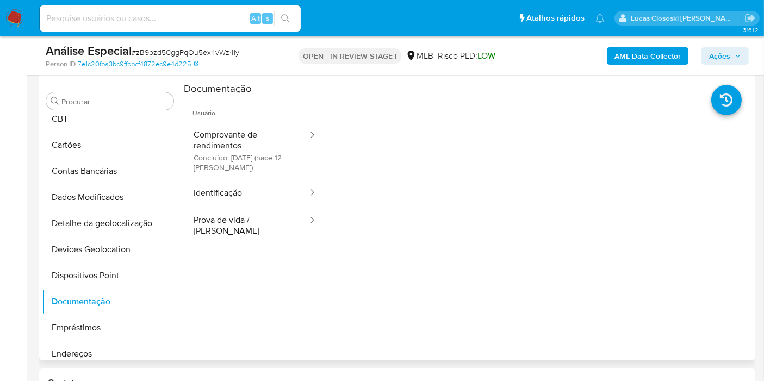
scroll to position [181, 0]
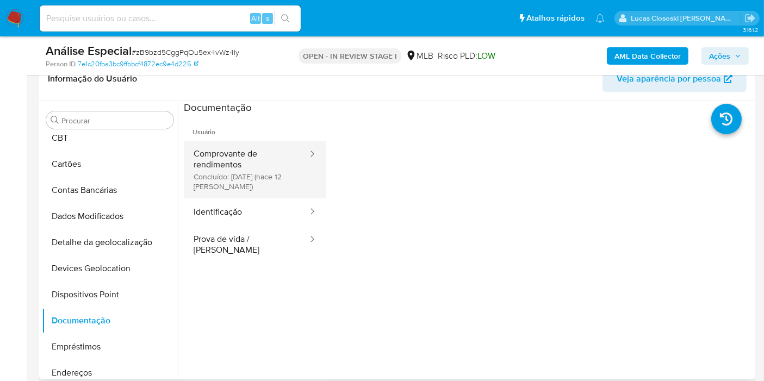
click at [242, 160] on button "Comprovante de rendimentos Concluído: 18/09/2025 (hace 12 días)" at bounding box center [246, 170] width 125 height 58
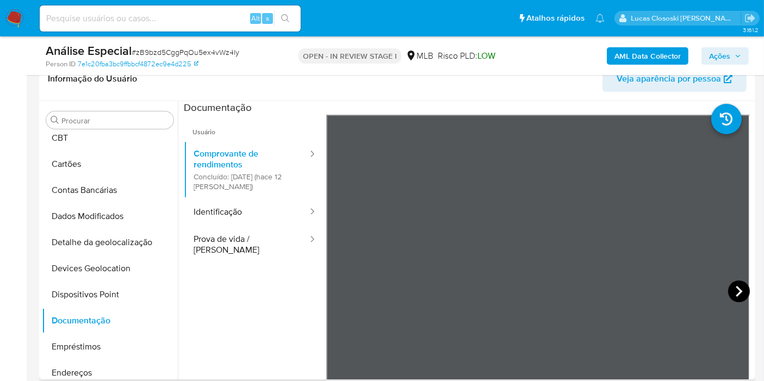
click at [734, 295] on icon at bounding box center [739, 292] width 22 height 22
click at [729, 293] on icon at bounding box center [739, 292] width 22 height 22
click at [348, 288] on icon at bounding box center [340, 292] width 22 height 22
click at [345, 288] on icon at bounding box center [340, 292] width 22 height 22
click at [734, 282] on icon at bounding box center [739, 292] width 22 height 22
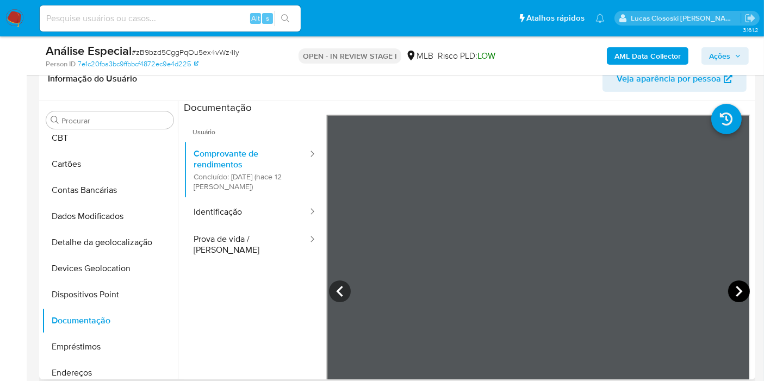
click at [733, 282] on icon at bounding box center [739, 292] width 22 height 22
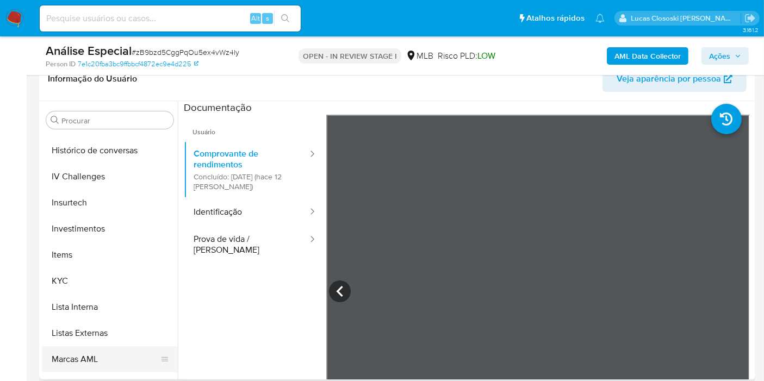
scroll to position [483, 0]
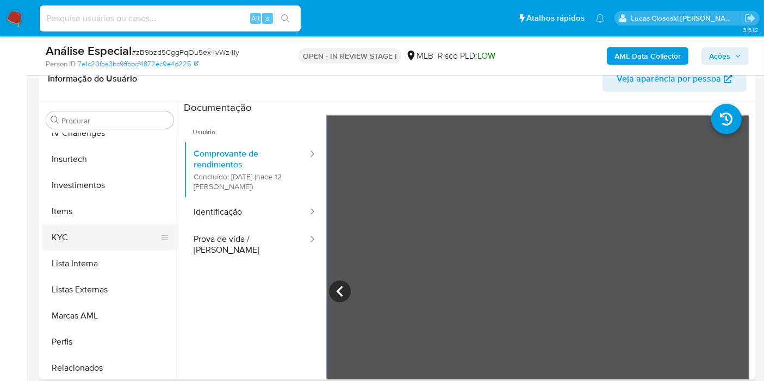
click at [58, 232] on button "KYC" at bounding box center [105, 238] width 127 height 26
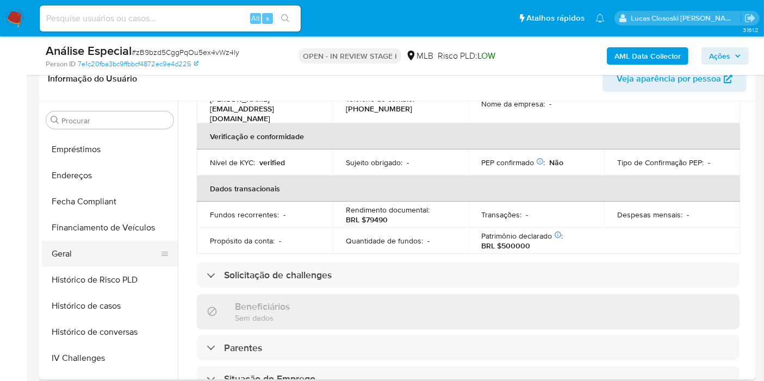
scroll to position [241, 0]
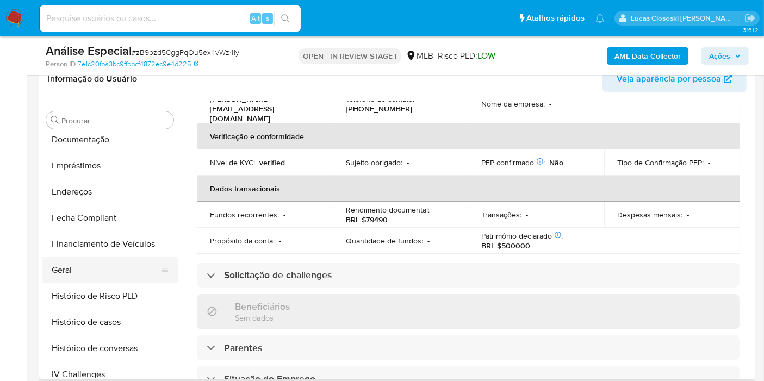
click at [97, 270] on button "Geral" at bounding box center [105, 270] width 127 height 26
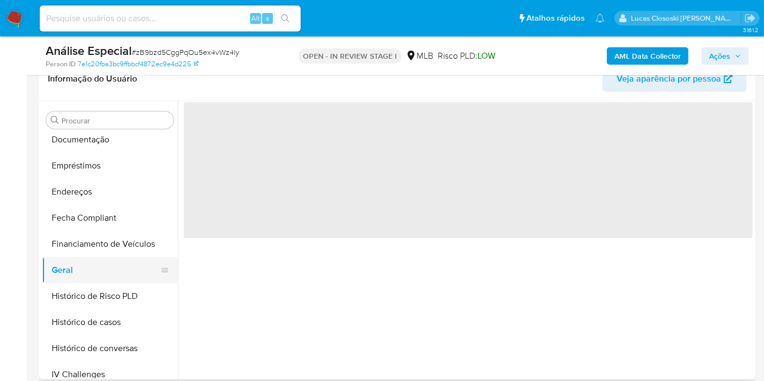
scroll to position [0, 0]
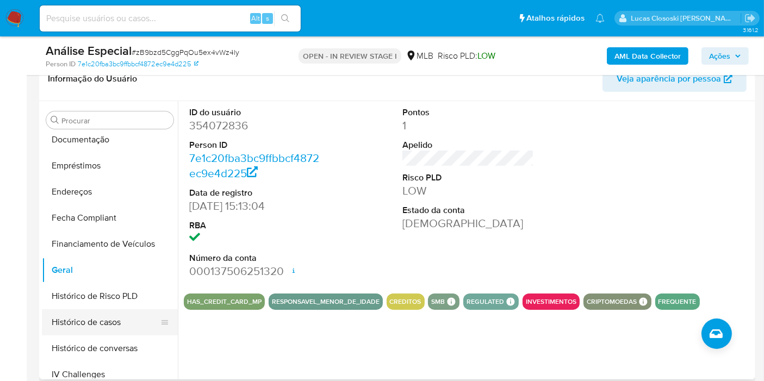
click at [98, 309] on button "Histórico de casos" at bounding box center [105, 322] width 127 height 26
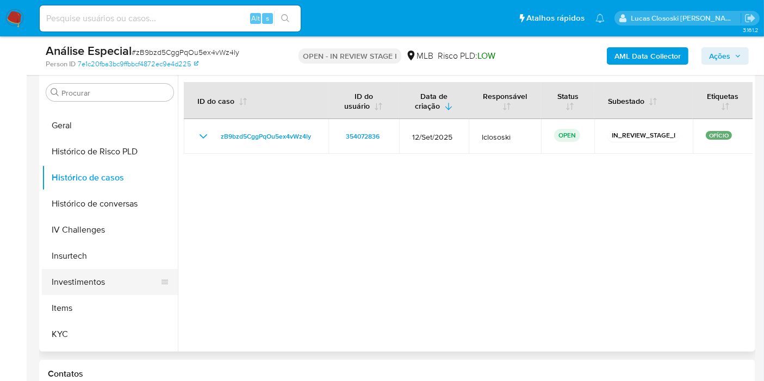
scroll to position [362, 0]
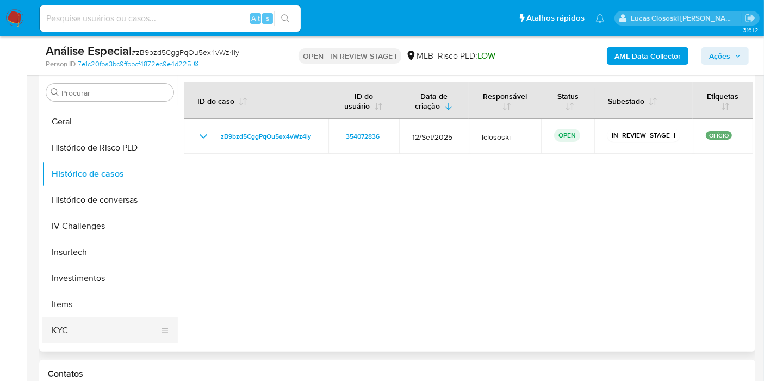
click at [93, 328] on button "KYC" at bounding box center [105, 331] width 127 height 26
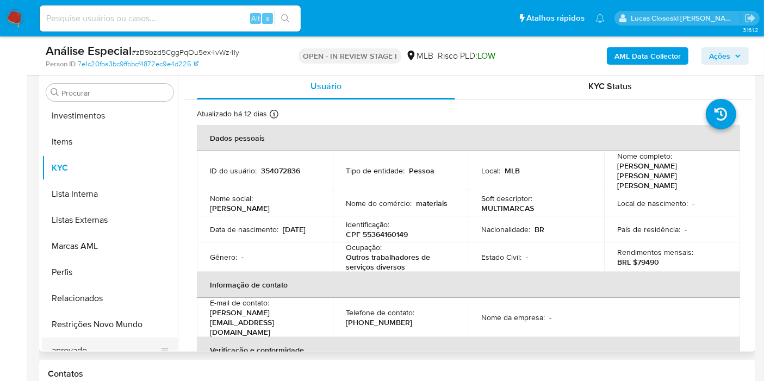
scroll to position [544, 0]
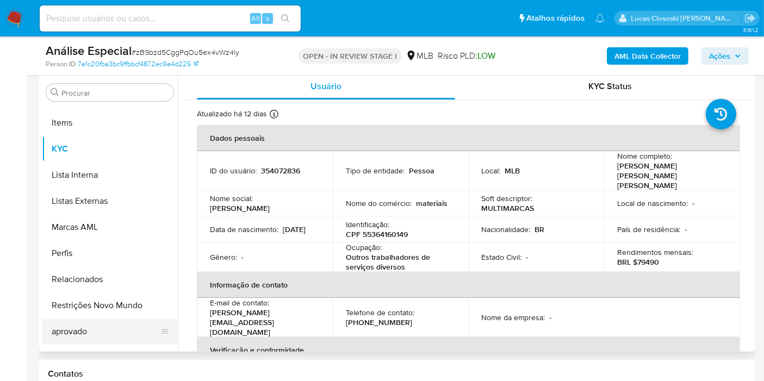
click at [114, 320] on button "aprovado" at bounding box center [105, 332] width 127 height 26
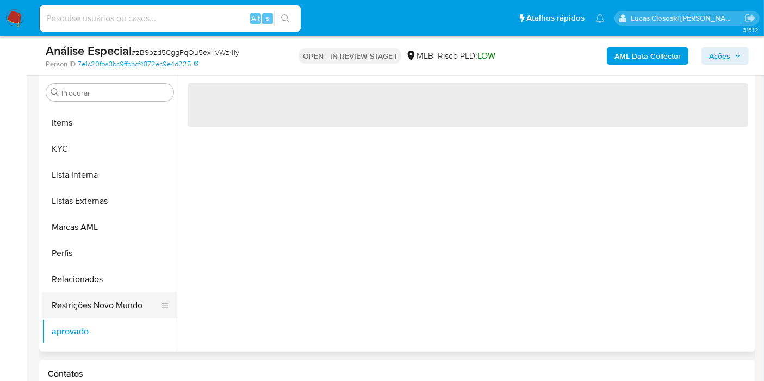
click at [114, 308] on button "Restrições Novo Mundo" at bounding box center [105, 306] width 127 height 26
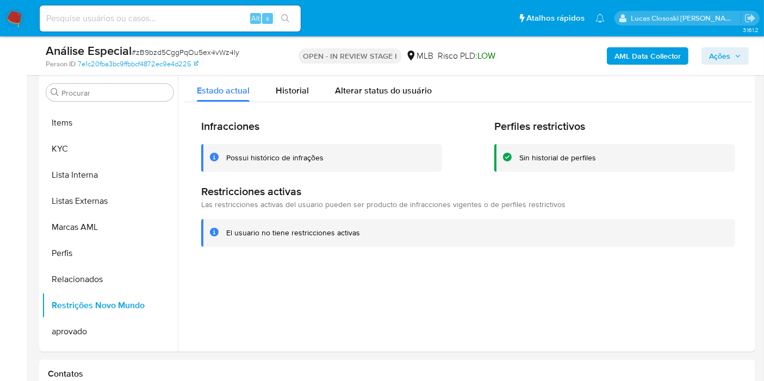
click at [214, 60] on div "Person ID 7e1c20fba3bc9ffbbcf4872ec9e4d225" at bounding box center [162, 64] width 232 height 10
click at [214, 54] on span "# zB9bzd5CggPqOu5ex4vWz4ly" at bounding box center [186, 52] width 108 height 11
copy span "zB9bzd5CggPqOu5ex4vWz4ly"
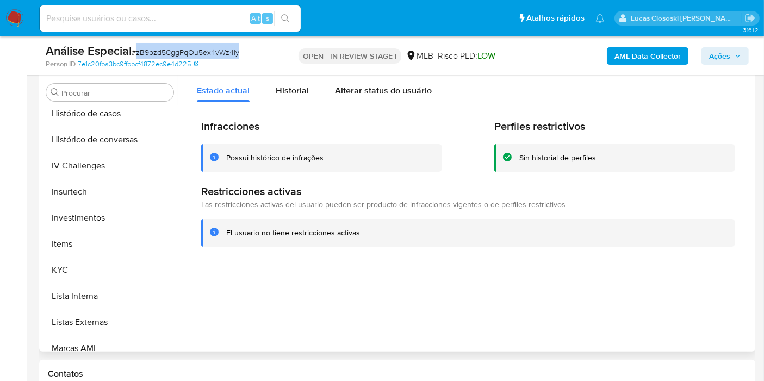
scroll to position [302, 0]
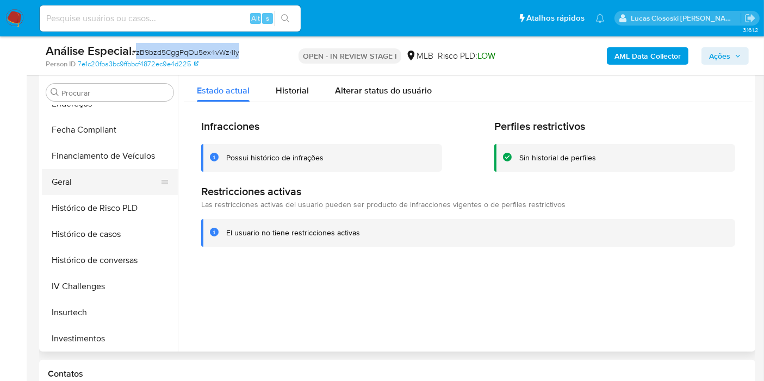
click at [70, 183] on button "Geral" at bounding box center [105, 182] width 127 height 26
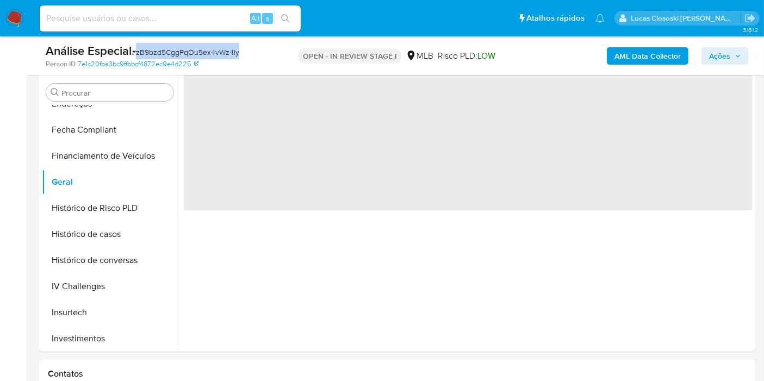
click at [265, 55] on div "Análise Especial # zB9bzd5CggPqOu5ex4vWz4ly" at bounding box center [161, 51] width 231 height 16
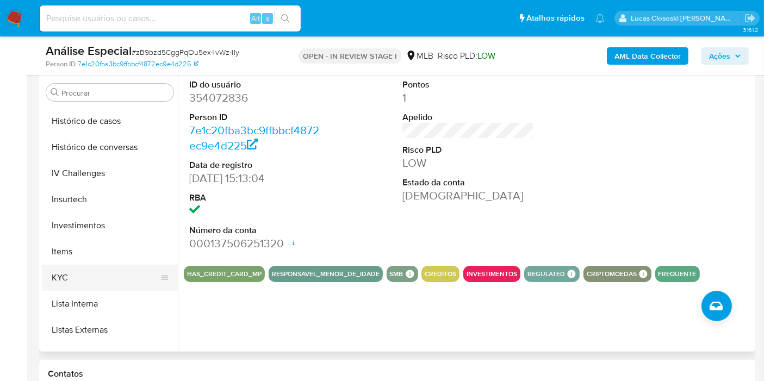
scroll to position [483, 0]
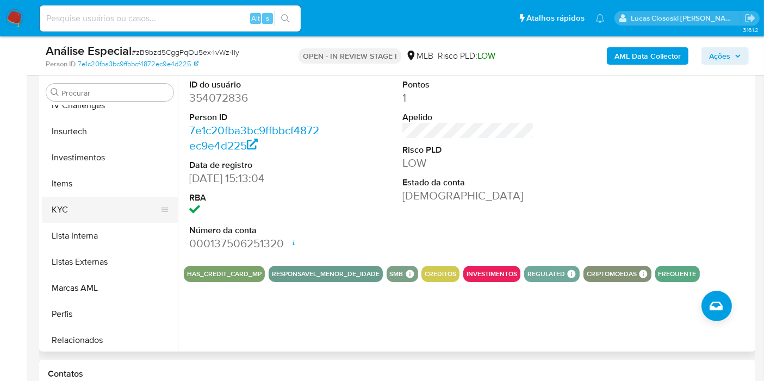
click at [69, 211] on button "KYC" at bounding box center [105, 210] width 127 height 26
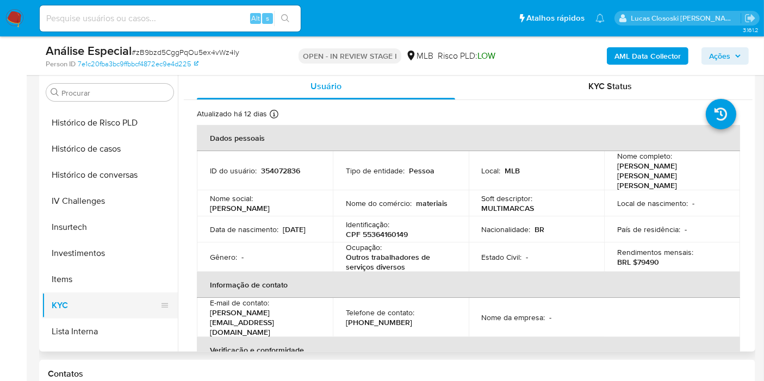
scroll to position [302, 0]
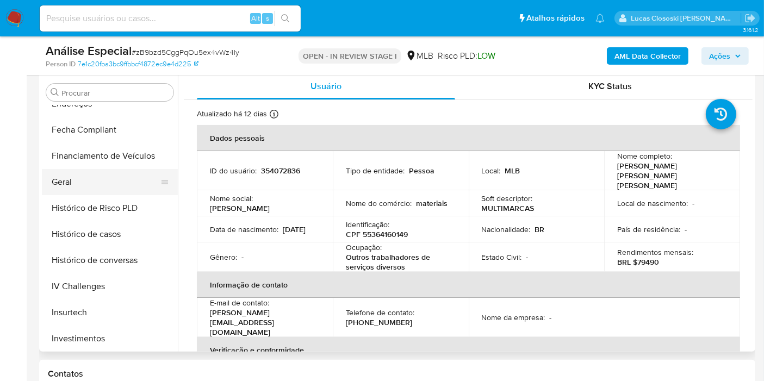
click at [70, 181] on button "Geral" at bounding box center [105, 182] width 127 height 26
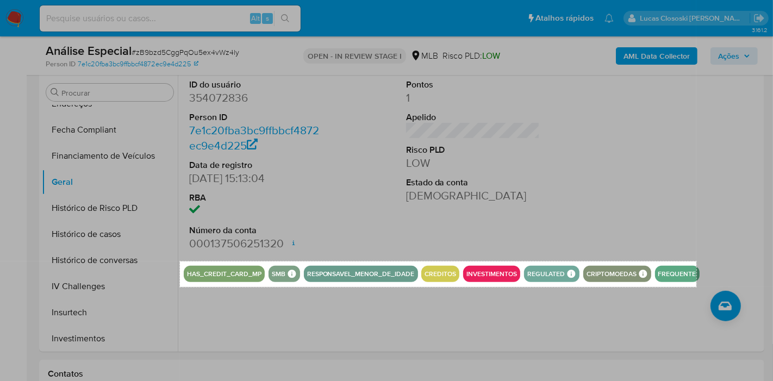
drag, startPoint x: 180, startPoint y: 262, endPoint x: 696, endPoint y: 287, distance: 516.8
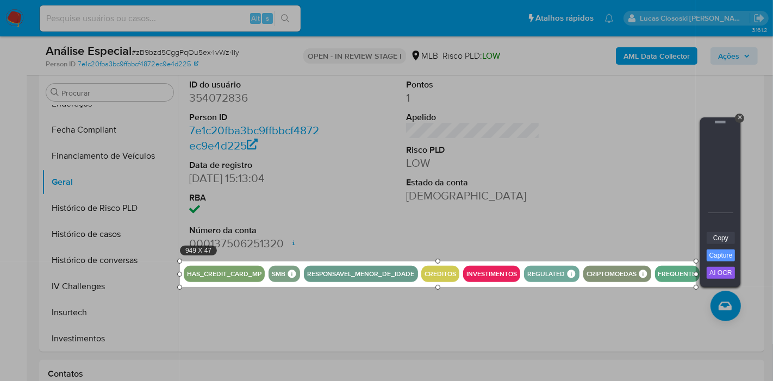
click at [731, 237] on link "Copy" at bounding box center [721, 238] width 28 height 12
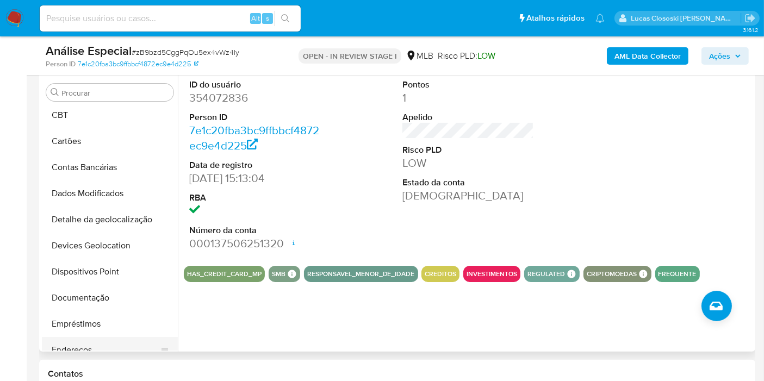
scroll to position [121, 0]
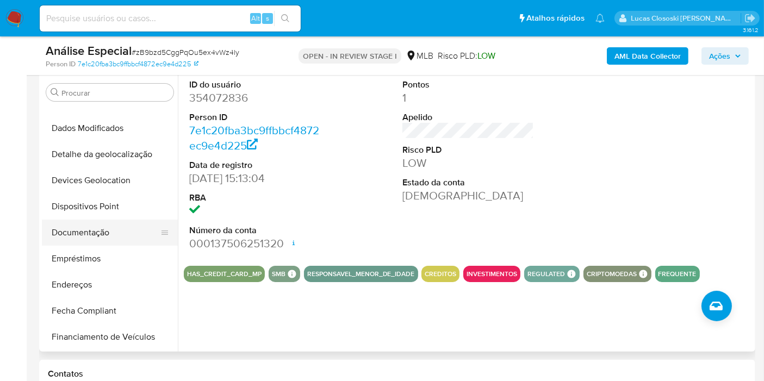
click at [104, 240] on button "Documentação" at bounding box center [105, 233] width 127 height 26
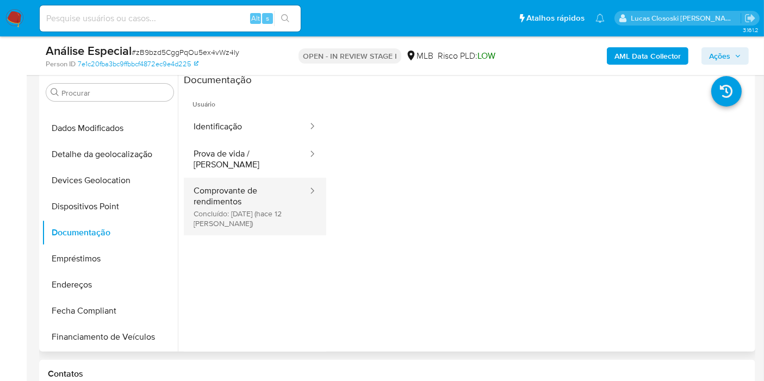
scroll to position [148, 0]
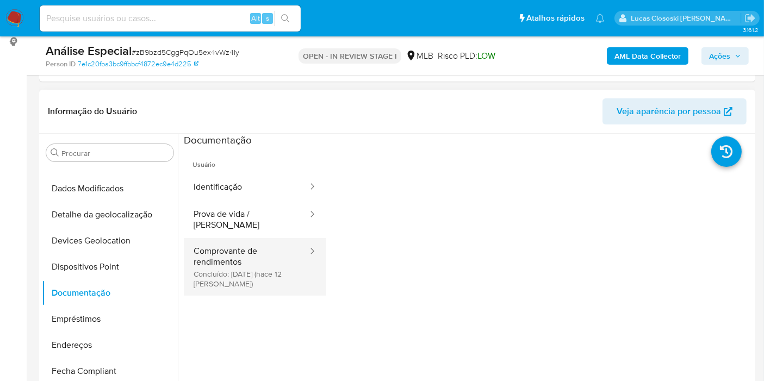
click at [246, 253] on button "Comprovante de rendimentos Concluído: 18/09/2025 (hace 12 días)" at bounding box center [246, 267] width 125 height 58
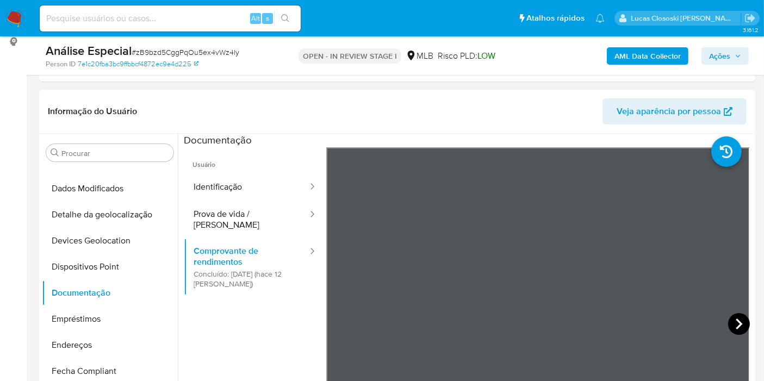
click at [735, 313] on icon at bounding box center [739, 324] width 22 height 22
click at [329, 330] on icon at bounding box center [340, 324] width 22 height 22
click at [736, 321] on icon at bounding box center [739, 324] width 22 height 22
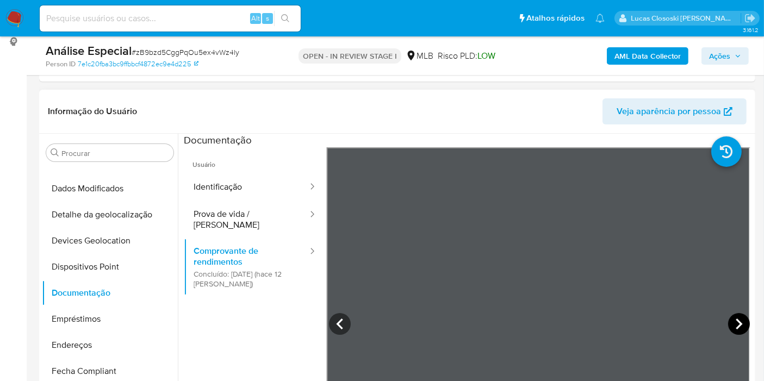
click at [729, 332] on icon at bounding box center [739, 324] width 22 height 22
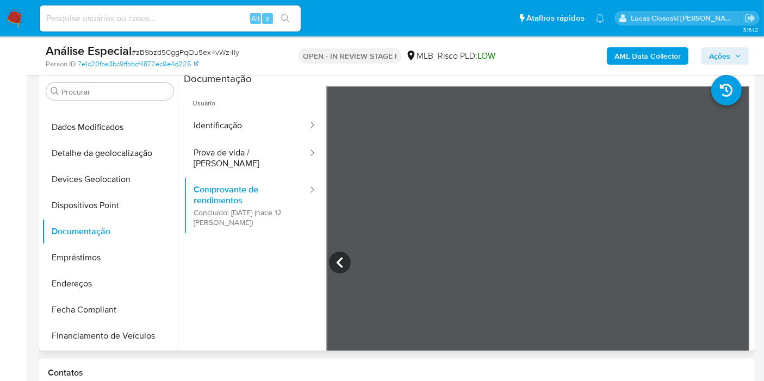
scroll to position [269, 0]
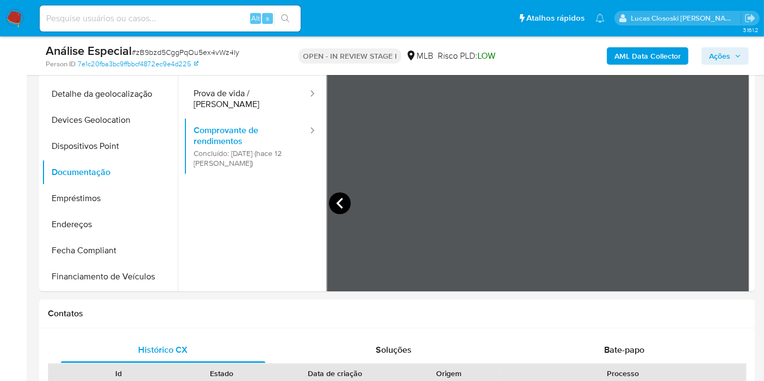
click at [329, 203] on icon at bounding box center [340, 204] width 22 height 22
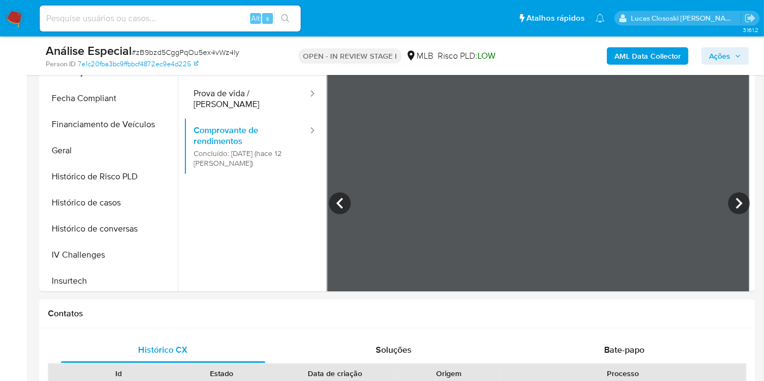
scroll to position [423, 0]
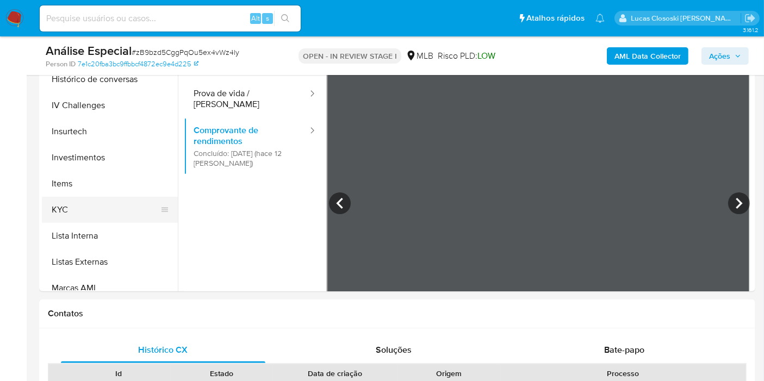
click at [80, 207] on button "KYC" at bounding box center [105, 210] width 127 height 26
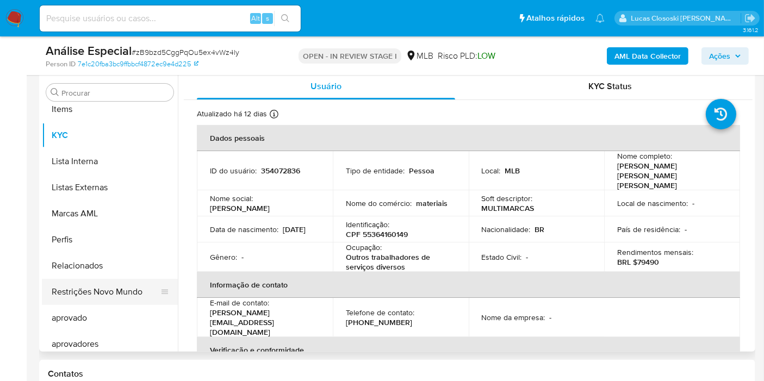
scroll to position [563, 0]
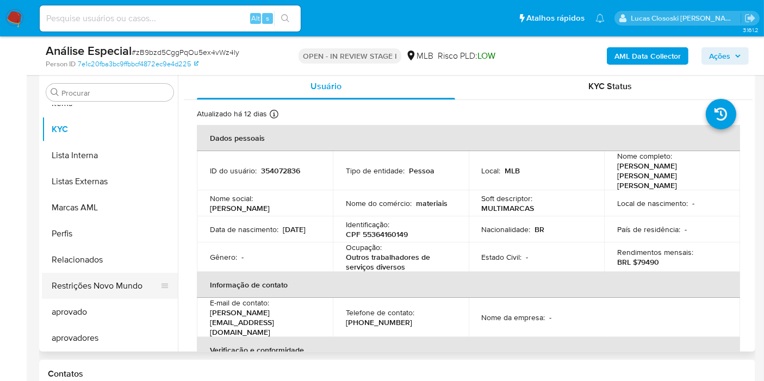
drag, startPoint x: 115, startPoint y: 281, endPoint x: 123, endPoint y: 276, distance: 9.5
click at [116, 281] on button "Restrições Novo Mundo" at bounding box center [105, 286] width 127 height 26
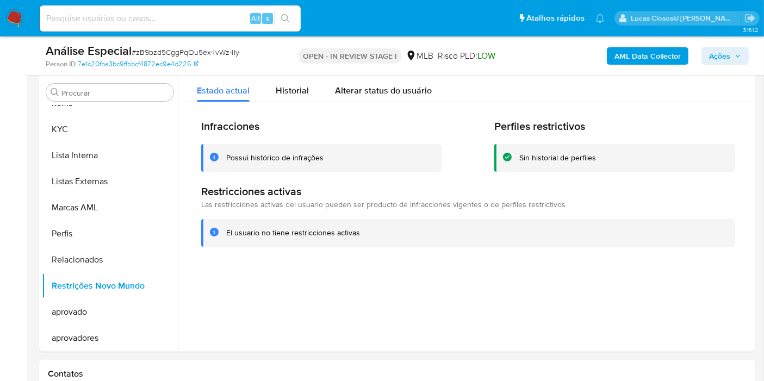
click at [735, 46] on div "AML Data Collector Ações" at bounding box center [633, 56] width 232 height 26
click at [732, 58] on span "Ações" at bounding box center [725, 55] width 32 height 15
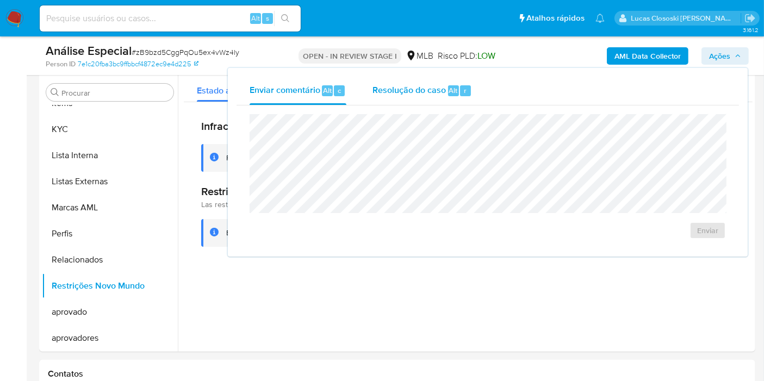
click at [432, 89] on span "Resolução do caso" at bounding box center [409, 90] width 73 height 13
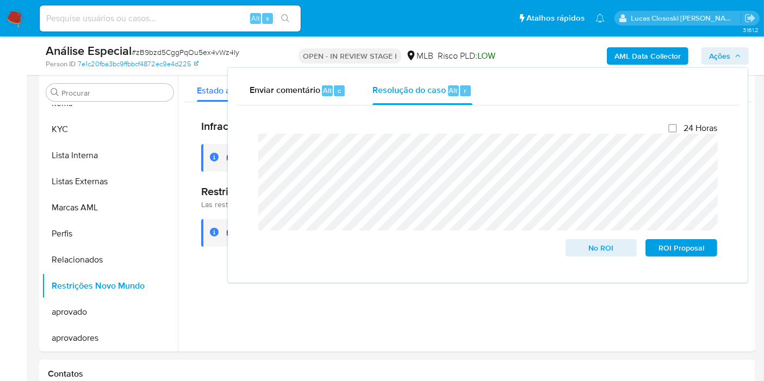
click at [735, 53] on icon "button" at bounding box center [738, 56] width 7 height 7
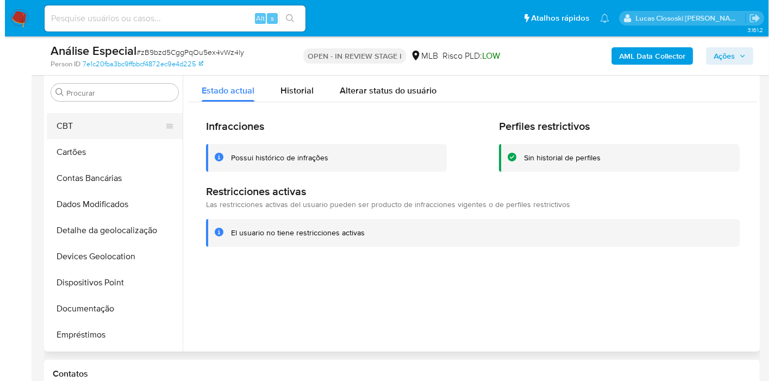
scroll to position [0, 0]
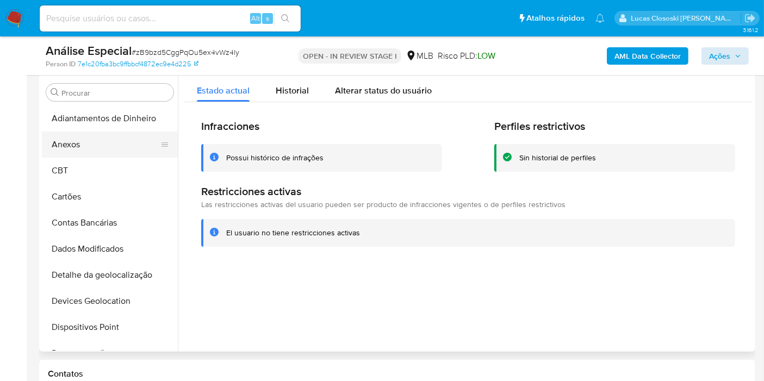
click at [66, 151] on button "Anexos" at bounding box center [105, 145] width 127 height 26
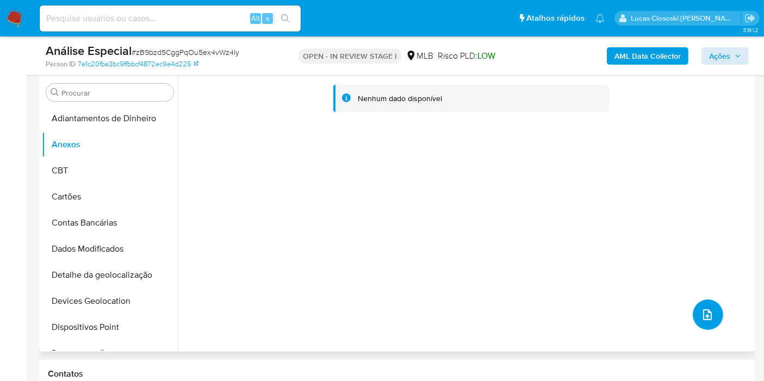
click at [705, 309] on icon "upload-file" at bounding box center [707, 314] width 9 height 11
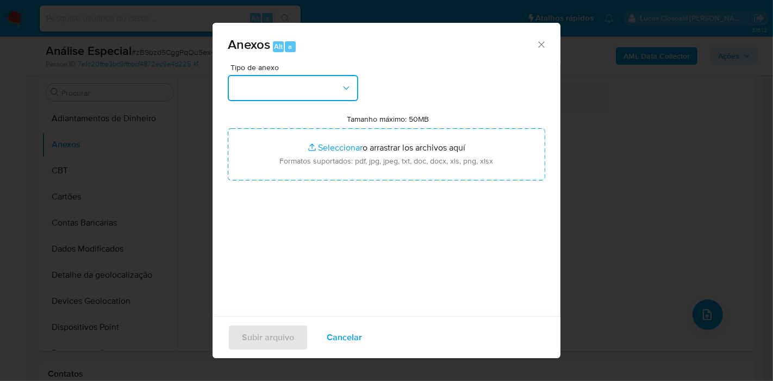
click at [329, 88] on button "button" at bounding box center [293, 88] width 131 height 26
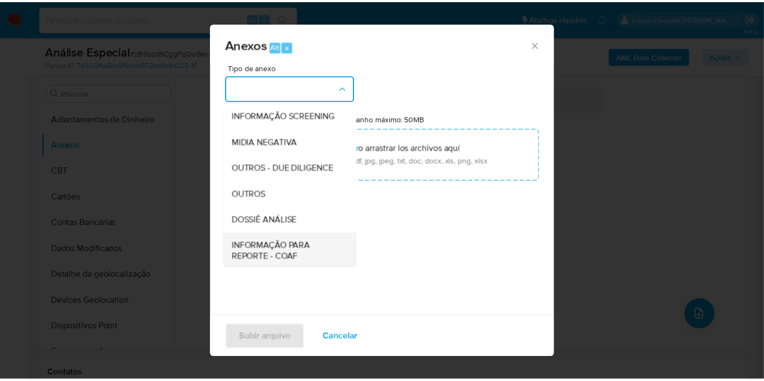
scroll to position [167, 0]
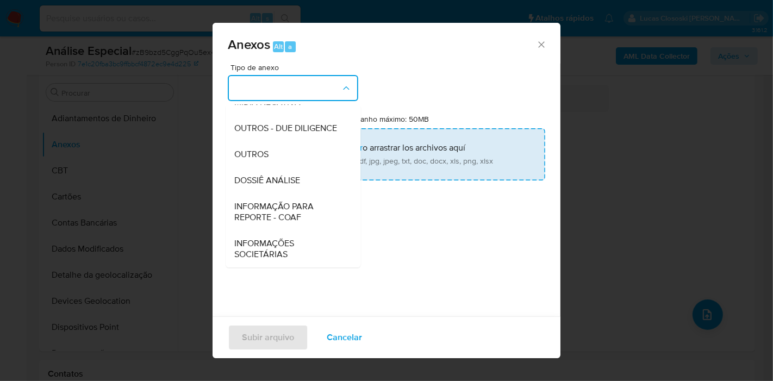
click at [283, 181] on span "DOSSIÊ ANÁLISE" at bounding box center [267, 180] width 66 height 11
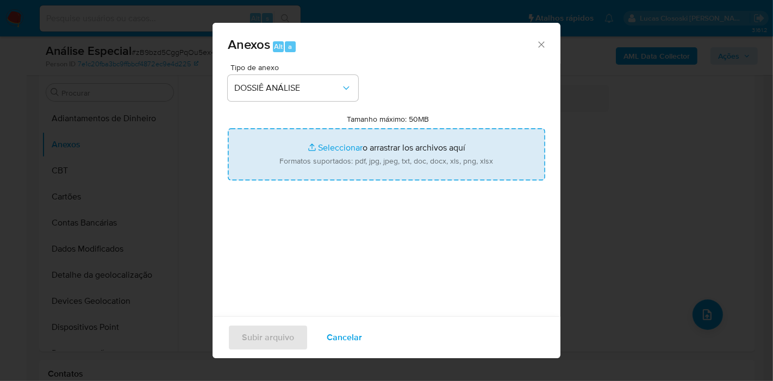
click at [294, 164] on input "Tamanho máximo: 50MB Seleccionar archivos" at bounding box center [387, 154] width 318 height 52
type input "C:\fakepath\Mulan 354072836_2025_09_30_08_37_27.xlsx"
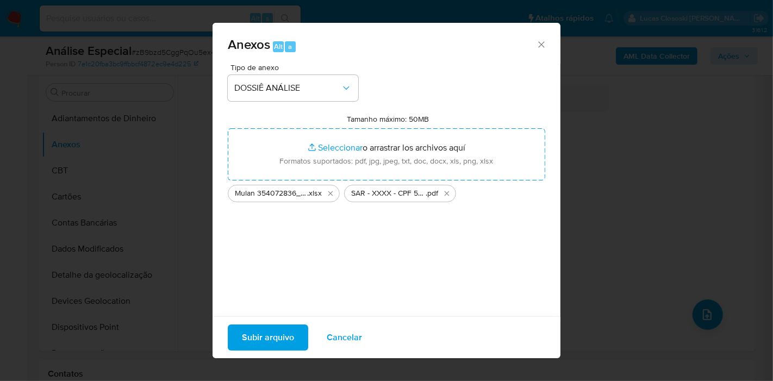
drag, startPoint x: 294, startPoint y: 164, endPoint x: 269, endPoint y: 342, distance: 179.5
click at [269, 342] on span "Subir arquivo" at bounding box center [268, 338] width 52 height 24
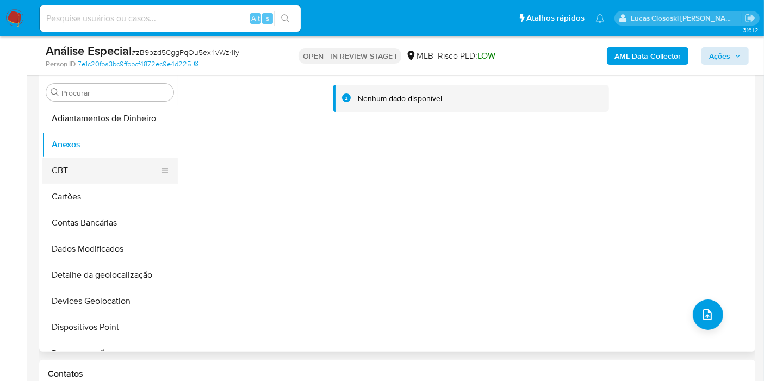
click at [44, 164] on button "CBT" at bounding box center [105, 171] width 127 height 26
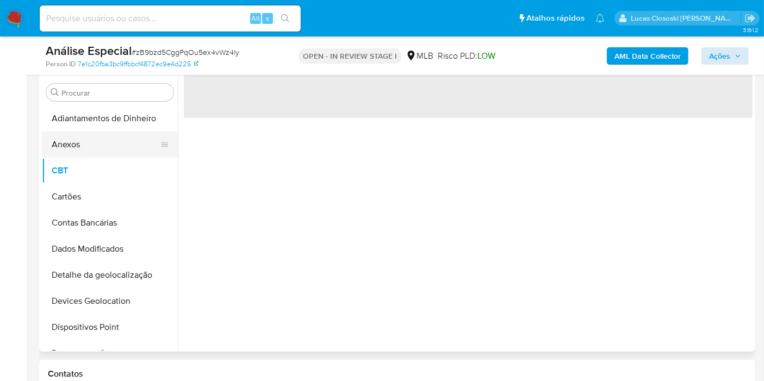
click at [56, 138] on button "Anexos" at bounding box center [105, 145] width 127 height 26
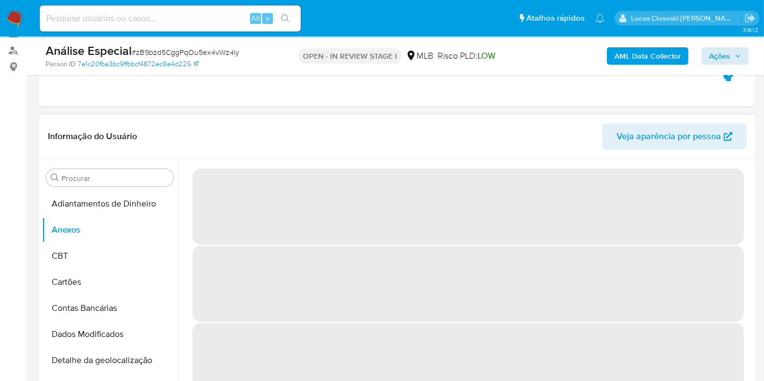
scroll to position [148, 0]
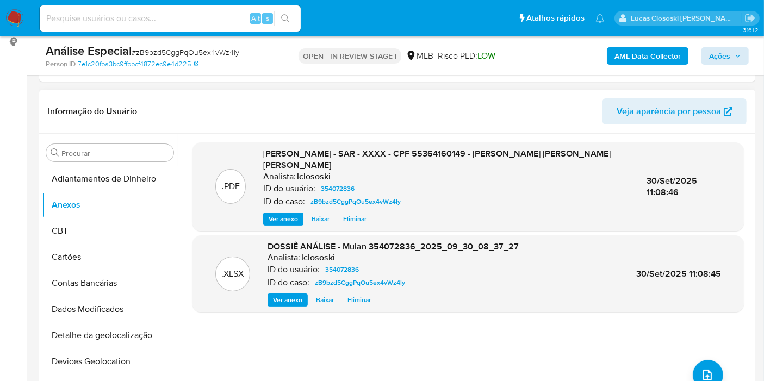
click at [665, 66] on div "AML Data Collector Ações" at bounding box center [633, 56] width 232 height 26
click at [664, 60] on b "AML Data Collector" at bounding box center [648, 55] width 66 height 17
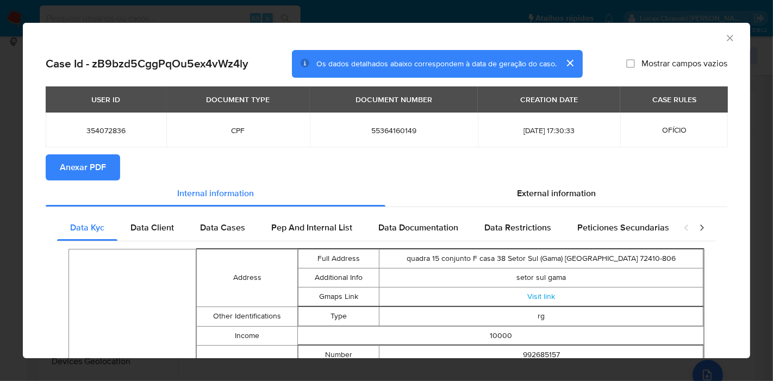
click at [75, 167] on span "Anexar PDF" at bounding box center [83, 168] width 46 height 24
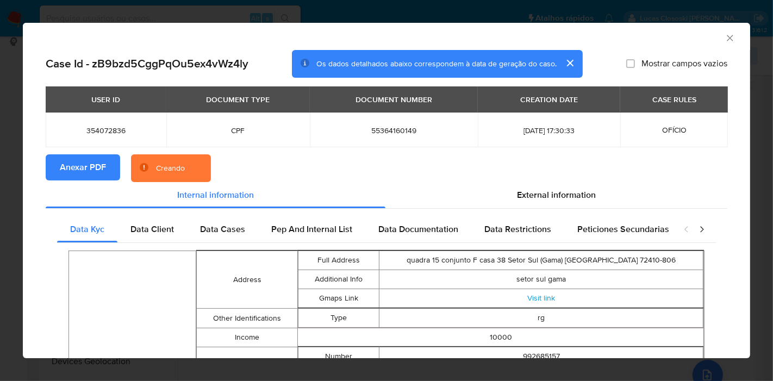
click at [727, 39] on icon "Fechar a janela" at bounding box center [730, 38] width 6 height 6
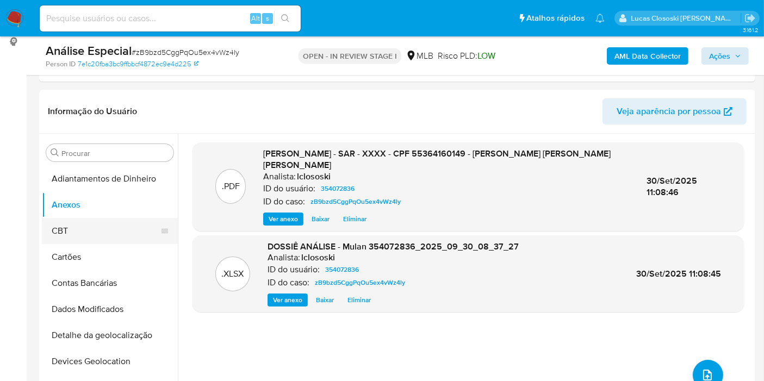
click at [72, 228] on button "CBT" at bounding box center [105, 231] width 127 height 26
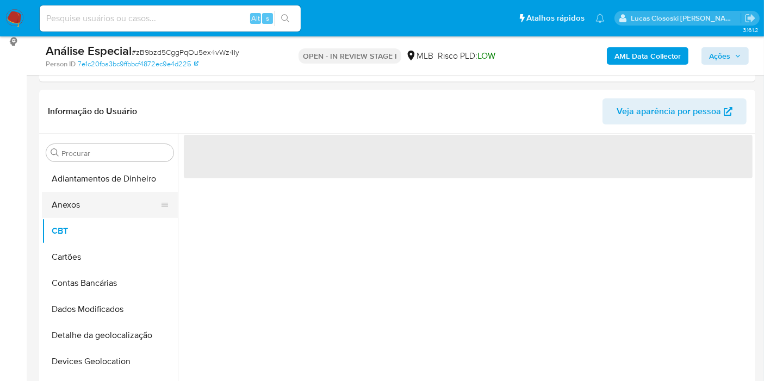
click at [75, 209] on button "Anexos" at bounding box center [105, 205] width 127 height 26
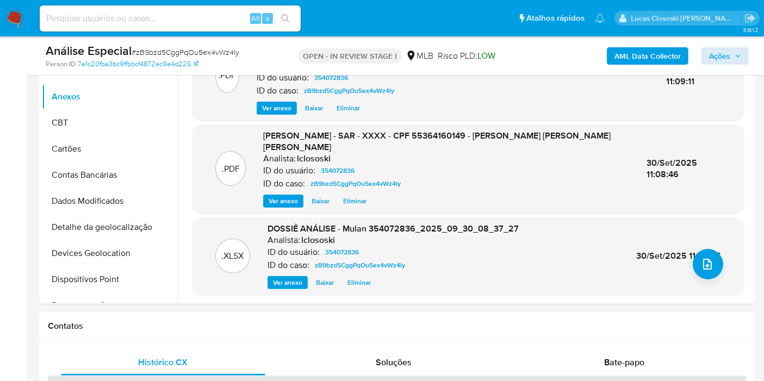
scroll to position [209, 0]
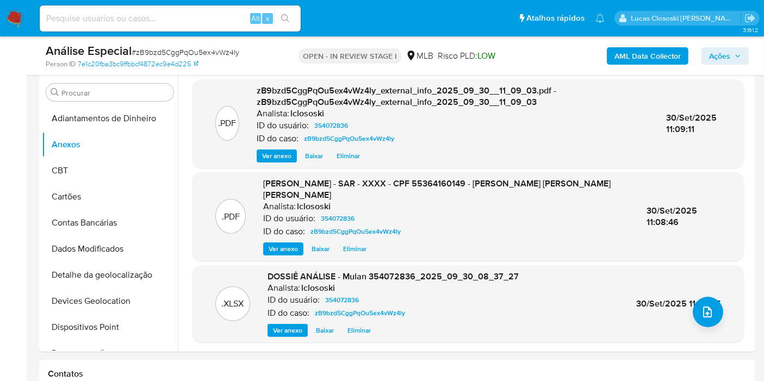
click at [737, 60] on span "Ações" at bounding box center [725, 55] width 32 height 15
click at [726, 61] on span "Ações" at bounding box center [719, 55] width 21 height 17
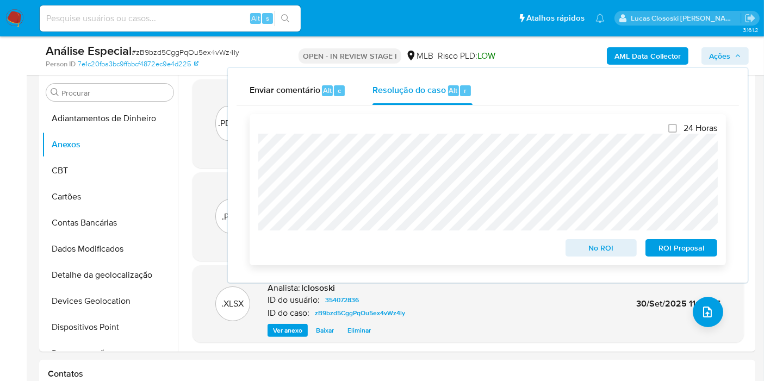
click at [681, 247] on span "ROI Proposal" at bounding box center [681, 247] width 57 height 15
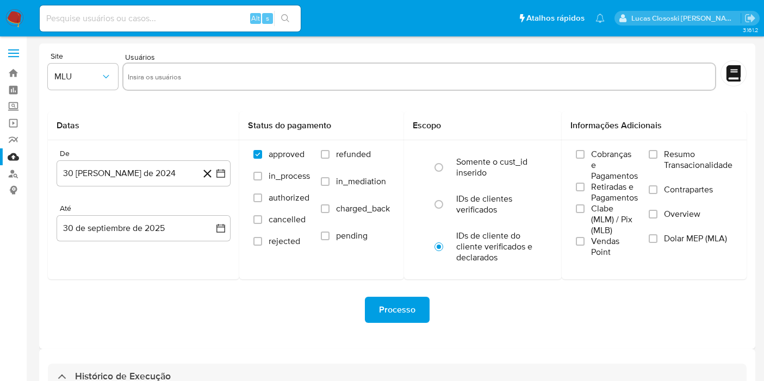
select select "10"
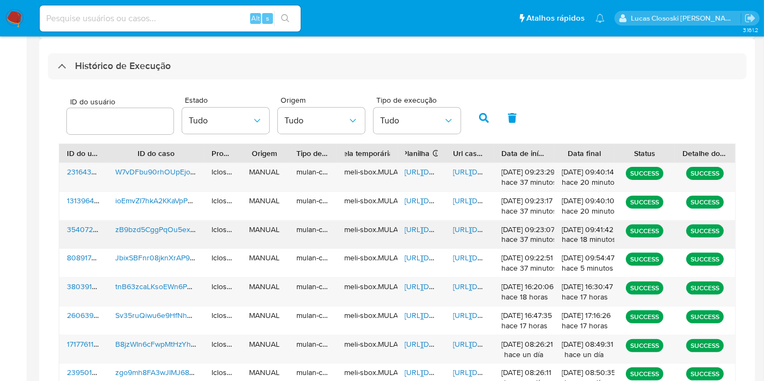
click at [414, 229] on span "[URL][DOMAIN_NAME]" at bounding box center [442, 229] width 75 height 11
click at [453, 222] on div "[URL][DOMAIN_NAME]" at bounding box center [469, 235] width 48 height 28
click at [460, 226] on span "[URL][DOMAIN_NAME]" at bounding box center [490, 229] width 75 height 11
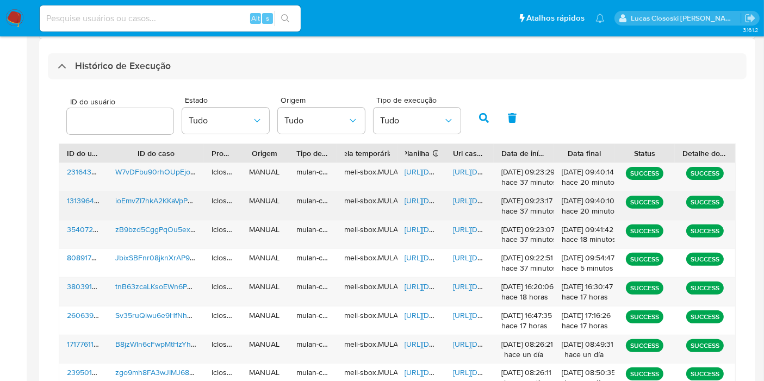
click at [418, 200] on span "[URL][DOMAIN_NAME]" at bounding box center [442, 200] width 75 height 11
click at [459, 201] on span "[URL][DOMAIN_NAME]" at bounding box center [490, 200] width 75 height 11
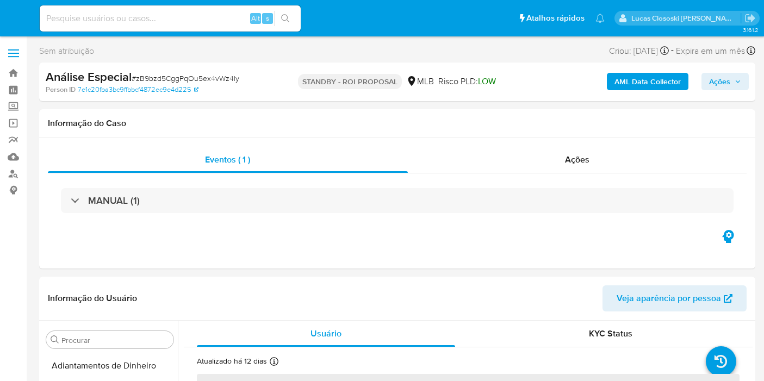
select select "10"
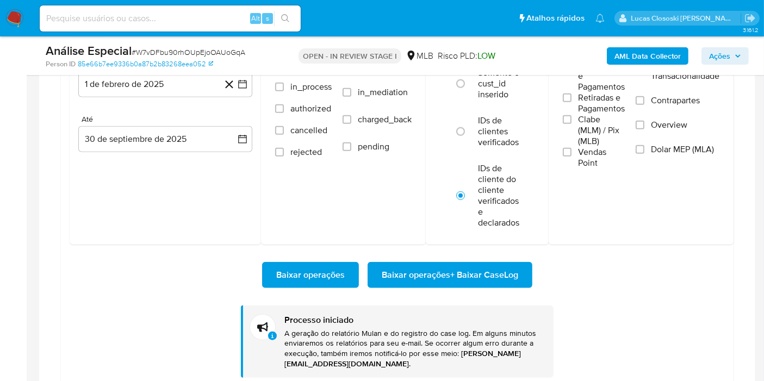
scroll to position [563, 0]
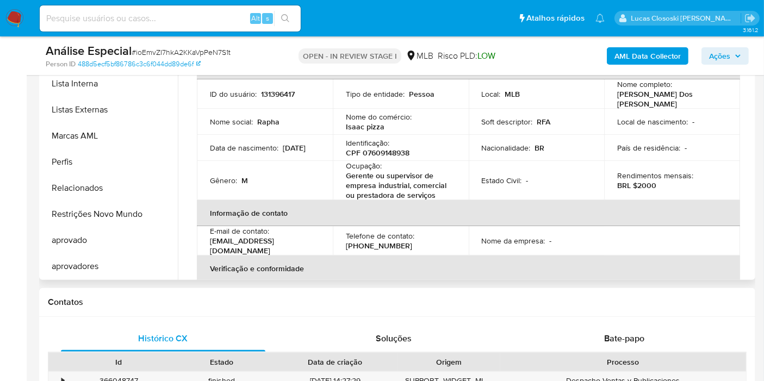
scroll to position [121, 0]
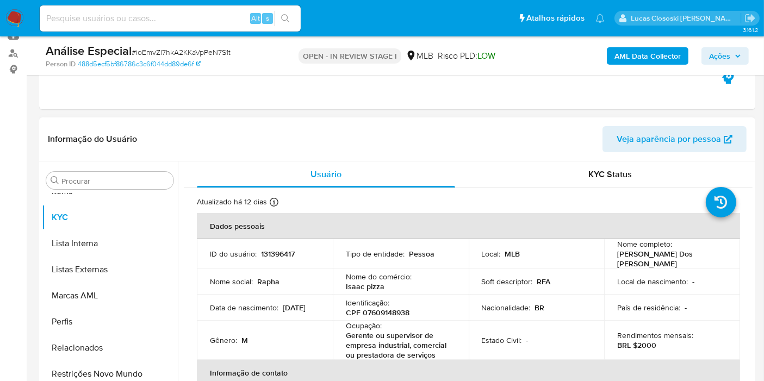
click at [387, 308] on p "CPF 07609148938" at bounding box center [378, 313] width 64 height 10
copy p "07609148938"
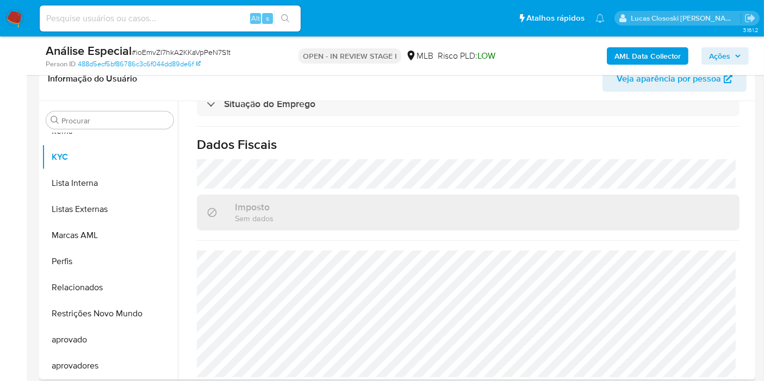
scroll to position [84, 0]
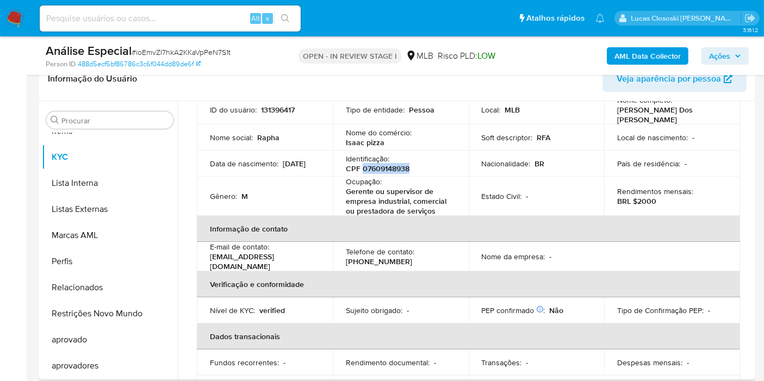
copy p "07609148938"
click at [393, 167] on p "CPF 07609148938" at bounding box center [378, 169] width 64 height 10
click at [394, 169] on p "CPF 07609148938" at bounding box center [378, 169] width 64 height 10
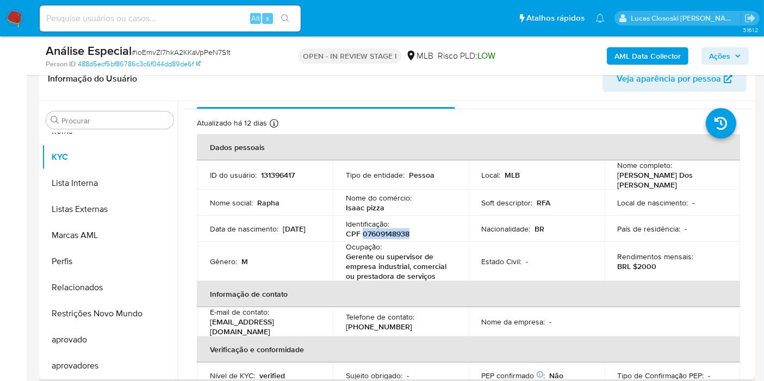
scroll to position [0, 0]
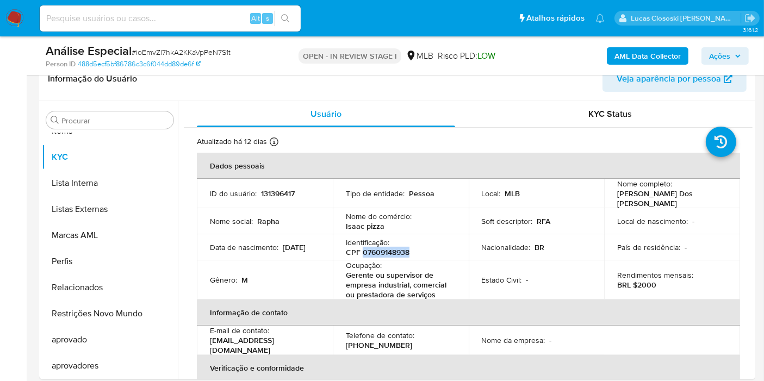
click at [641, 55] on b "AML Data Collector" at bounding box center [648, 55] width 66 height 17
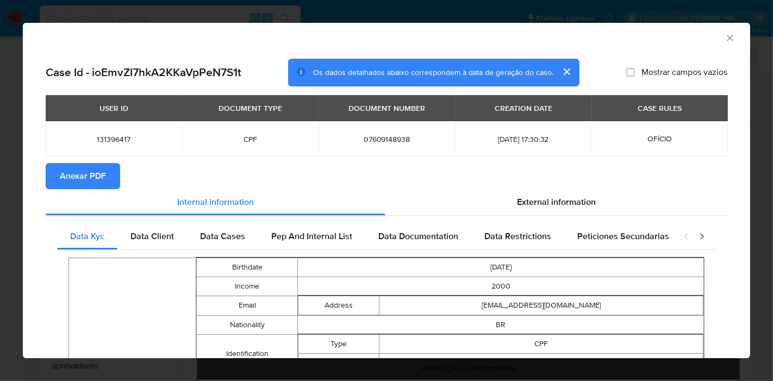
click at [109, 178] on button "Anexar PDF" at bounding box center [83, 176] width 75 height 26
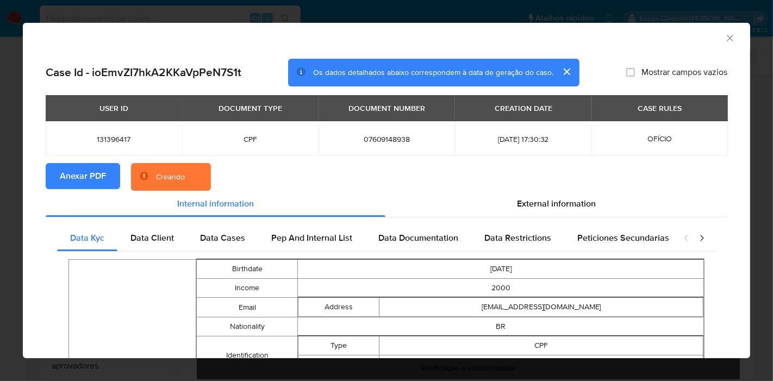
click at [517, 189] on section "Anexar PDF Creando" at bounding box center [387, 177] width 682 height 28
click at [523, 200] on span "External information" at bounding box center [556, 203] width 79 height 13
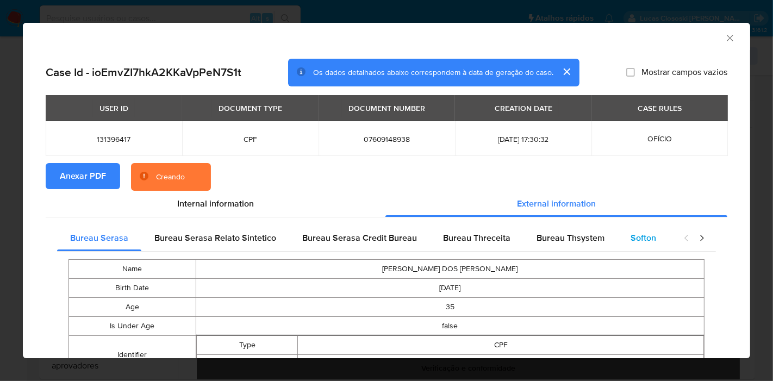
click at [643, 231] on div "Softon" at bounding box center [644, 238] width 52 height 26
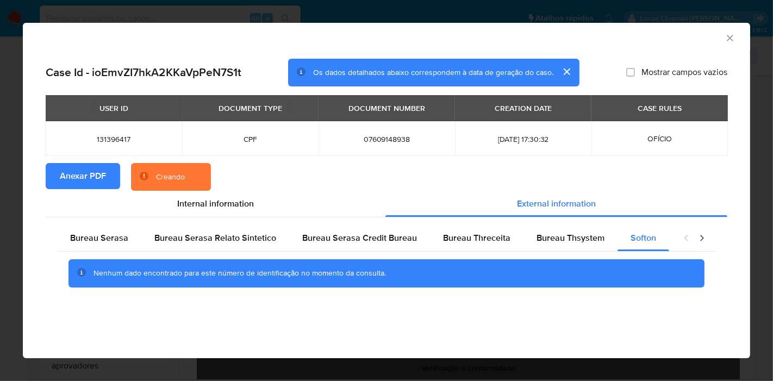
click at [728, 29] on div "AML Data Collector" at bounding box center [387, 36] width 728 height 27
click at [728, 33] on icon "Fechar a janela" at bounding box center [730, 38] width 11 height 11
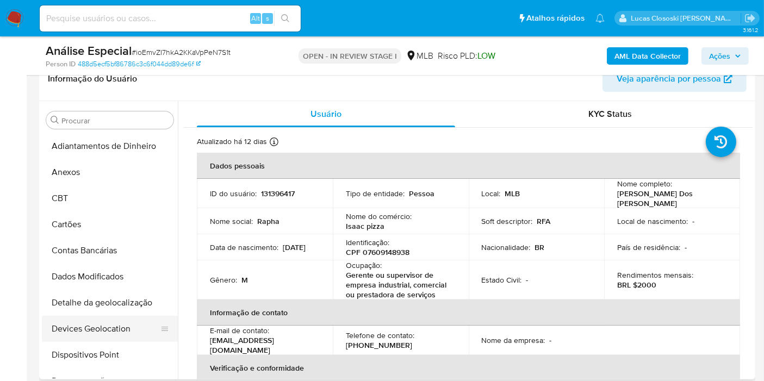
click at [109, 332] on button "Devices Geolocation" at bounding box center [105, 329] width 127 height 26
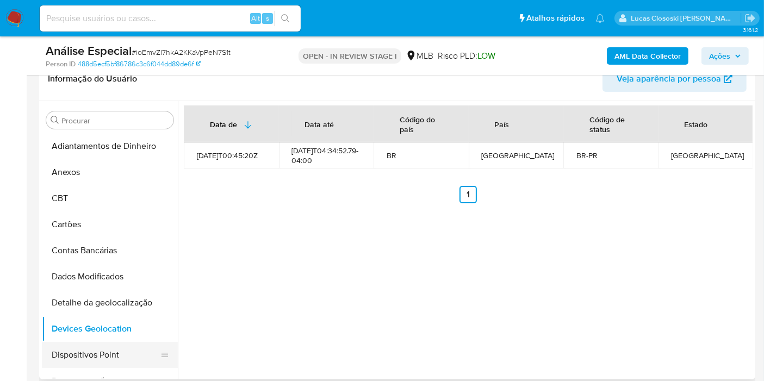
click at [106, 360] on button "Dispositivos Point" at bounding box center [105, 355] width 127 height 26
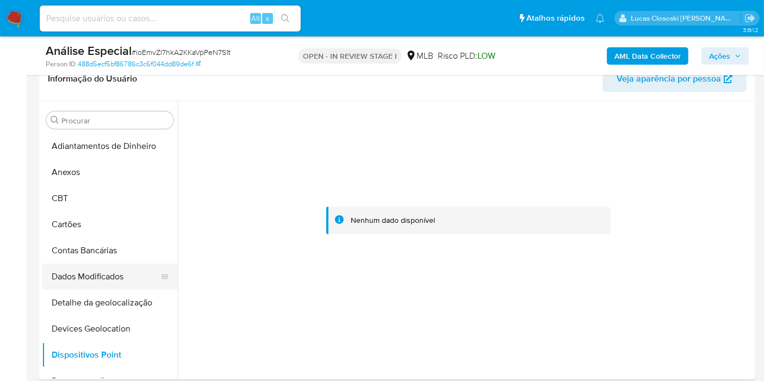
scroll to position [60, 0]
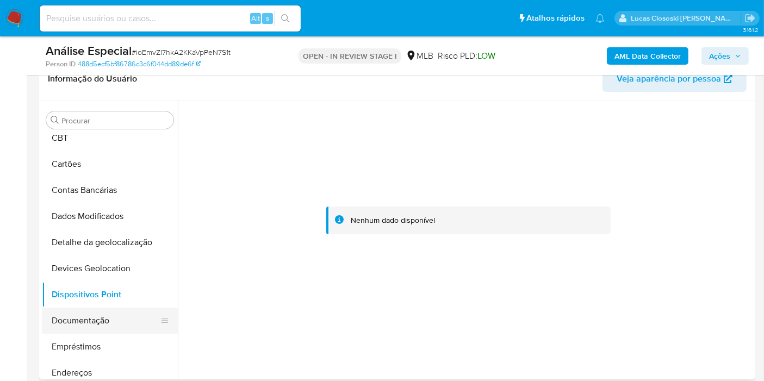
click at [95, 343] on button "Empréstimos" at bounding box center [110, 347] width 136 height 26
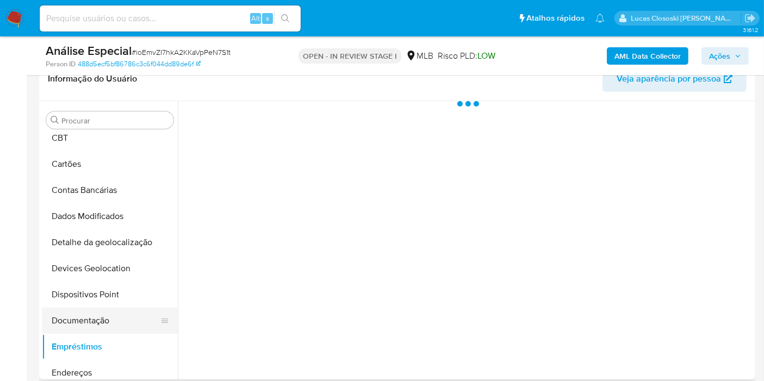
click at [91, 316] on button "Documentação" at bounding box center [105, 321] width 127 height 26
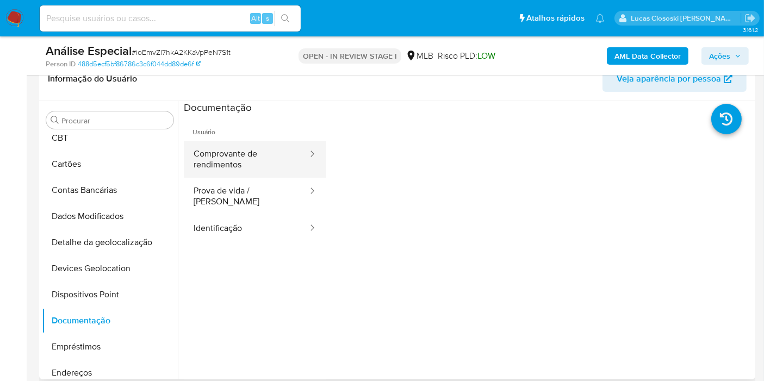
click at [205, 164] on button "Comprovante de rendimentos" at bounding box center [246, 159] width 125 height 37
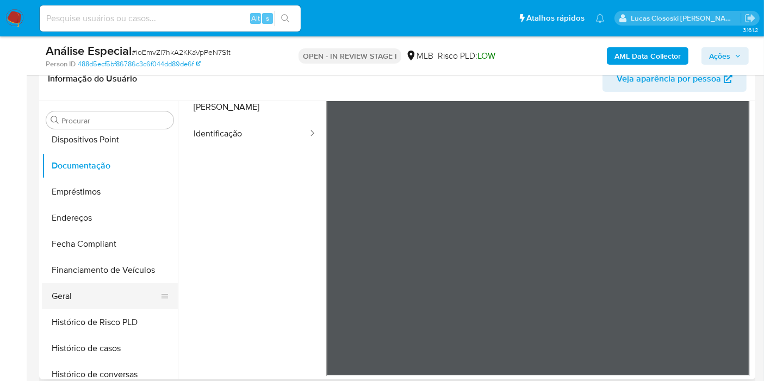
scroll to position [241, 0]
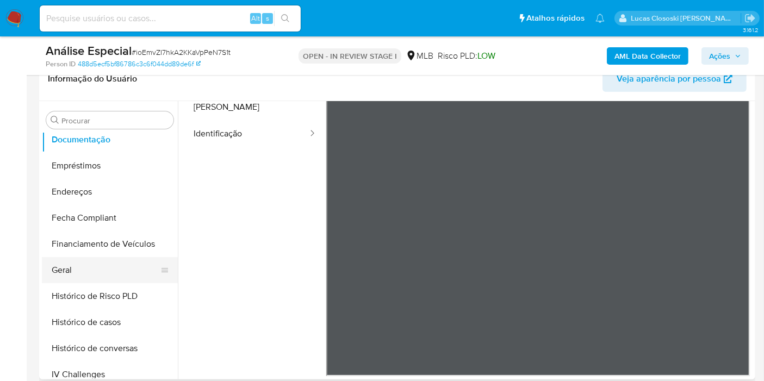
click at [94, 276] on button "Geral" at bounding box center [105, 270] width 127 height 26
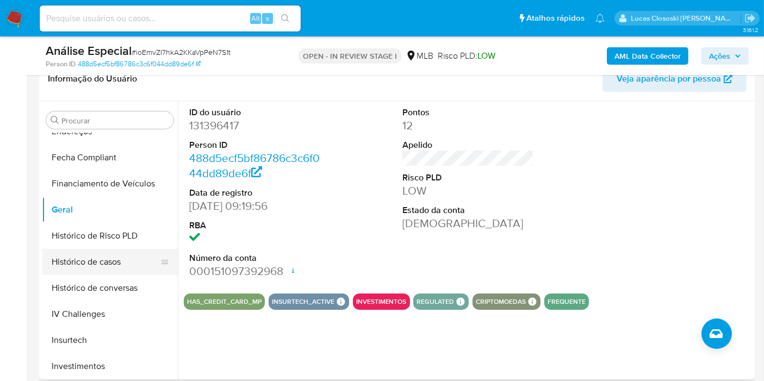
click at [95, 261] on button "Histórico de casos" at bounding box center [105, 262] width 127 height 26
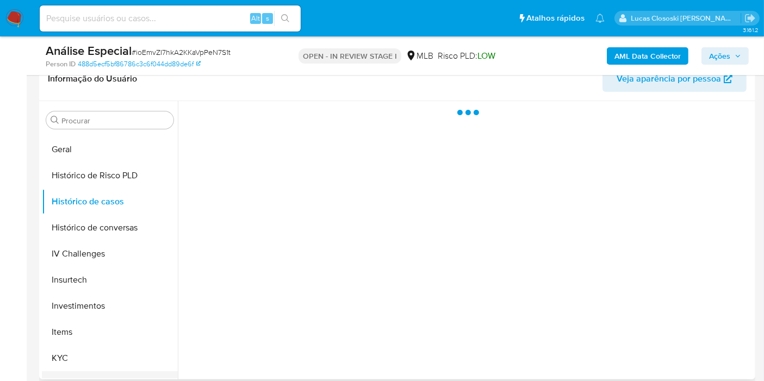
scroll to position [423, 0]
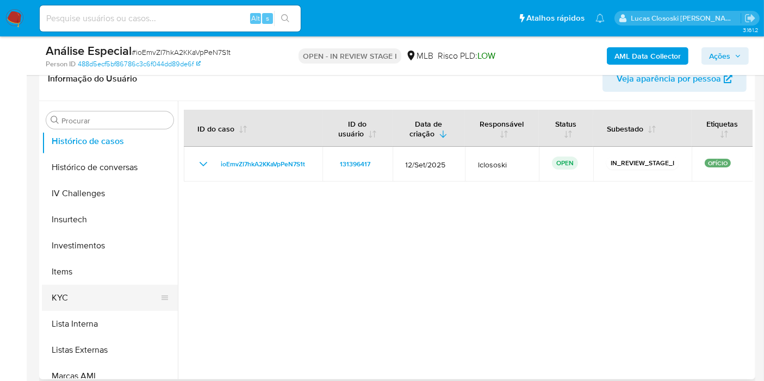
drag, startPoint x: 87, startPoint y: 293, endPoint x: 94, endPoint y: 292, distance: 7.3
click at [87, 293] on button "KYC" at bounding box center [105, 298] width 127 height 26
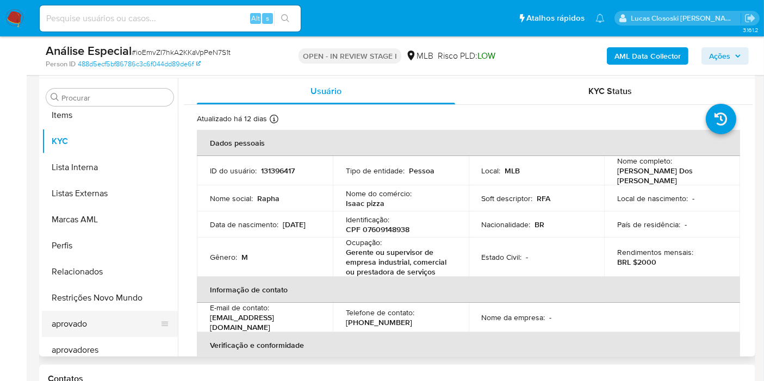
scroll to position [563, 0]
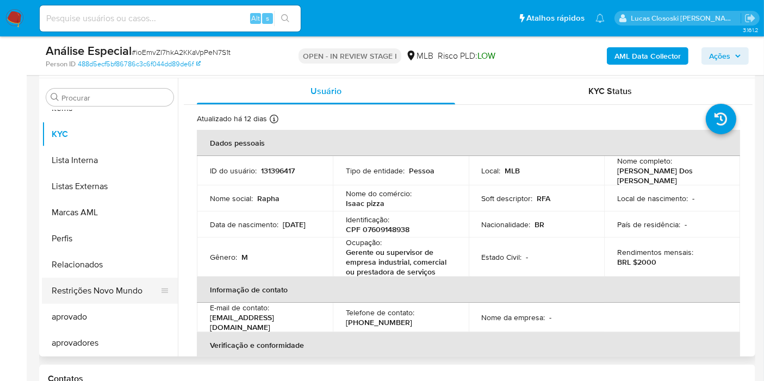
click at [115, 287] on button "Restrições Novo Mundo" at bounding box center [105, 291] width 127 height 26
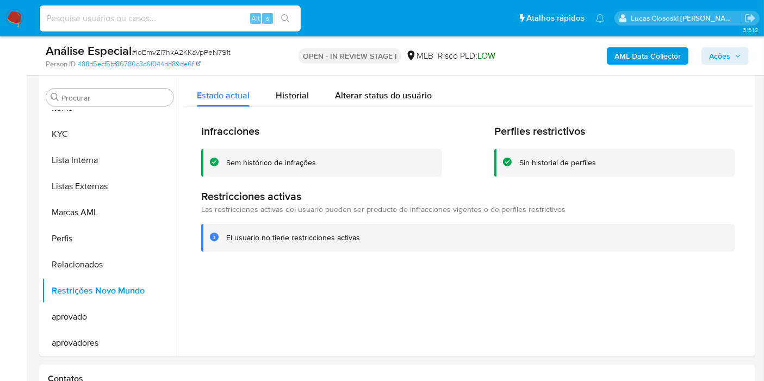
click at [175, 53] on span "# ioEmvZI7hkA2KKaVpPeN7S1t" at bounding box center [181, 52] width 99 height 11
copy span "ioEmvZI7hkA2KKaVpPeN7S1t"
click at [106, 143] on button "KYC" at bounding box center [105, 134] width 127 height 26
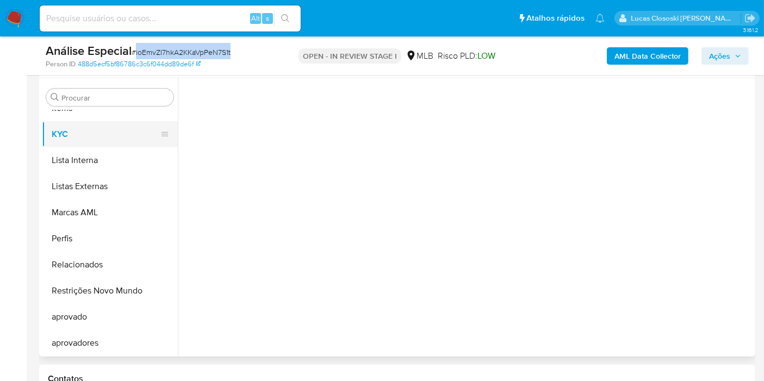
click at [109, 136] on button "KYC" at bounding box center [105, 134] width 127 height 26
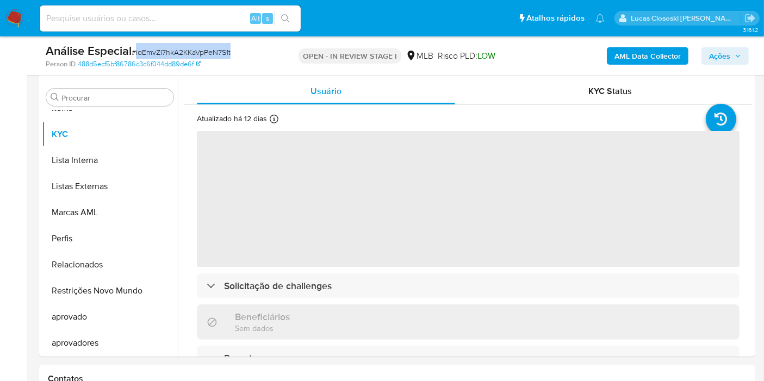
click at [223, 57] on span "# ioEmvZI7hkA2KKaVpPeN7S1t" at bounding box center [181, 52] width 99 height 11
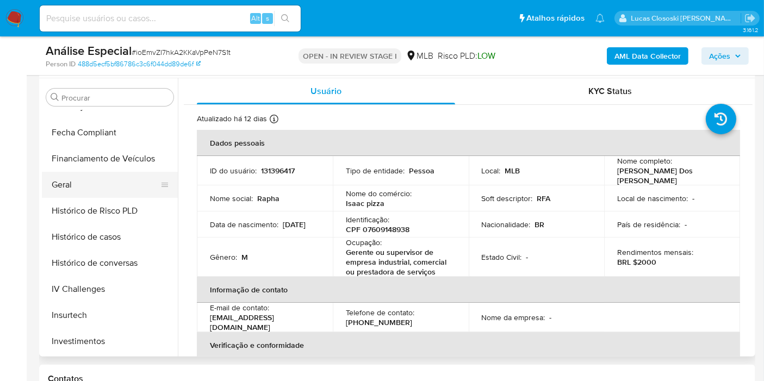
scroll to position [261, 0]
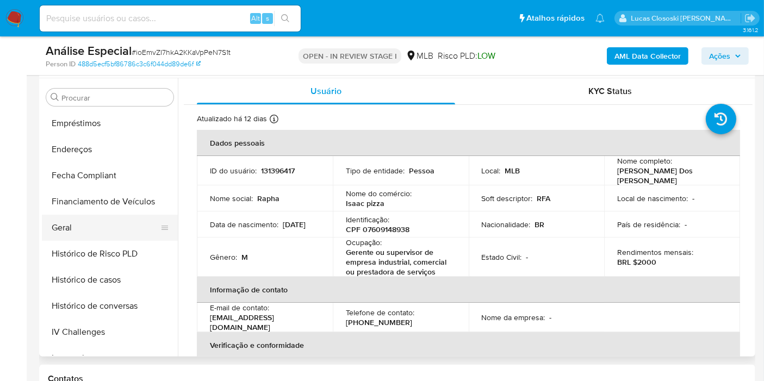
click at [72, 223] on button "Geral" at bounding box center [105, 228] width 127 height 26
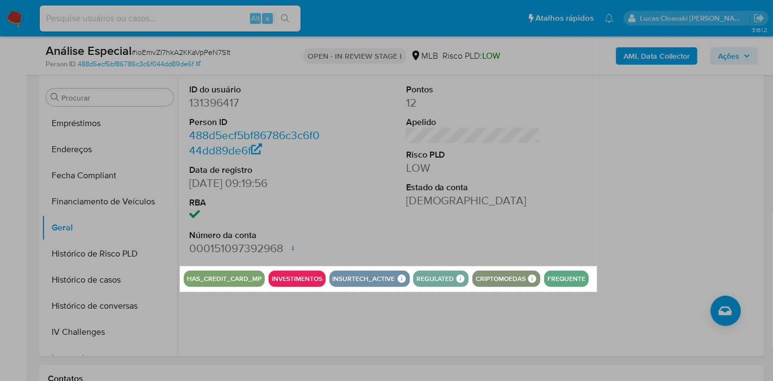
drag, startPoint x: 180, startPoint y: 267, endPoint x: 595, endPoint y: 294, distance: 415.9
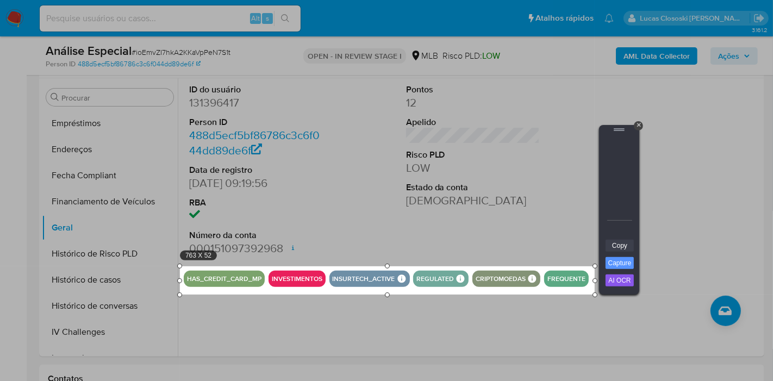
click at [621, 246] on link "Copy" at bounding box center [620, 246] width 28 height 12
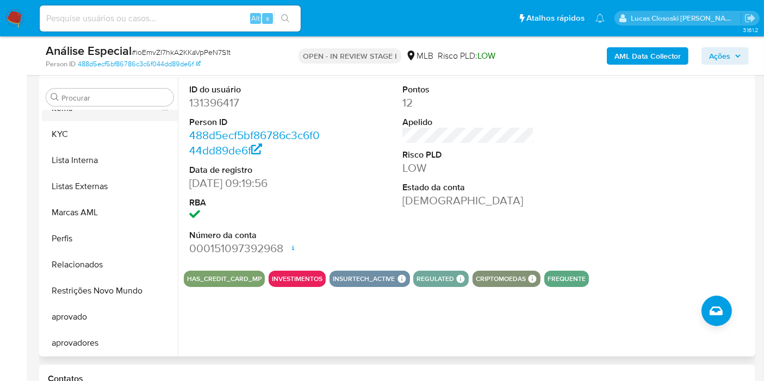
scroll to position [503, 0]
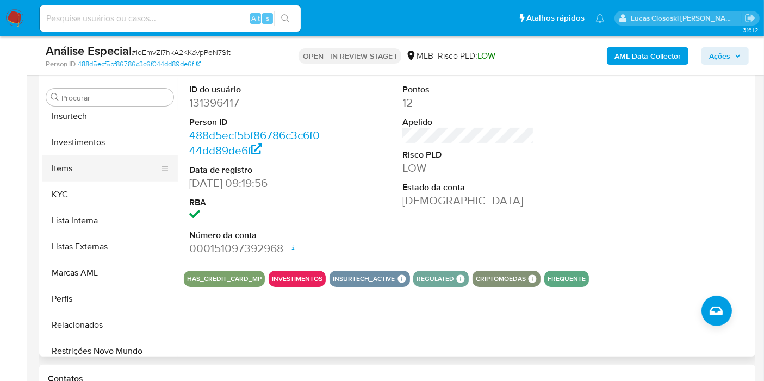
click at [64, 179] on button "Items" at bounding box center [105, 169] width 127 height 26
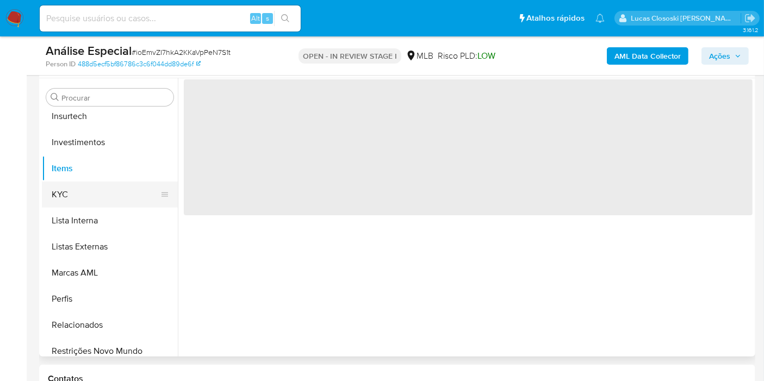
click at [64, 187] on button "KYC" at bounding box center [105, 195] width 127 height 26
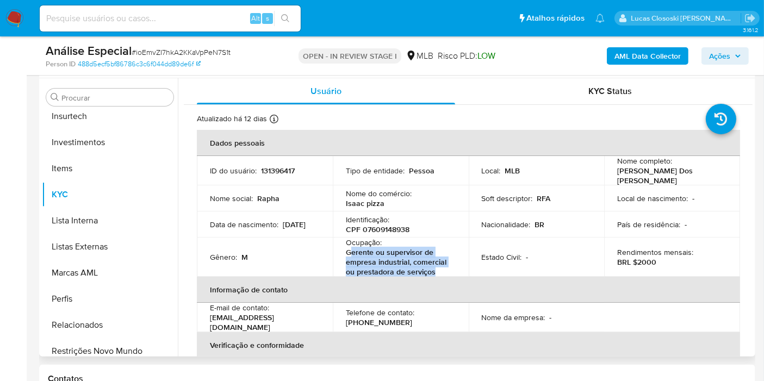
drag, startPoint x: 436, startPoint y: 266, endPoint x: 400, endPoint y: 180, distance: 93.1
click at [354, 247] on p "Gerente ou supervisor de empresa industrial, comercial ou prestadora de serviços" at bounding box center [399, 261] width 106 height 29
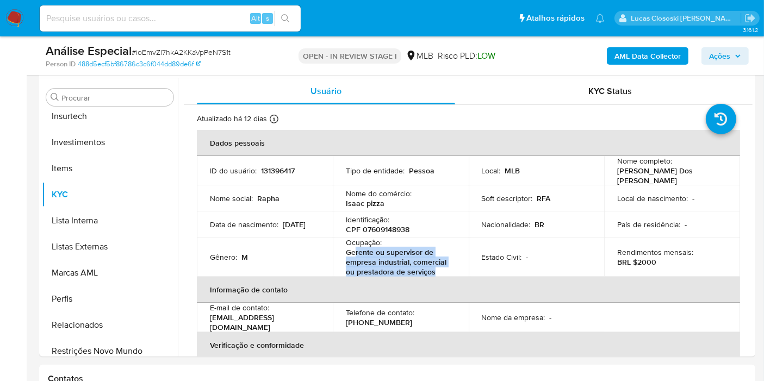
copy p "rente ou supervisor de empresa industrial, comercial ou prestadora de serviços"
